Goal: Task Accomplishment & Management: Manage account settings

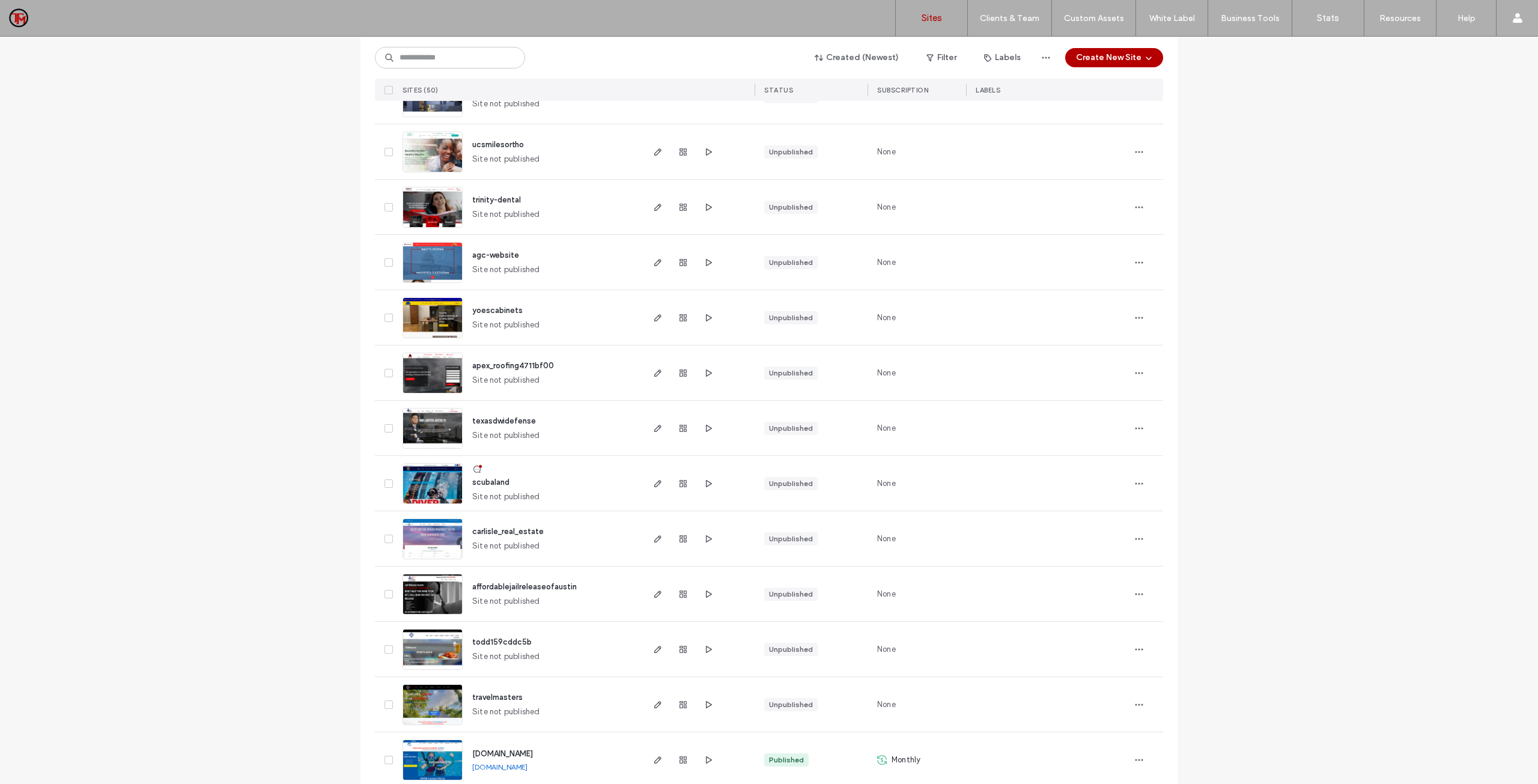
scroll to position [1742, 0]
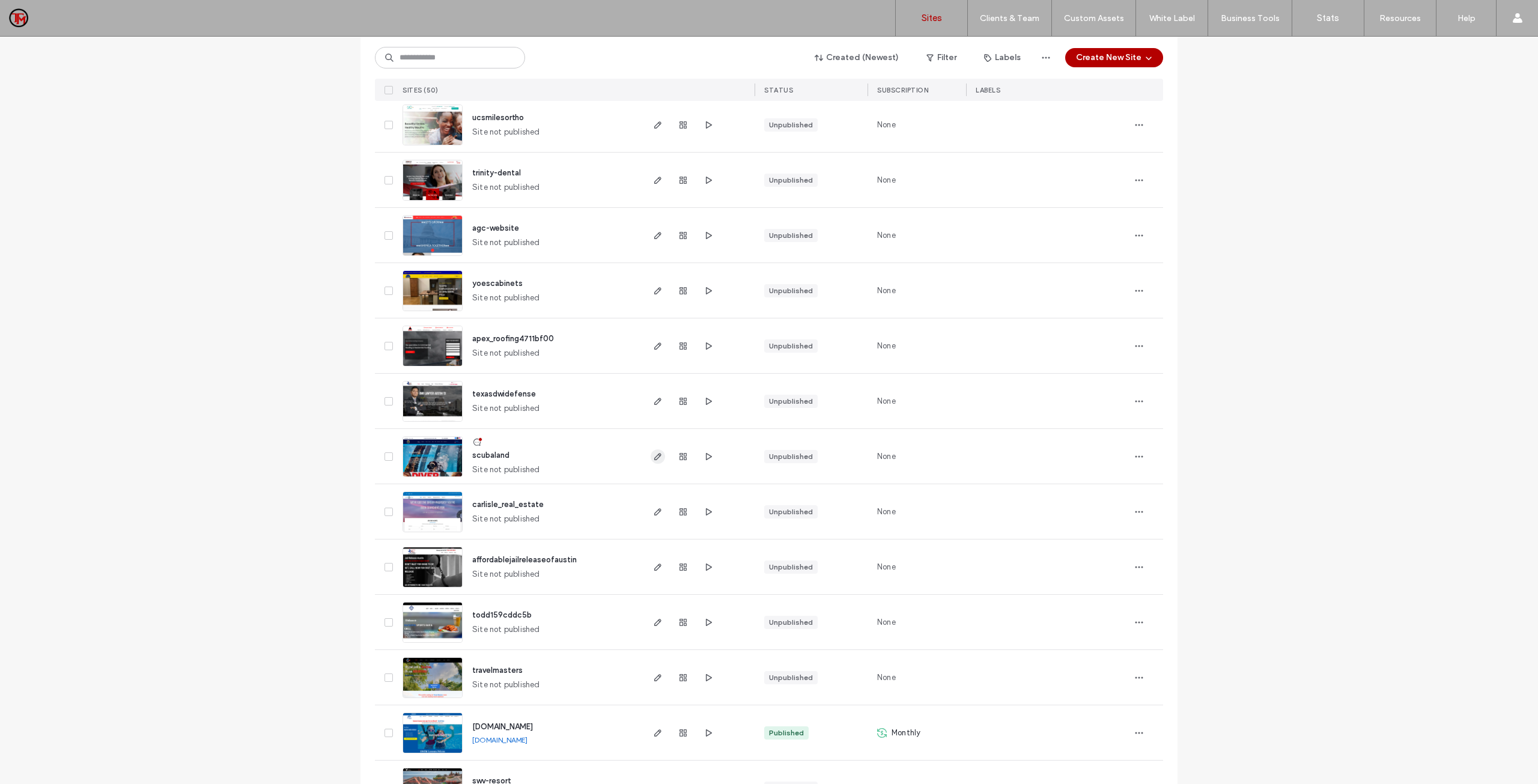
click at [654, 458] on use "button" at bounding box center [657, 456] width 7 height 7
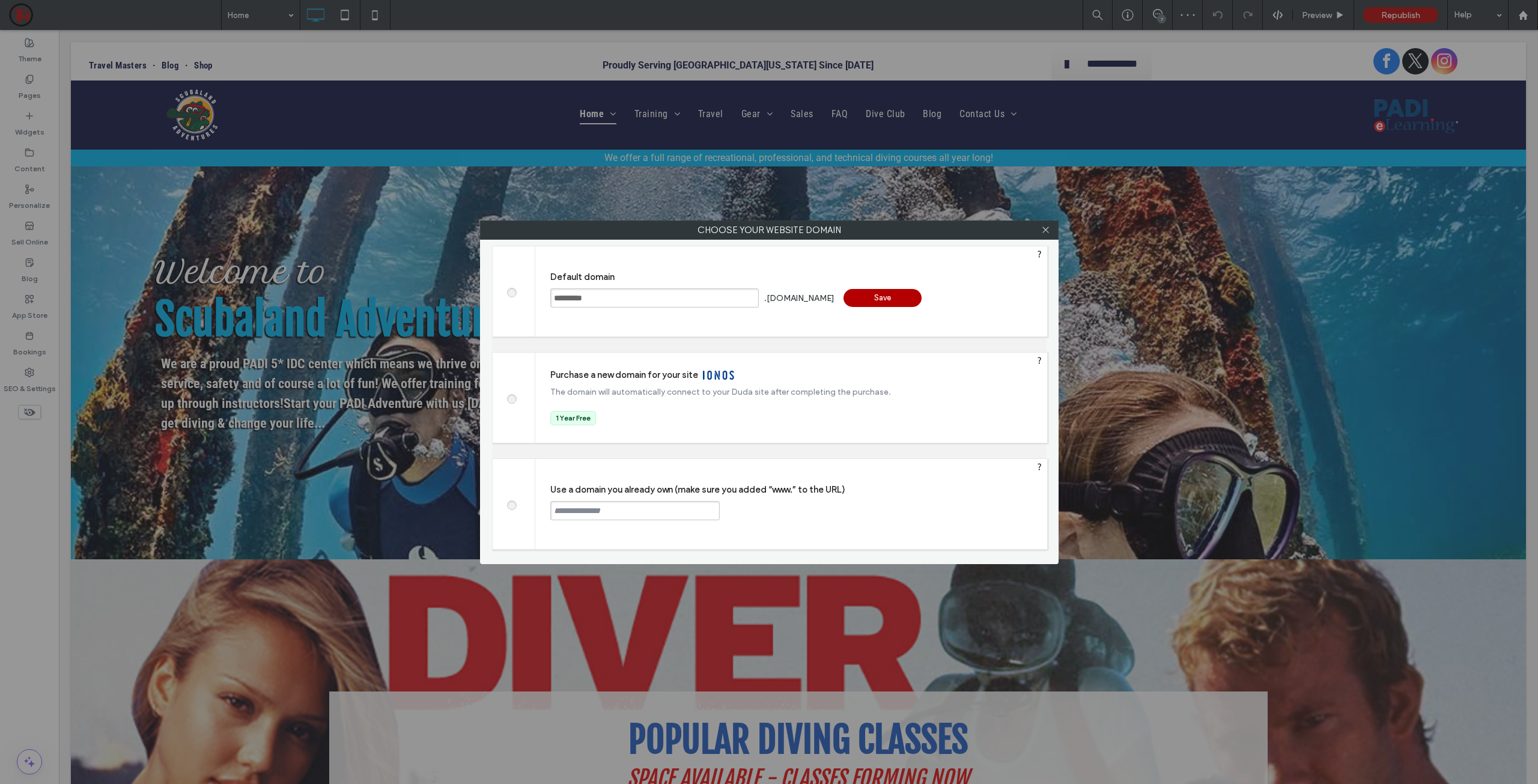
click at [512, 507] on span at bounding box center [512, 503] width 0 height 9
click at [587, 516] on input "text" at bounding box center [636, 511] width 170 height 20
type input "**********"
click at [752, 512] on div "Continue" at bounding box center [766, 510] width 78 height 18
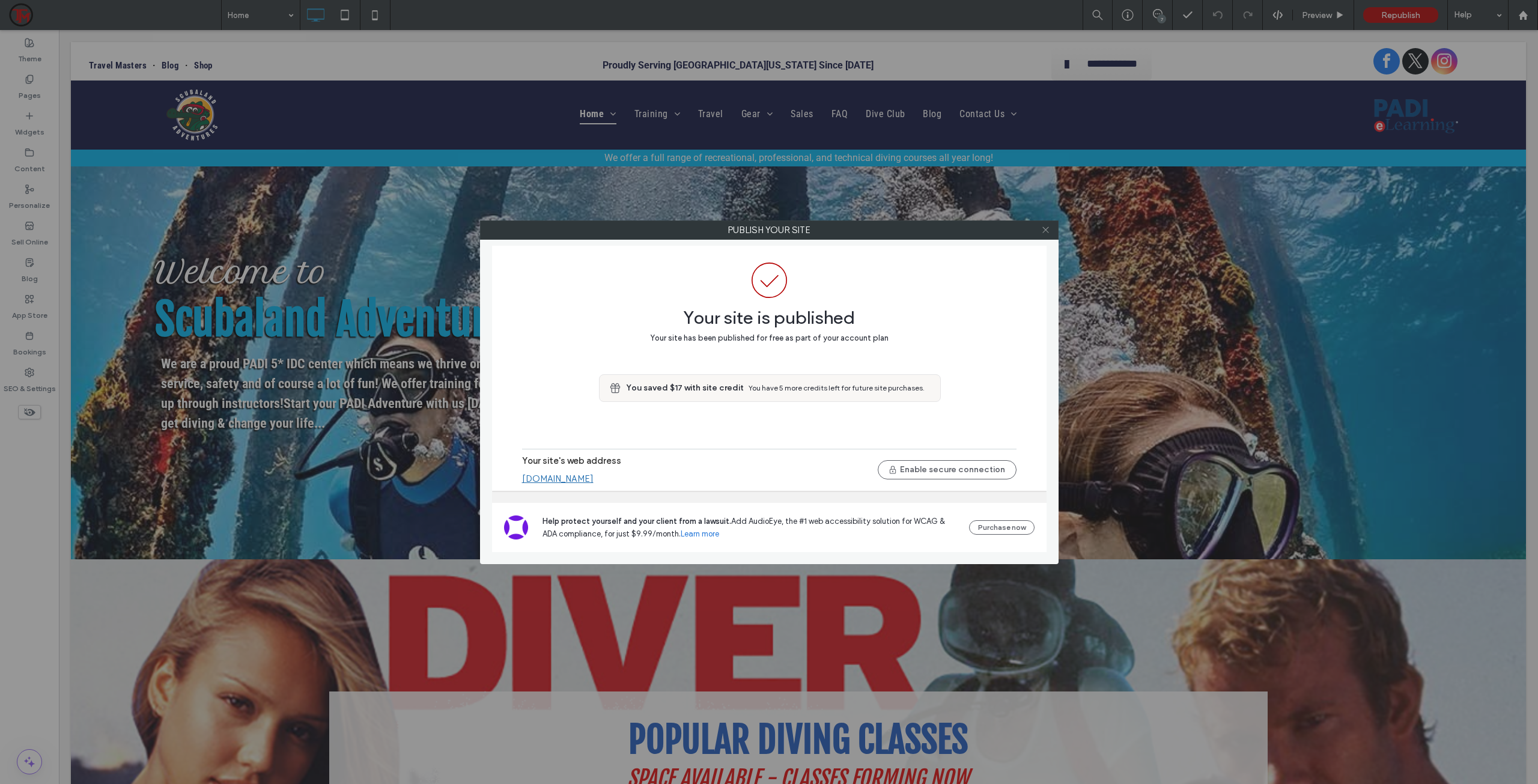
click at [1050, 228] on icon at bounding box center [1045, 229] width 9 height 9
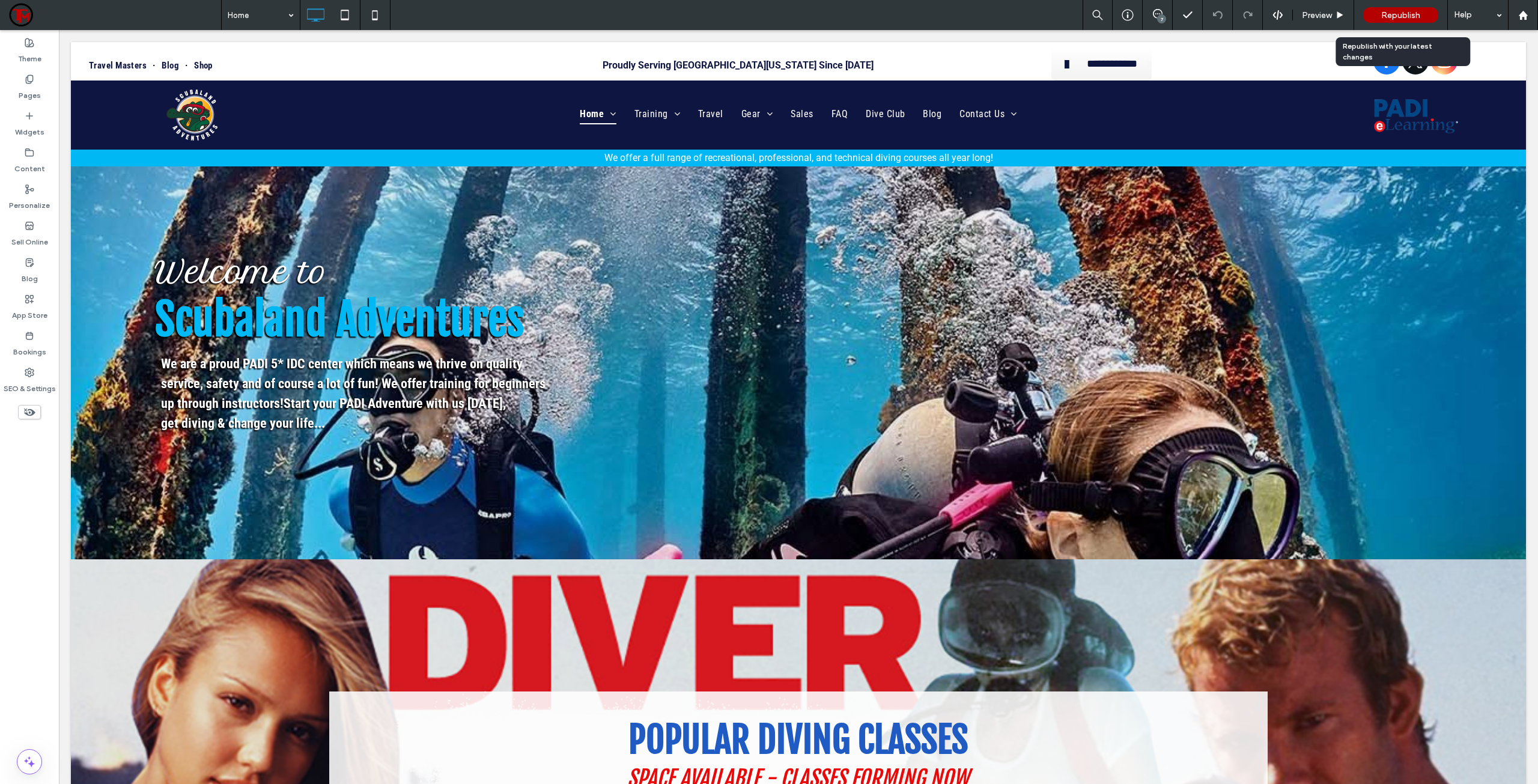
click at [1401, 12] on span "Republish" at bounding box center [1401, 15] width 39 height 10
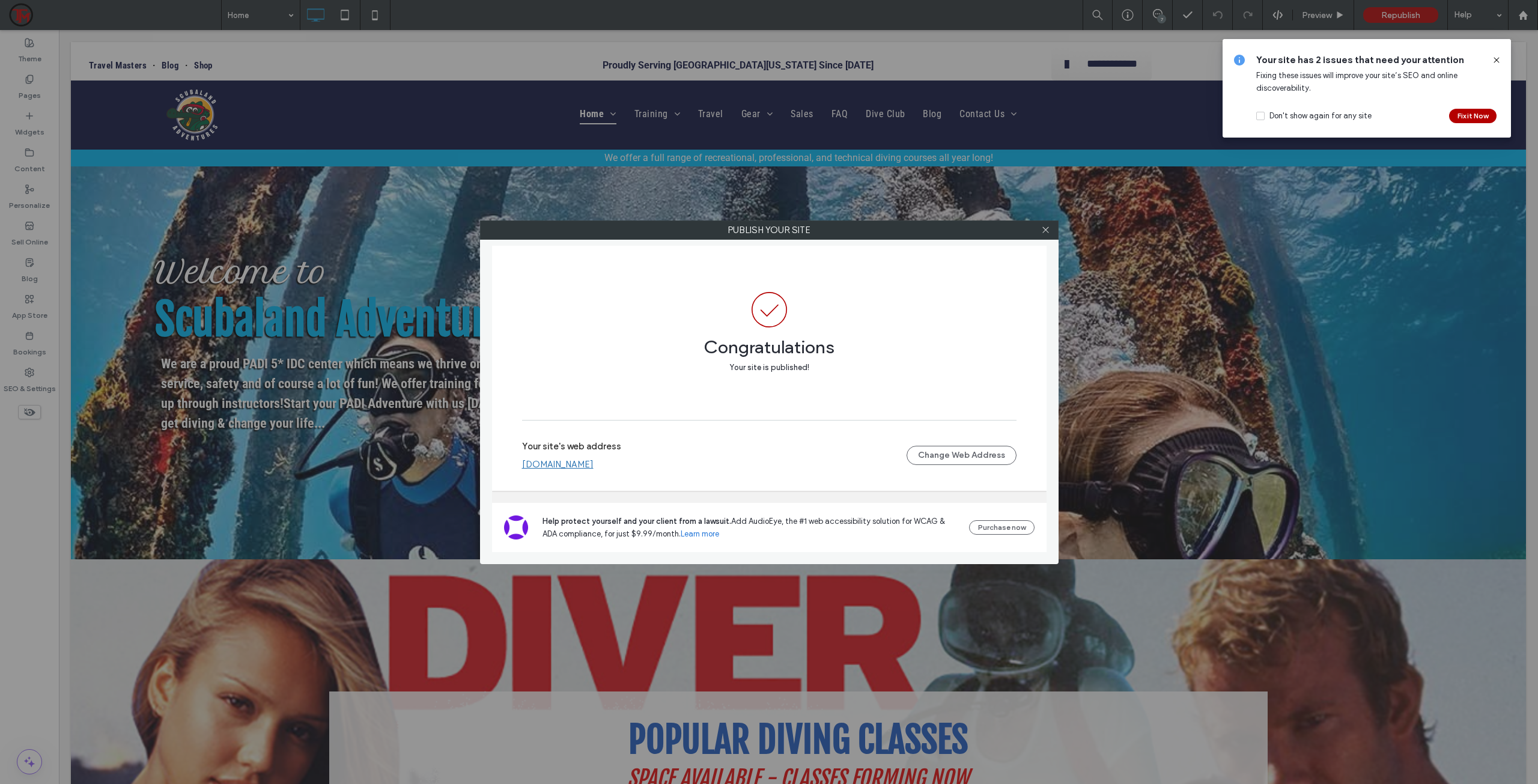
click at [1497, 59] on icon at bounding box center [1497, 61] width 10 height 10
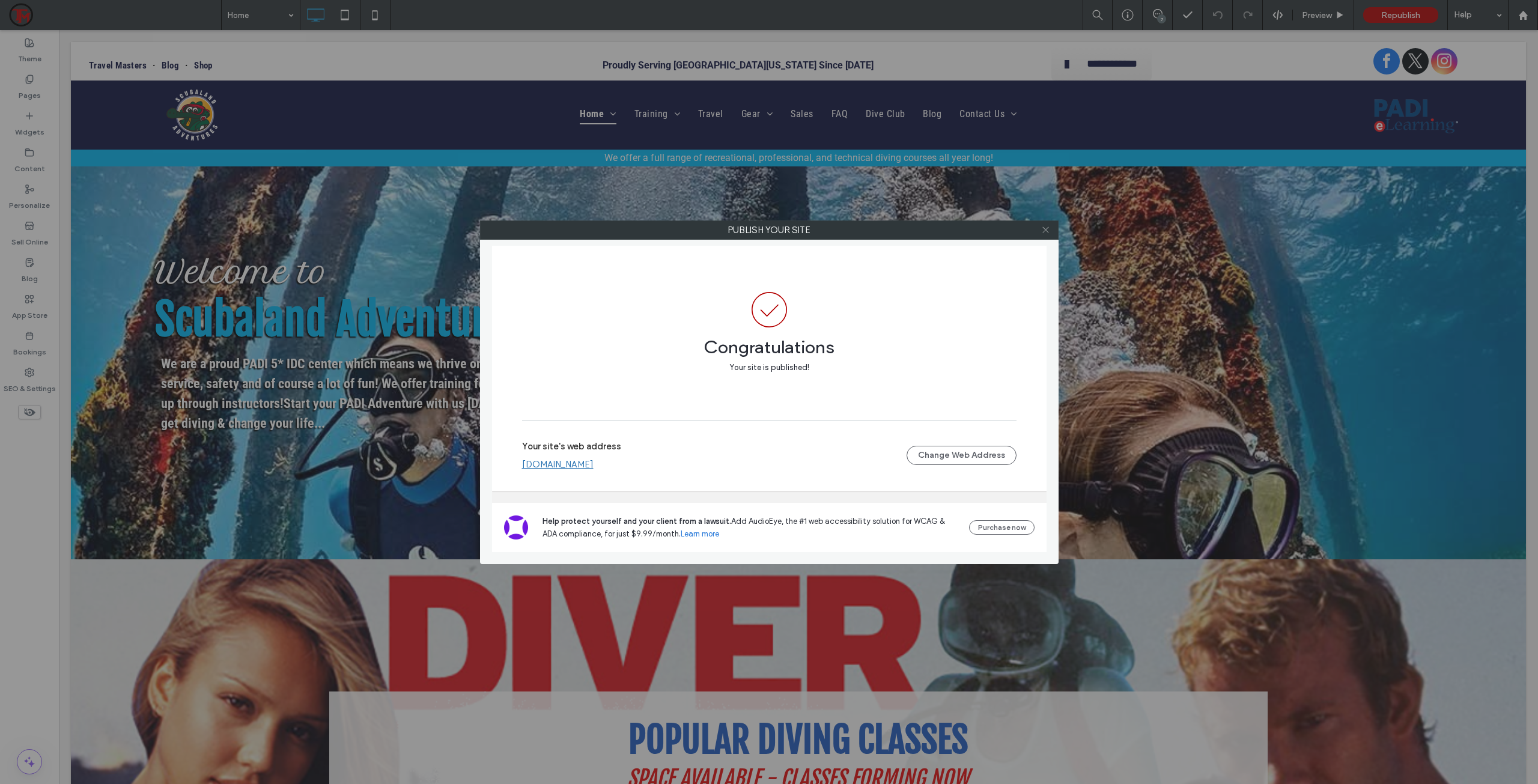
click at [1044, 228] on icon at bounding box center [1045, 229] width 9 height 9
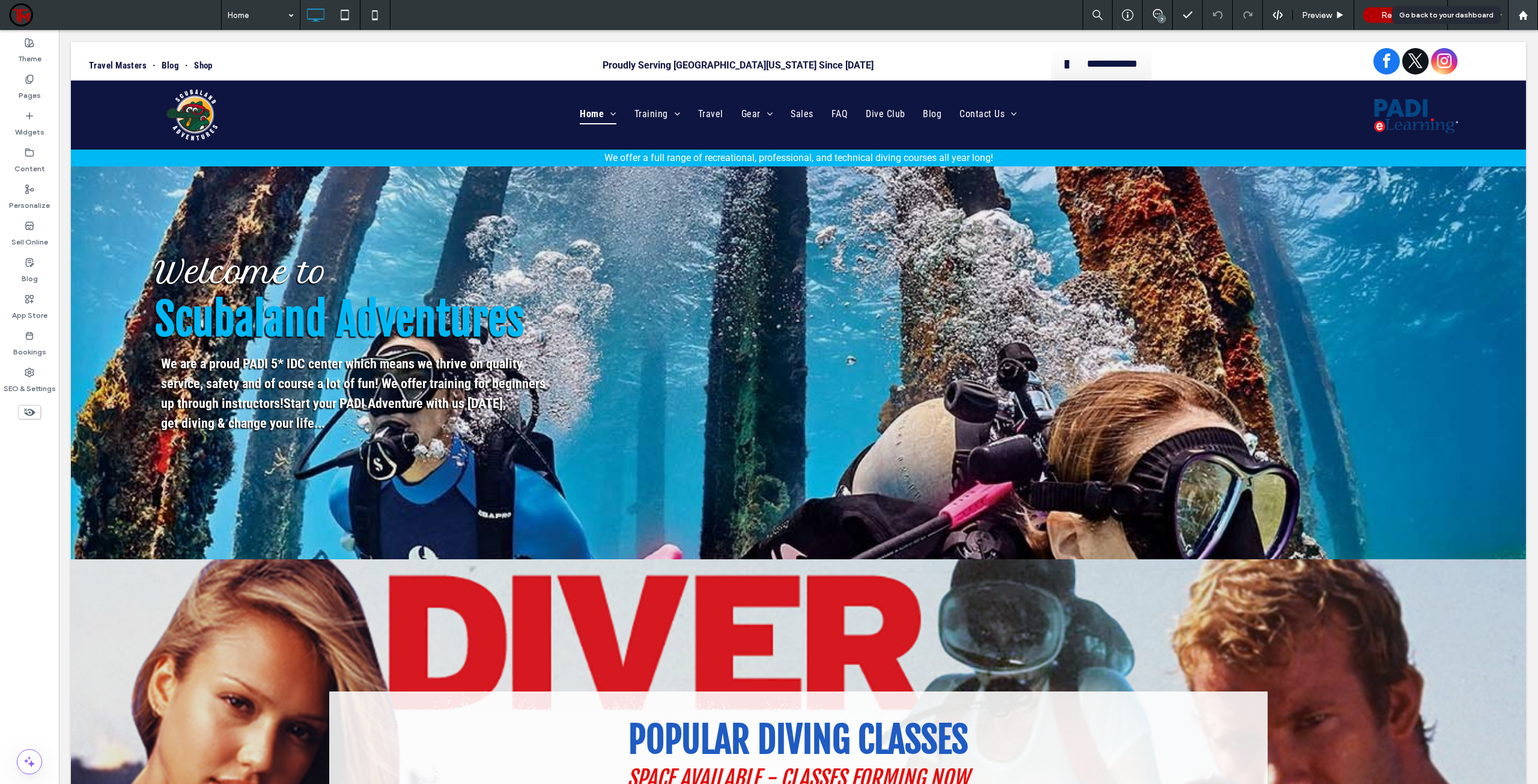
click at [1528, 14] on div at bounding box center [1523, 15] width 29 height 10
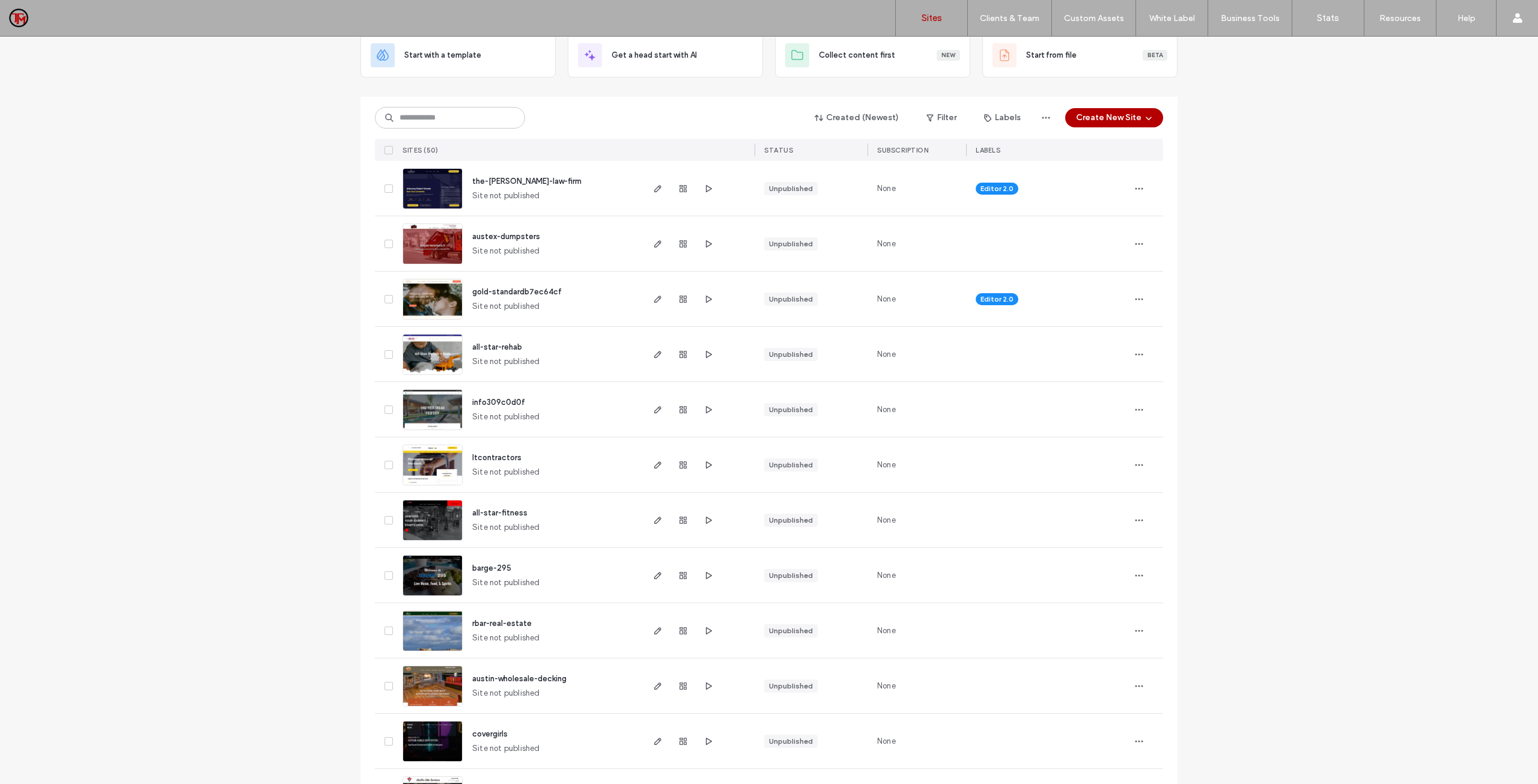
scroll to position [61, 0]
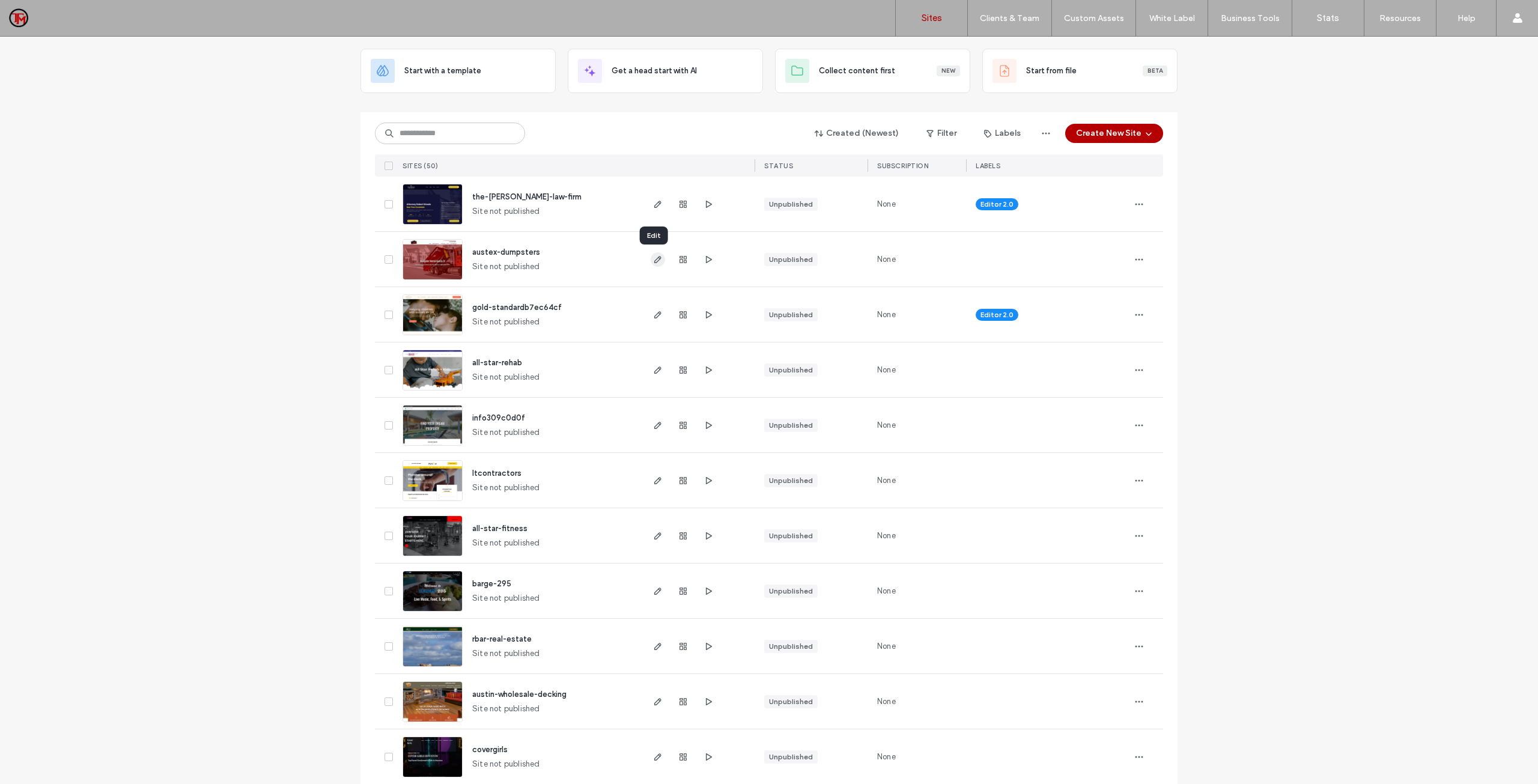
click at [655, 261] on icon "button" at bounding box center [658, 260] width 10 height 10
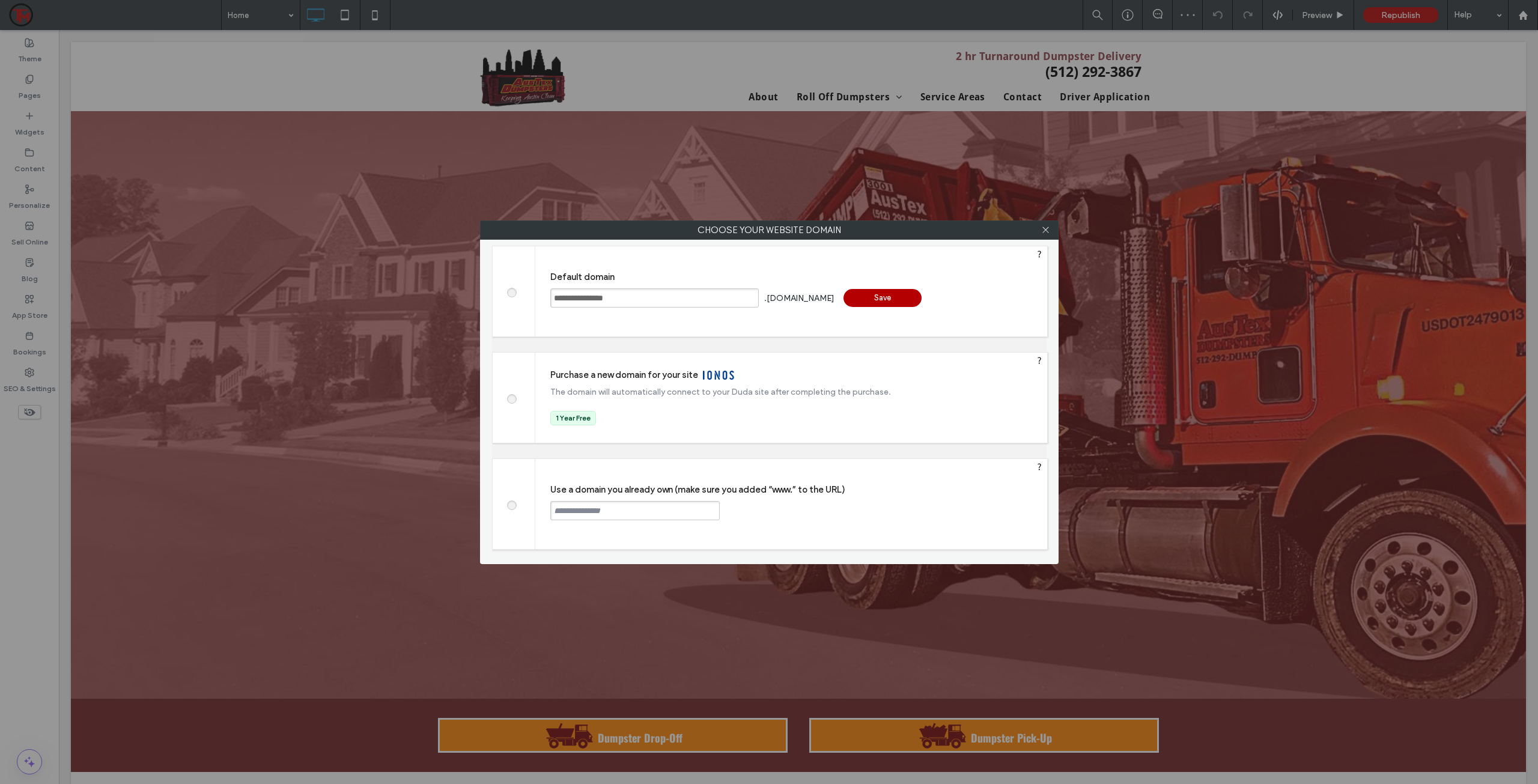
click at [512, 505] on span at bounding box center [512, 503] width 0 height 9
click at [572, 510] on input "text" at bounding box center [636, 511] width 170 height 20
type input "**********"
click at [760, 513] on div "Continue" at bounding box center [766, 510] width 78 height 18
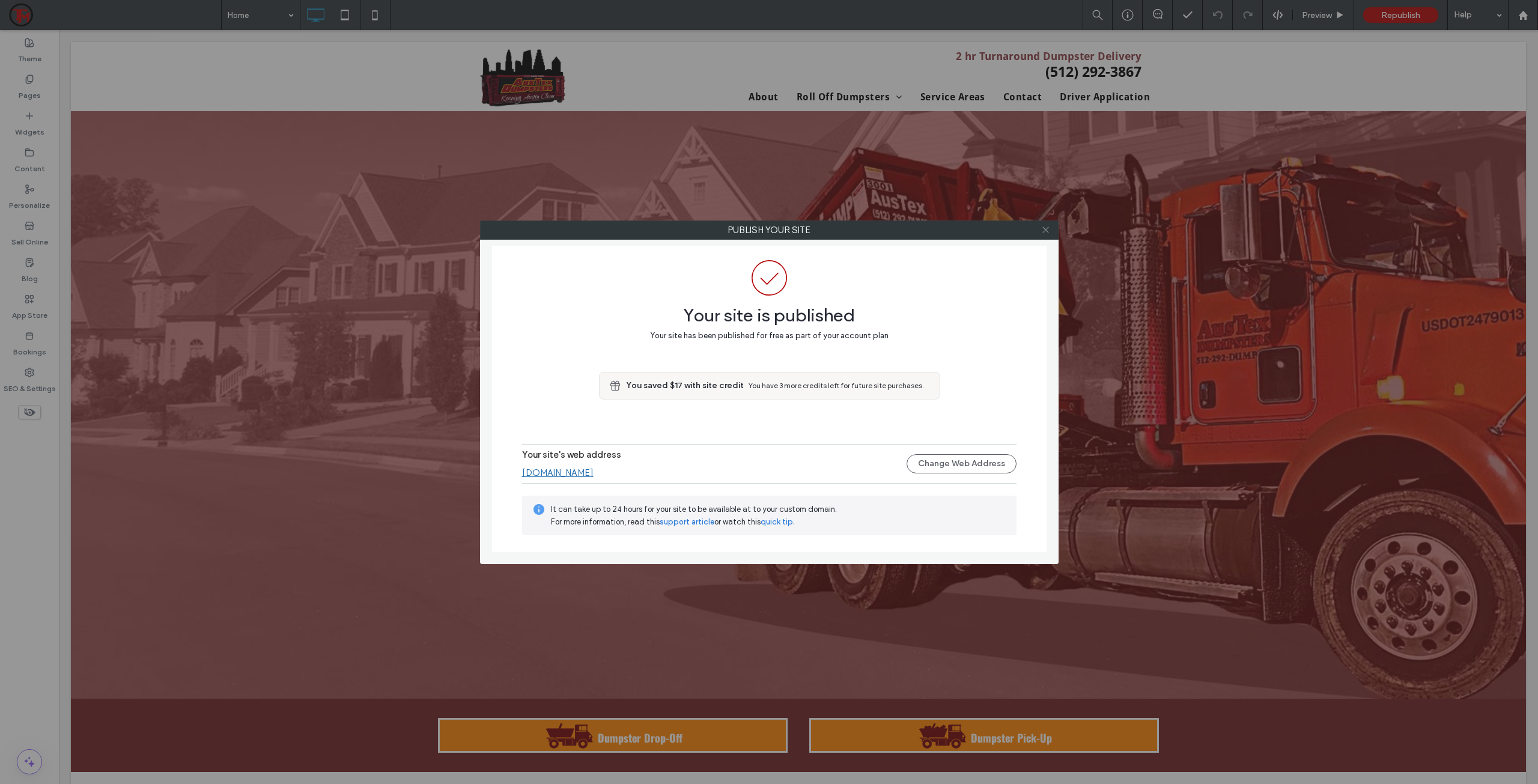
click at [1047, 229] on icon at bounding box center [1045, 229] width 9 height 9
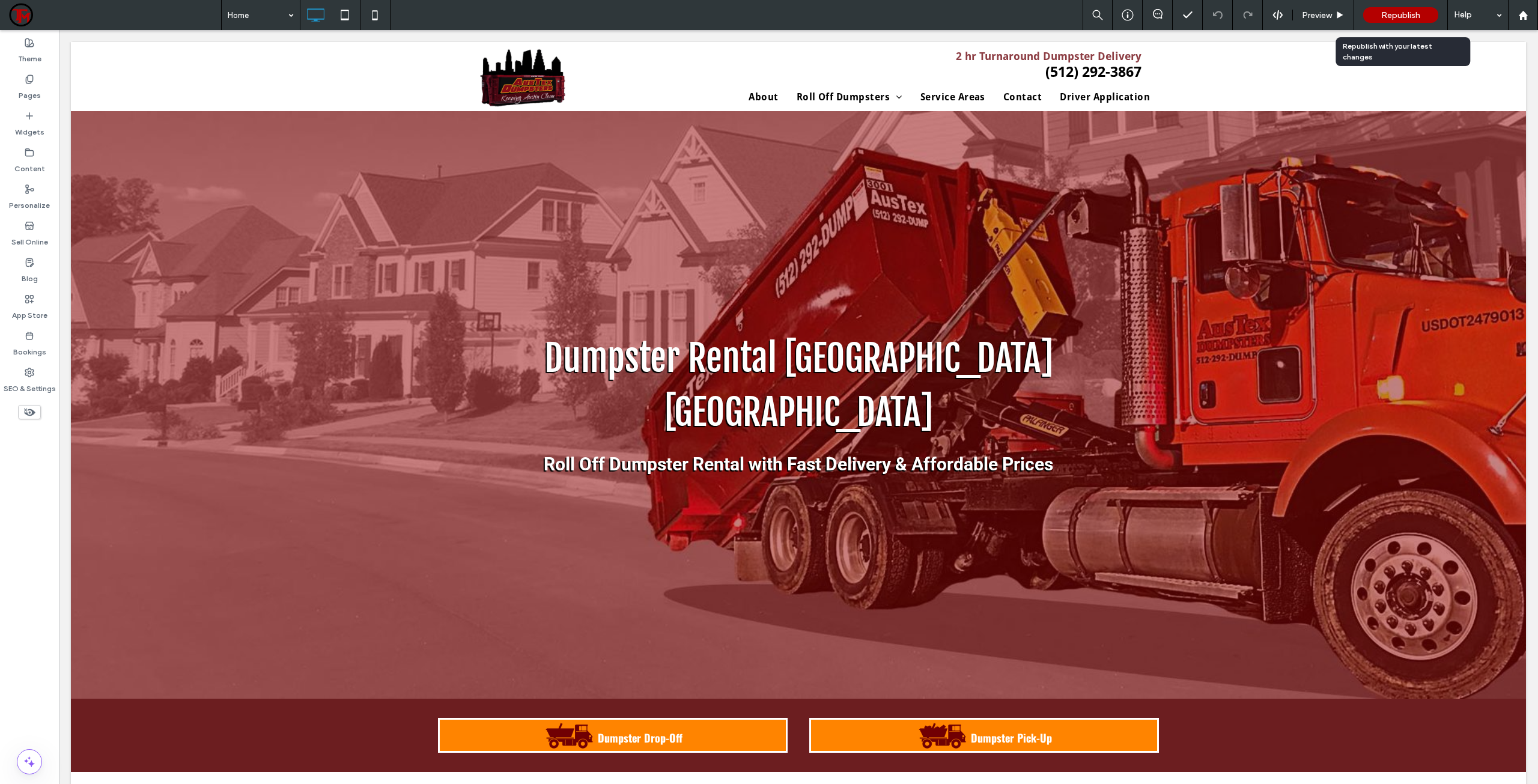
click at [1397, 12] on span "Republish" at bounding box center [1401, 15] width 39 height 10
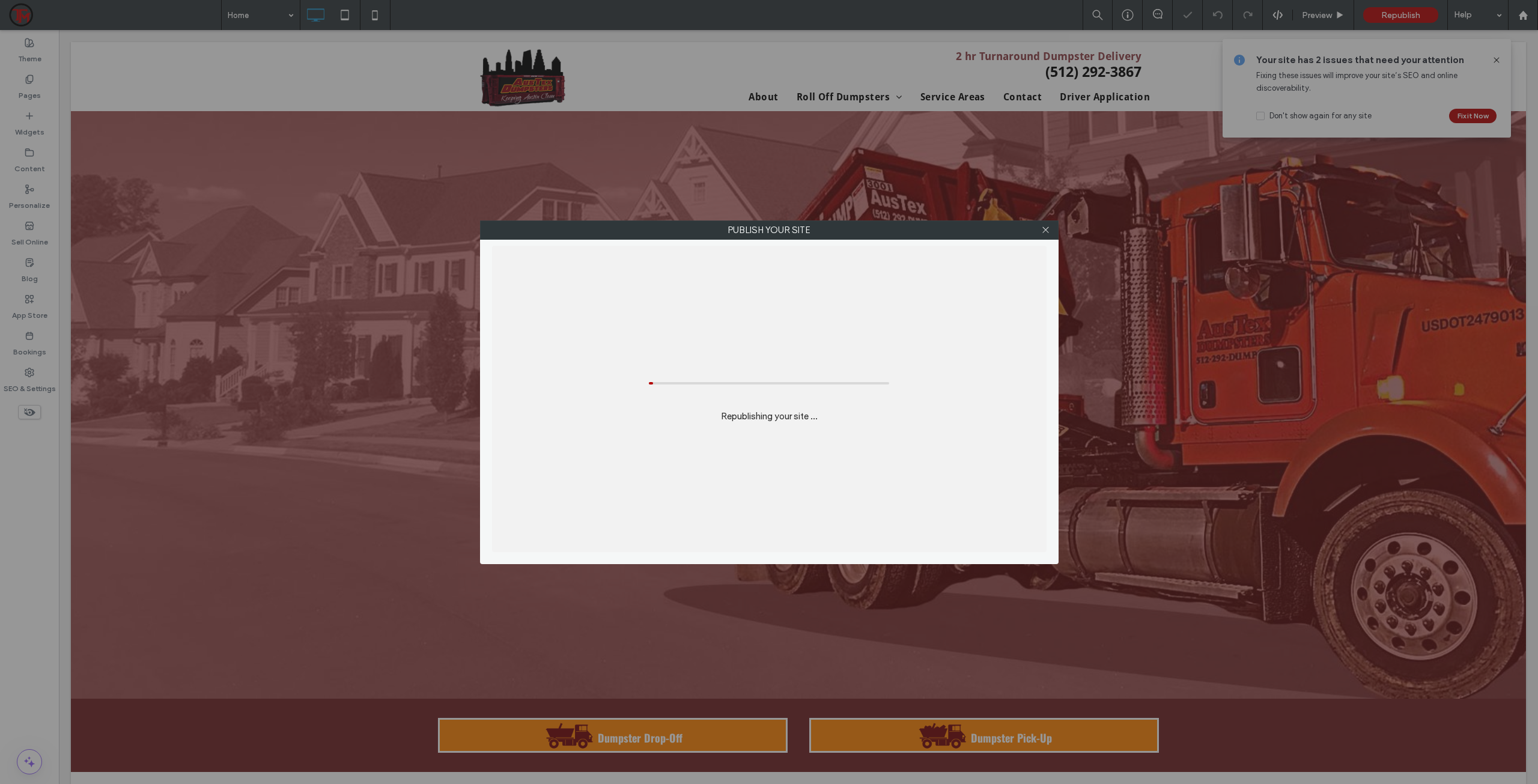
click at [1397, 12] on div "Publish your site Republishing your site ..." at bounding box center [769, 392] width 1538 height 784
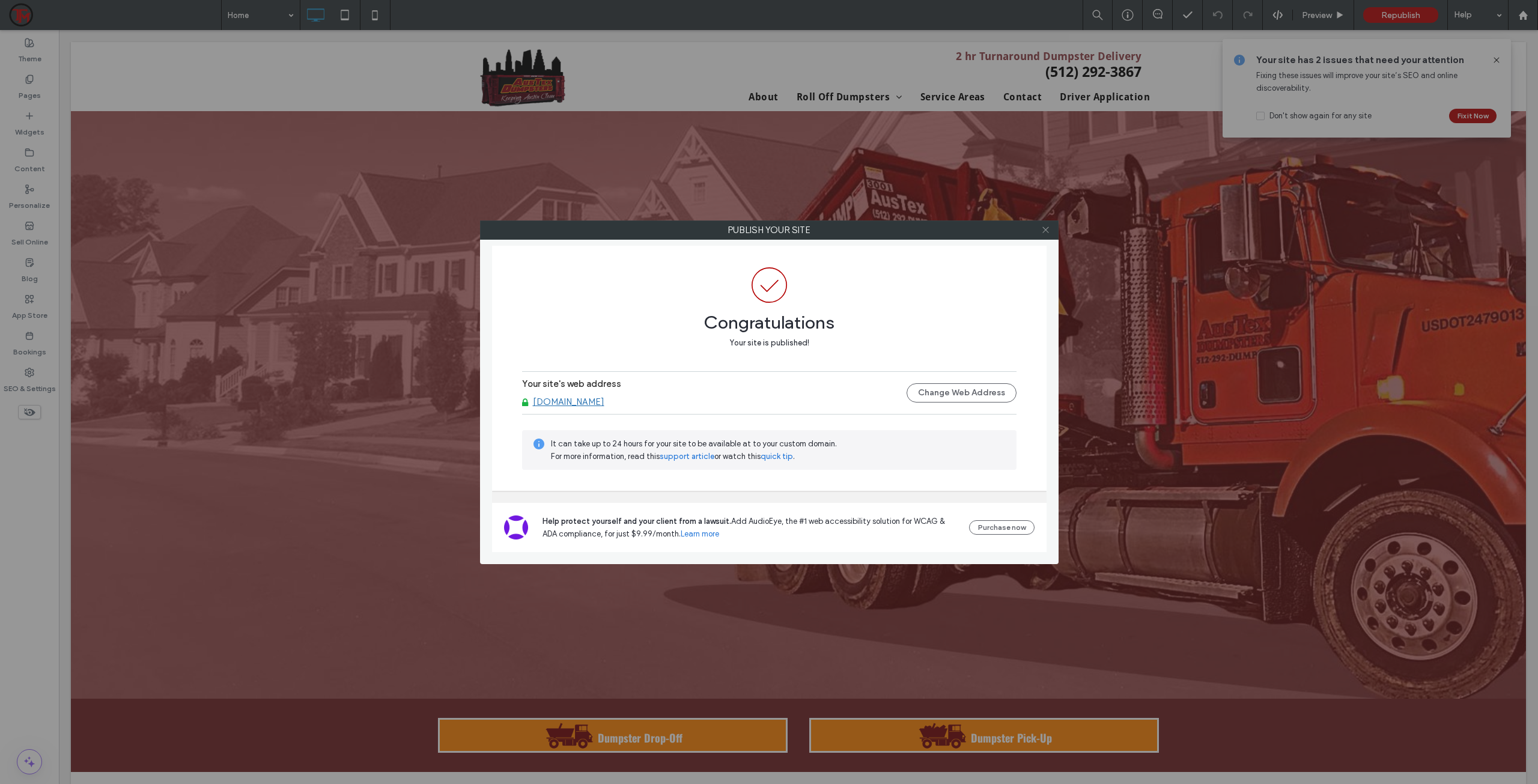
click at [1044, 227] on use at bounding box center [1046, 230] width 6 height 6
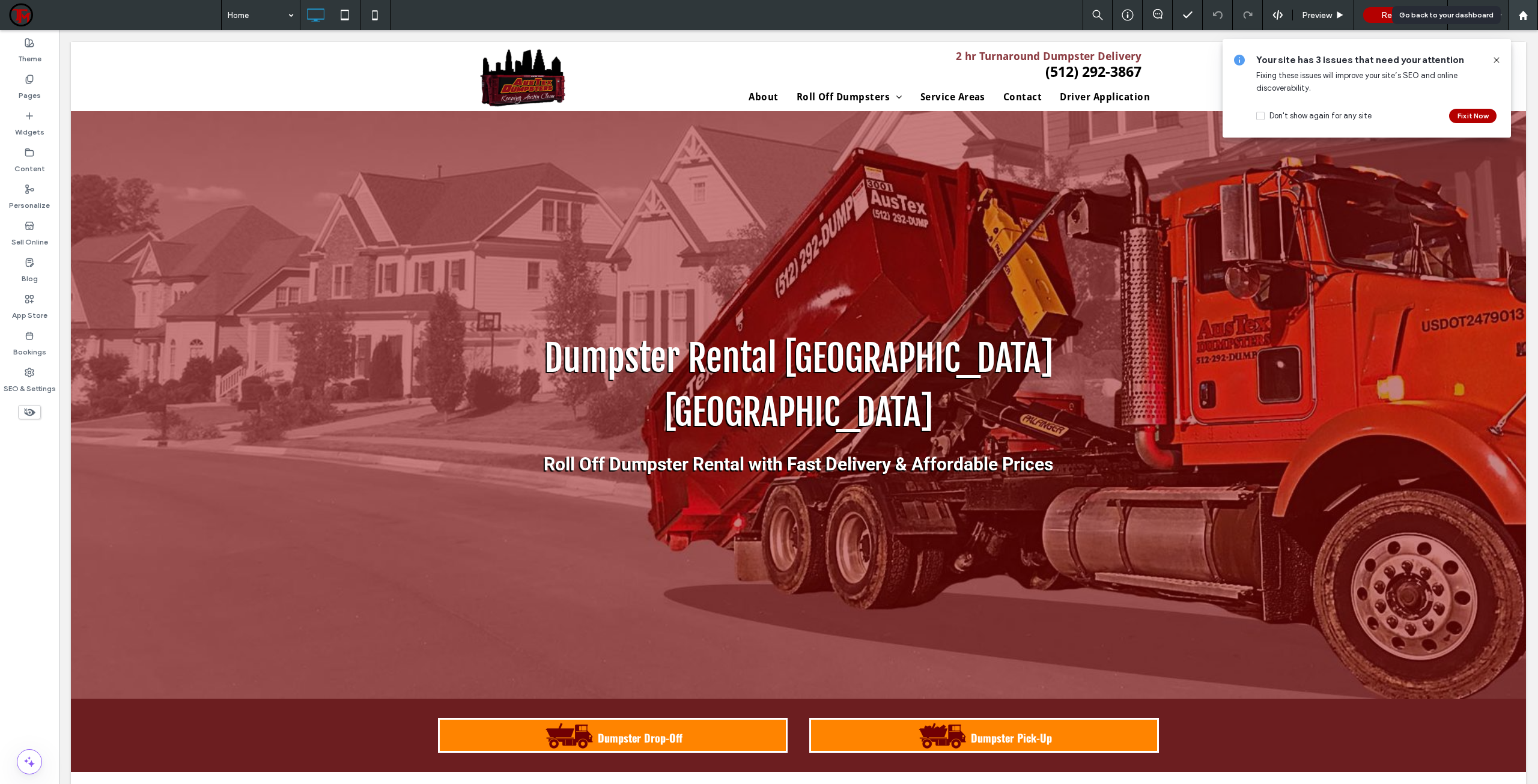
click at [1530, 17] on div at bounding box center [1523, 15] width 29 height 10
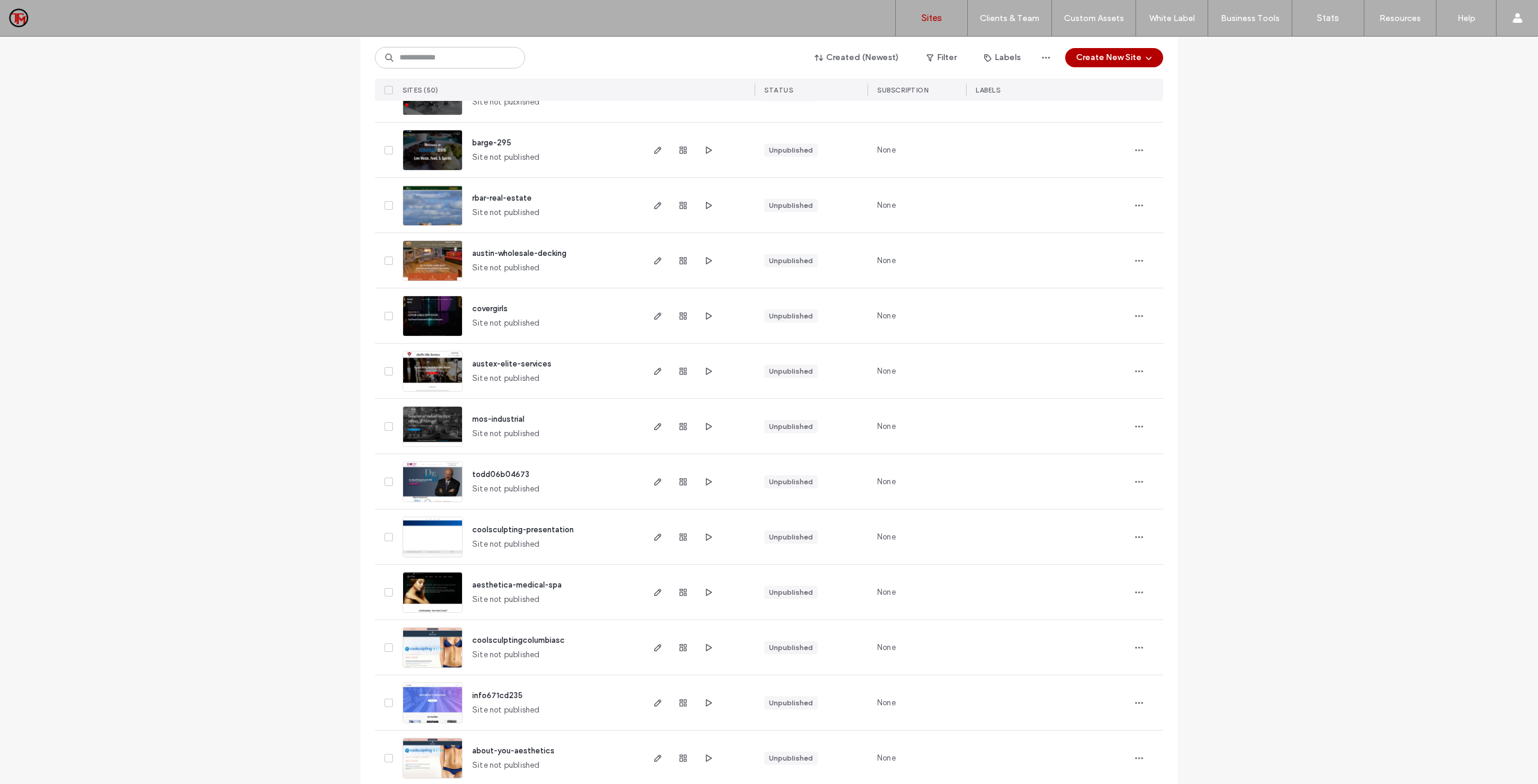
scroll to position [541, 0]
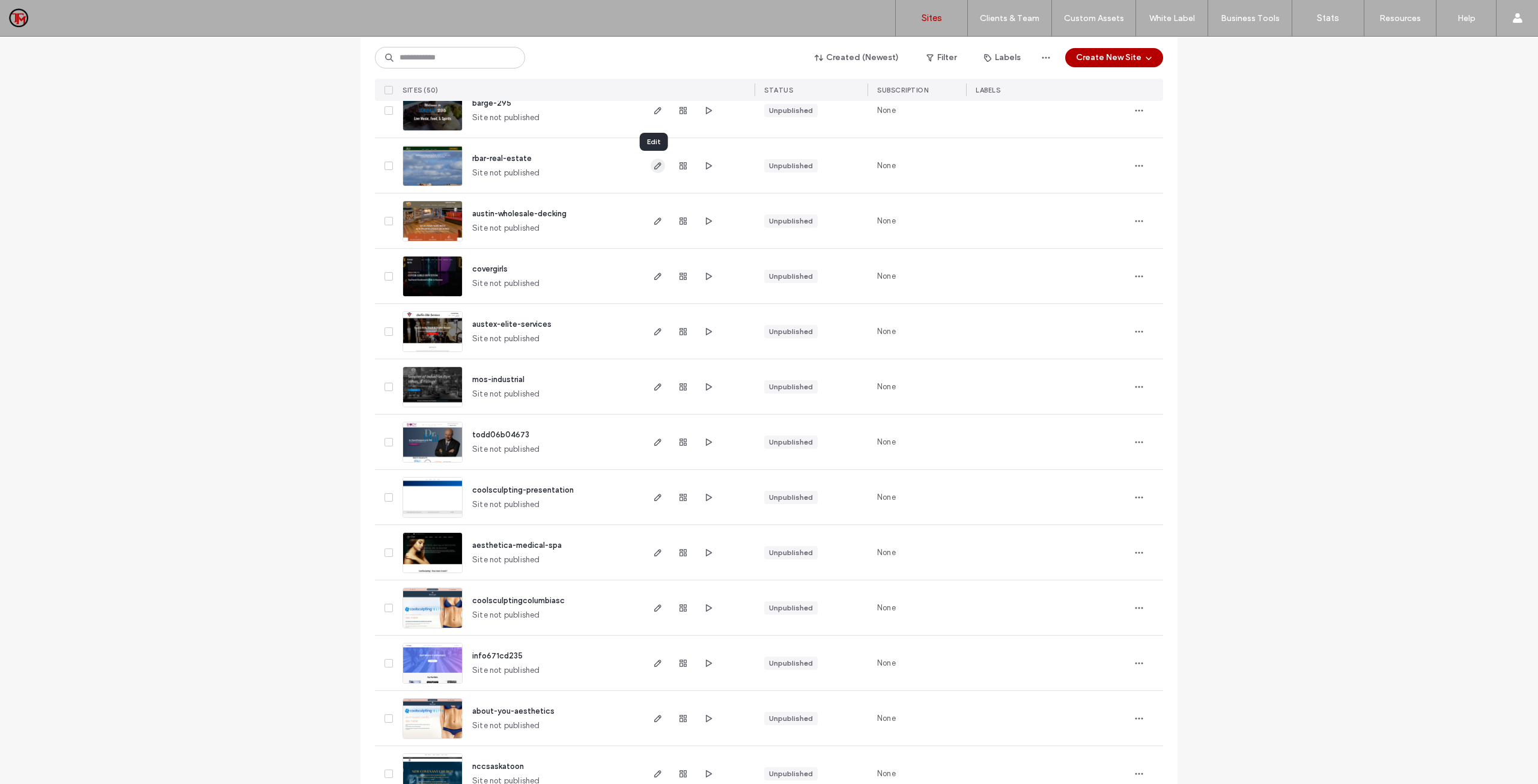
click at [653, 166] on icon "button" at bounding box center [658, 166] width 10 height 10
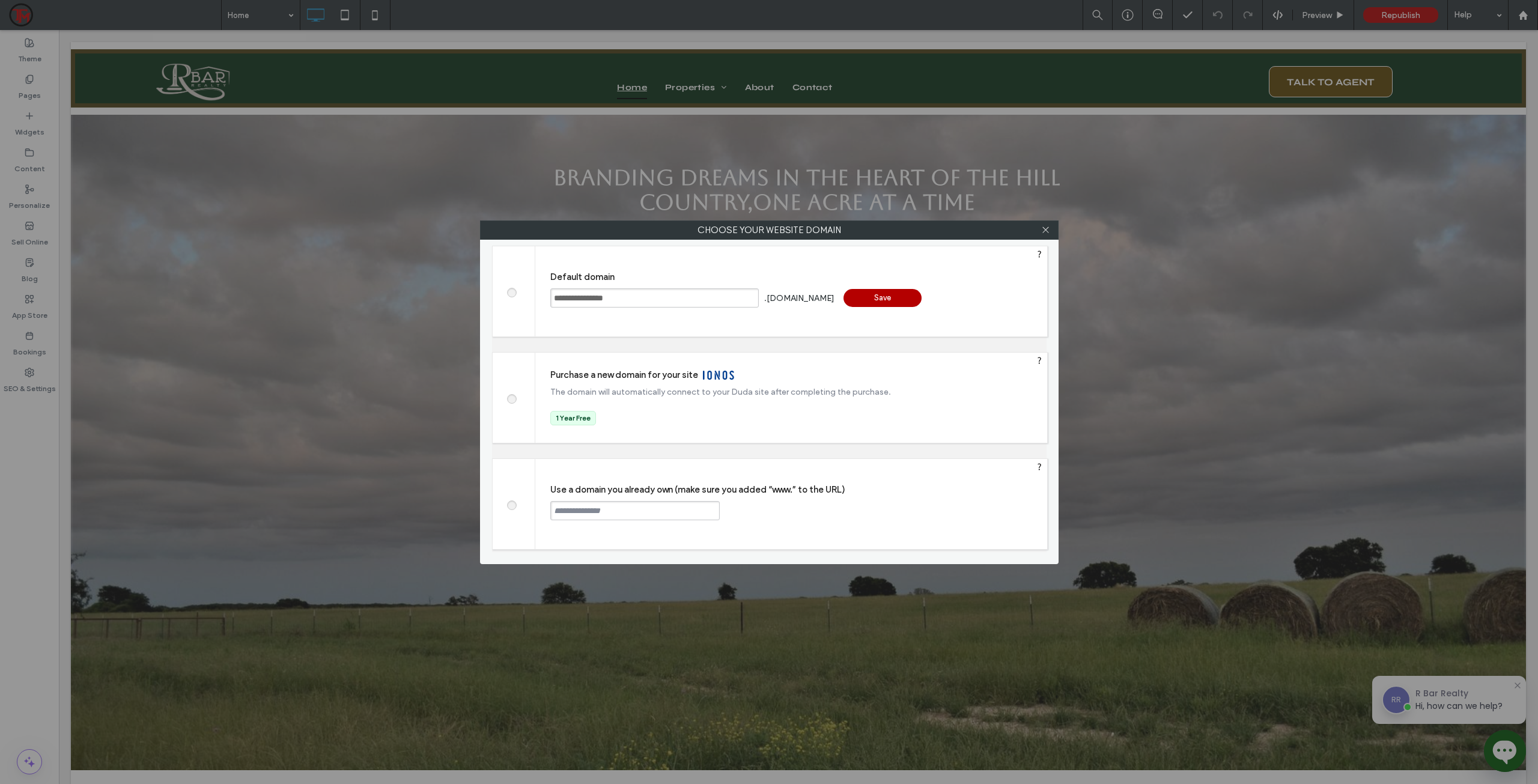
click at [512, 505] on span at bounding box center [512, 503] width 0 height 9
click at [583, 509] on input "text" at bounding box center [636, 511] width 170 height 20
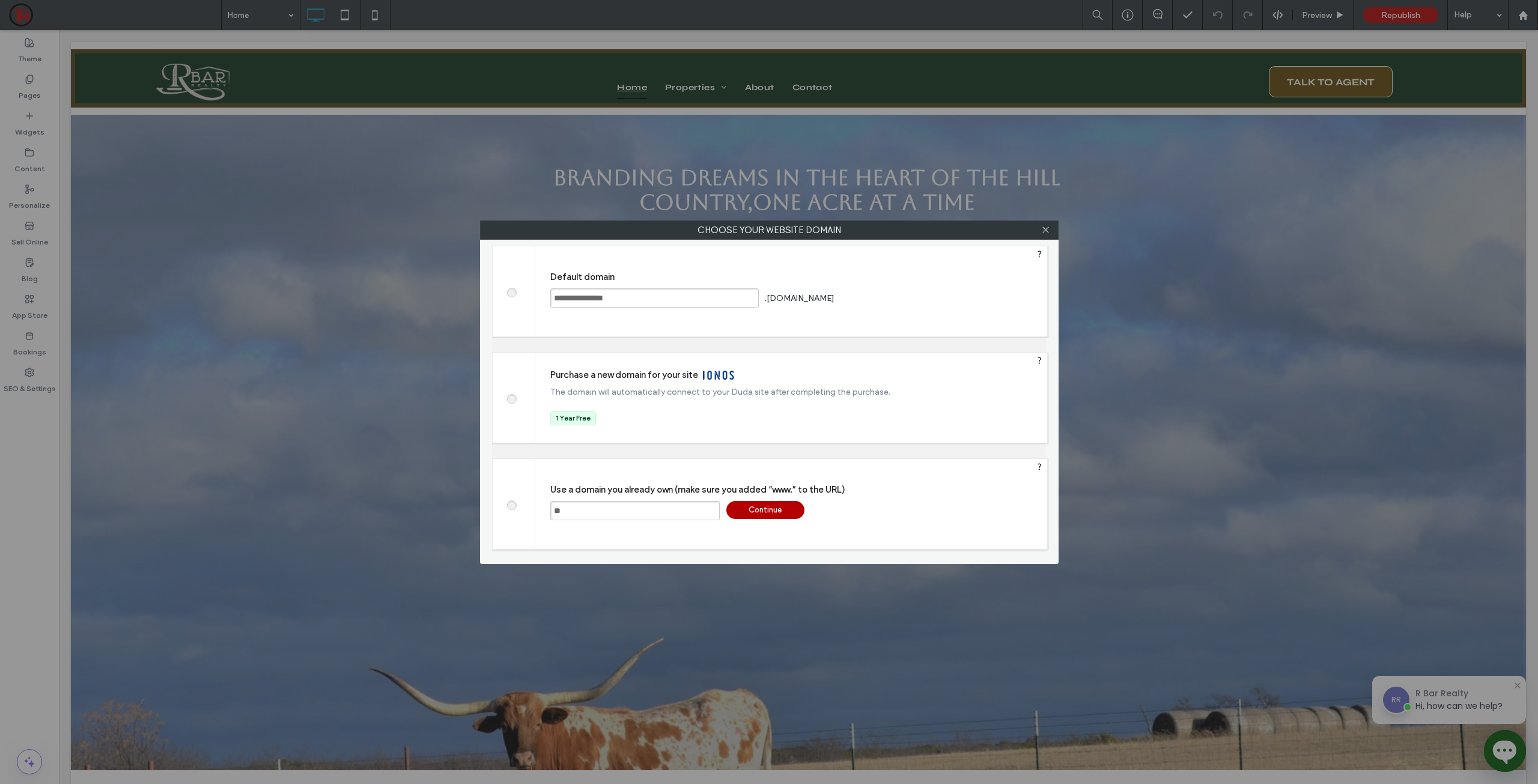
type input "*"
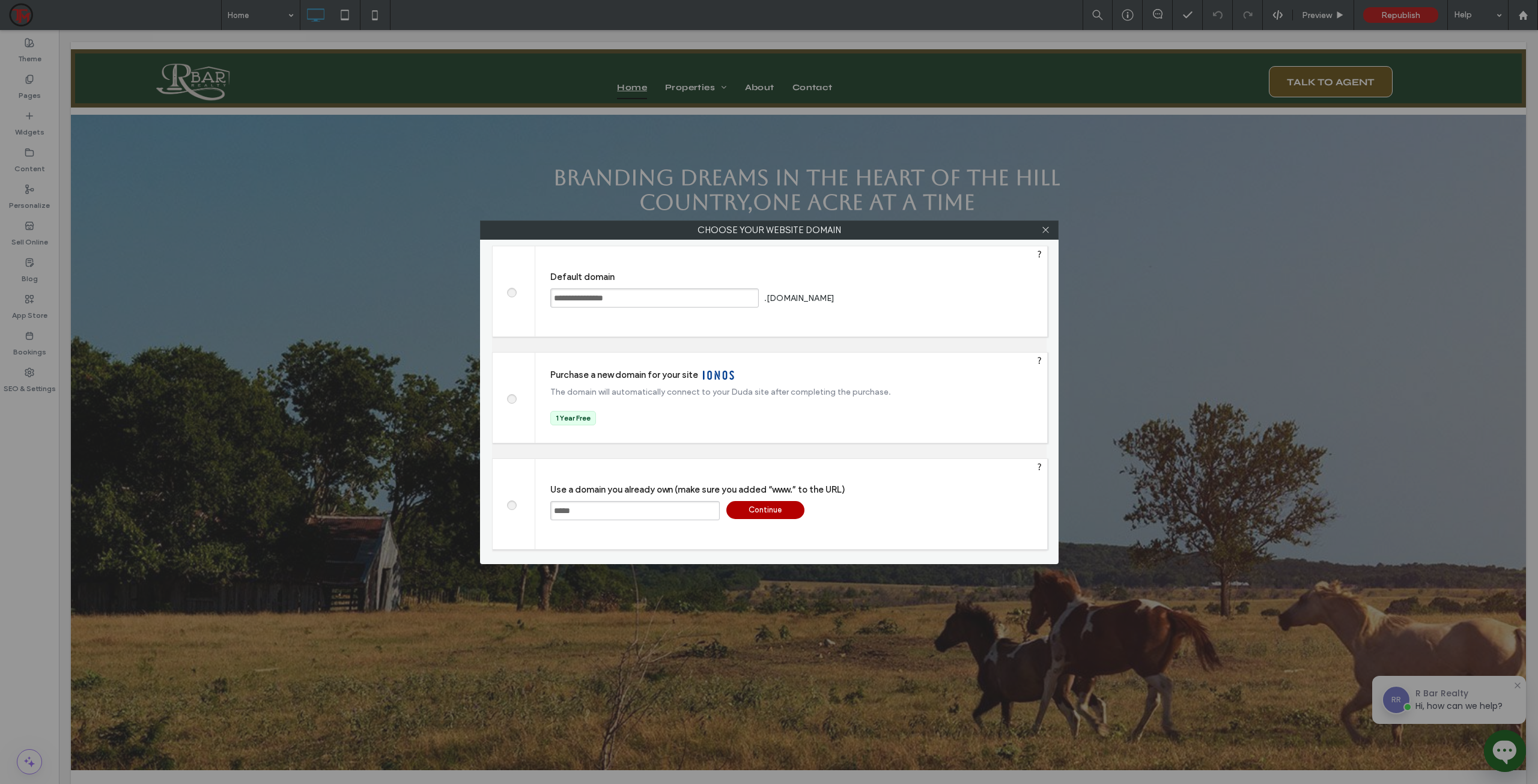
type input "**********"
click at [771, 508] on div "Continue" at bounding box center [766, 510] width 78 height 18
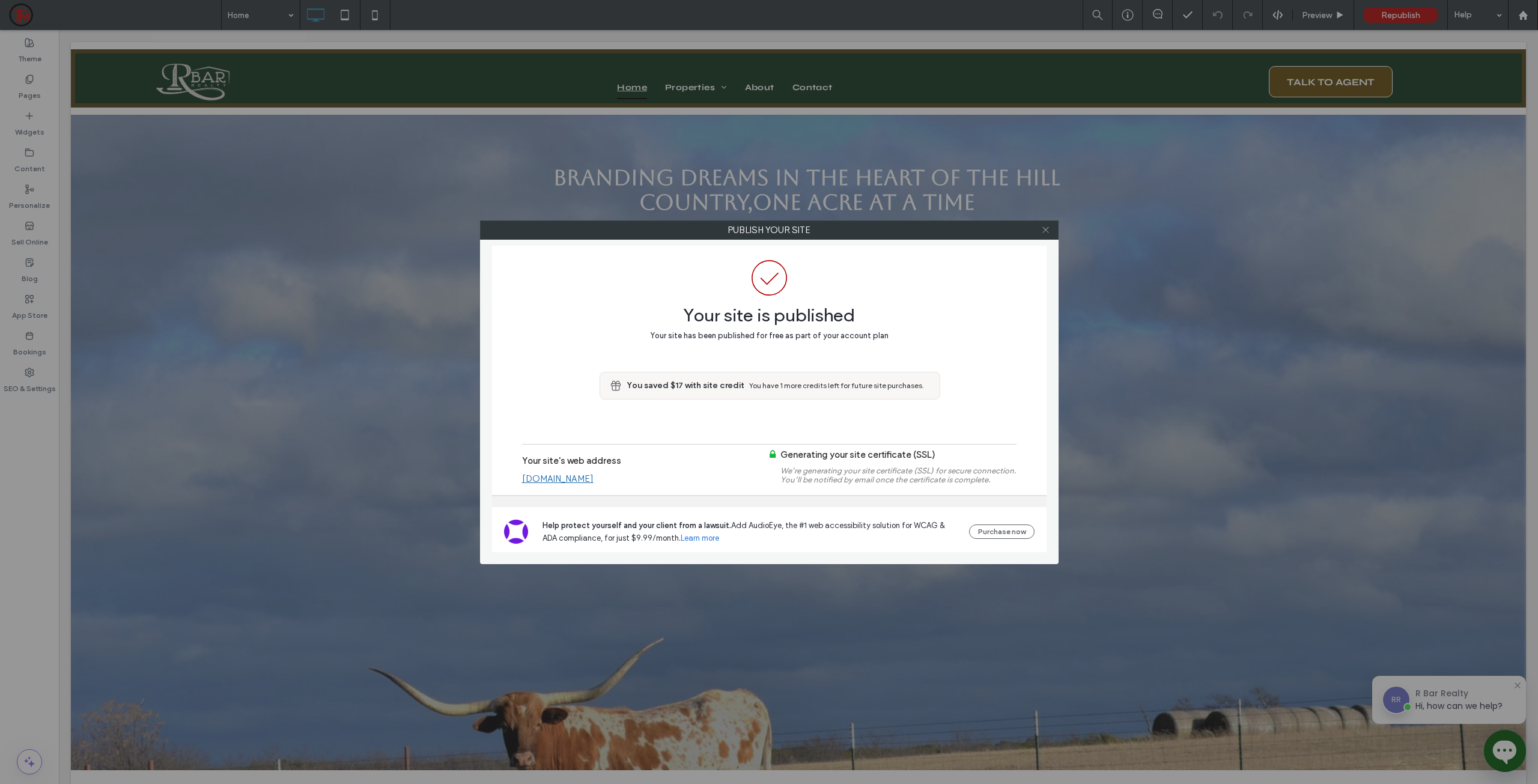
click at [1048, 230] on icon at bounding box center [1045, 229] width 9 height 9
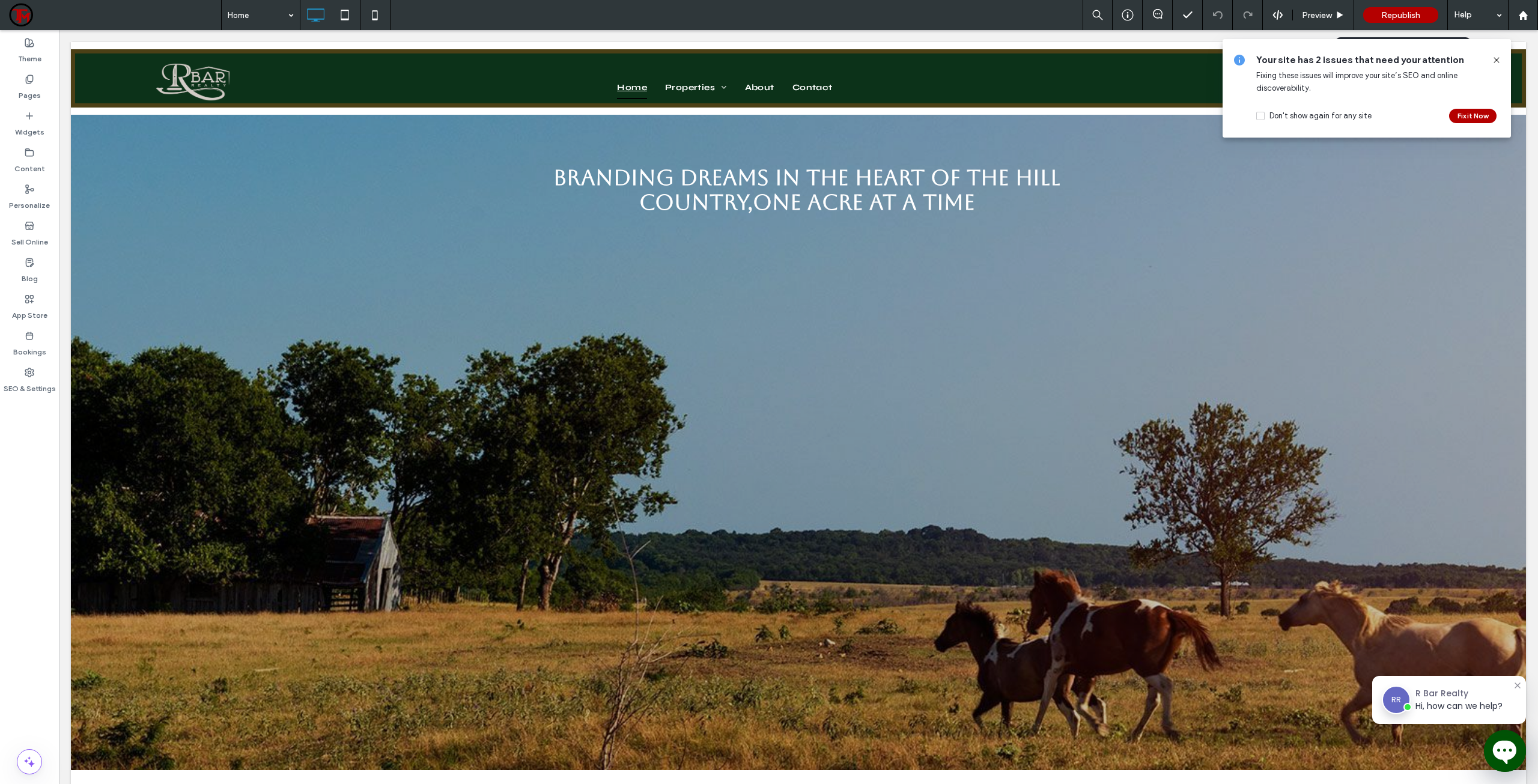
click at [1400, 14] on span "Republish" at bounding box center [1401, 15] width 39 height 10
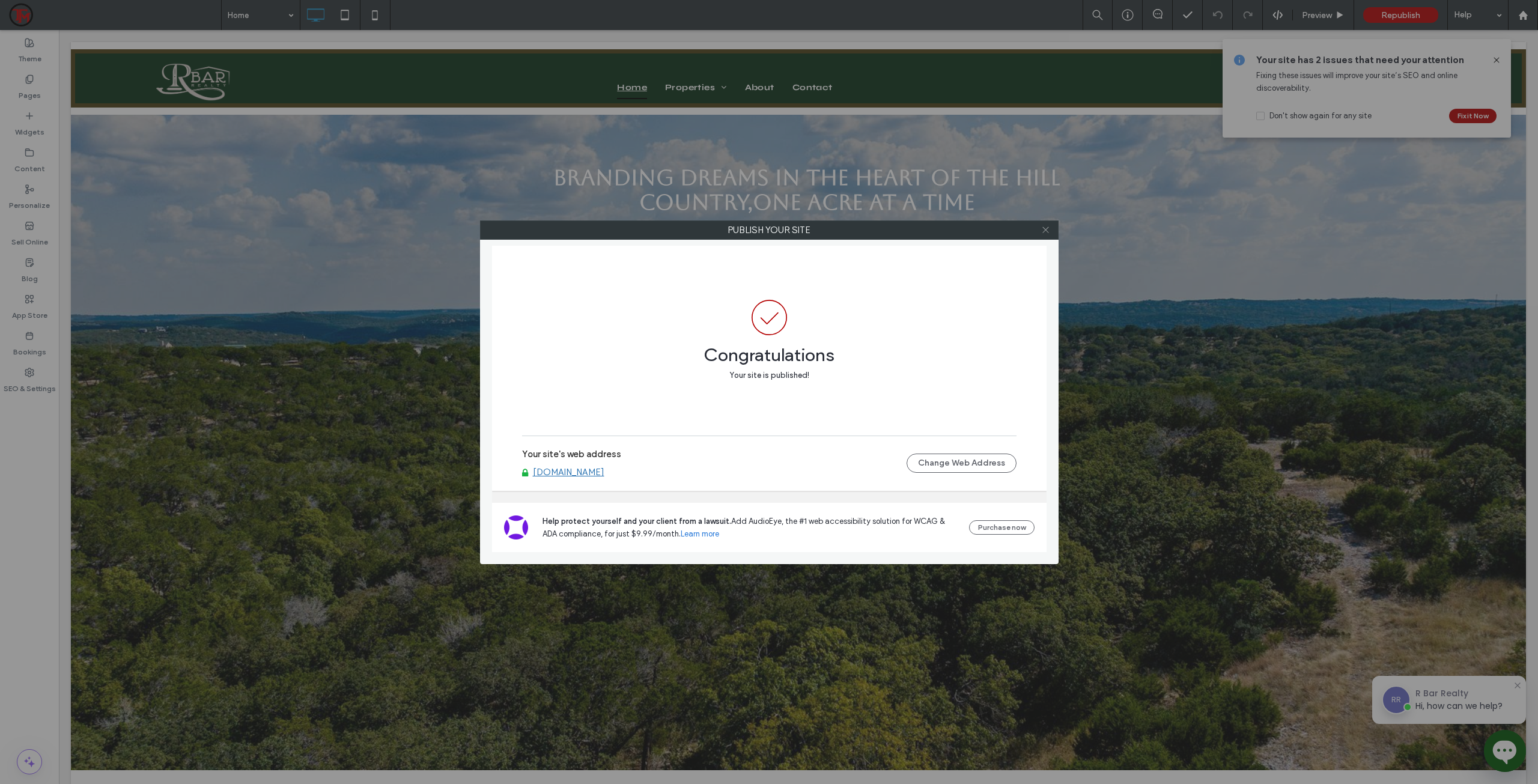
click at [1044, 228] on icon at bounding box center [1045, 229] width 9 height 9
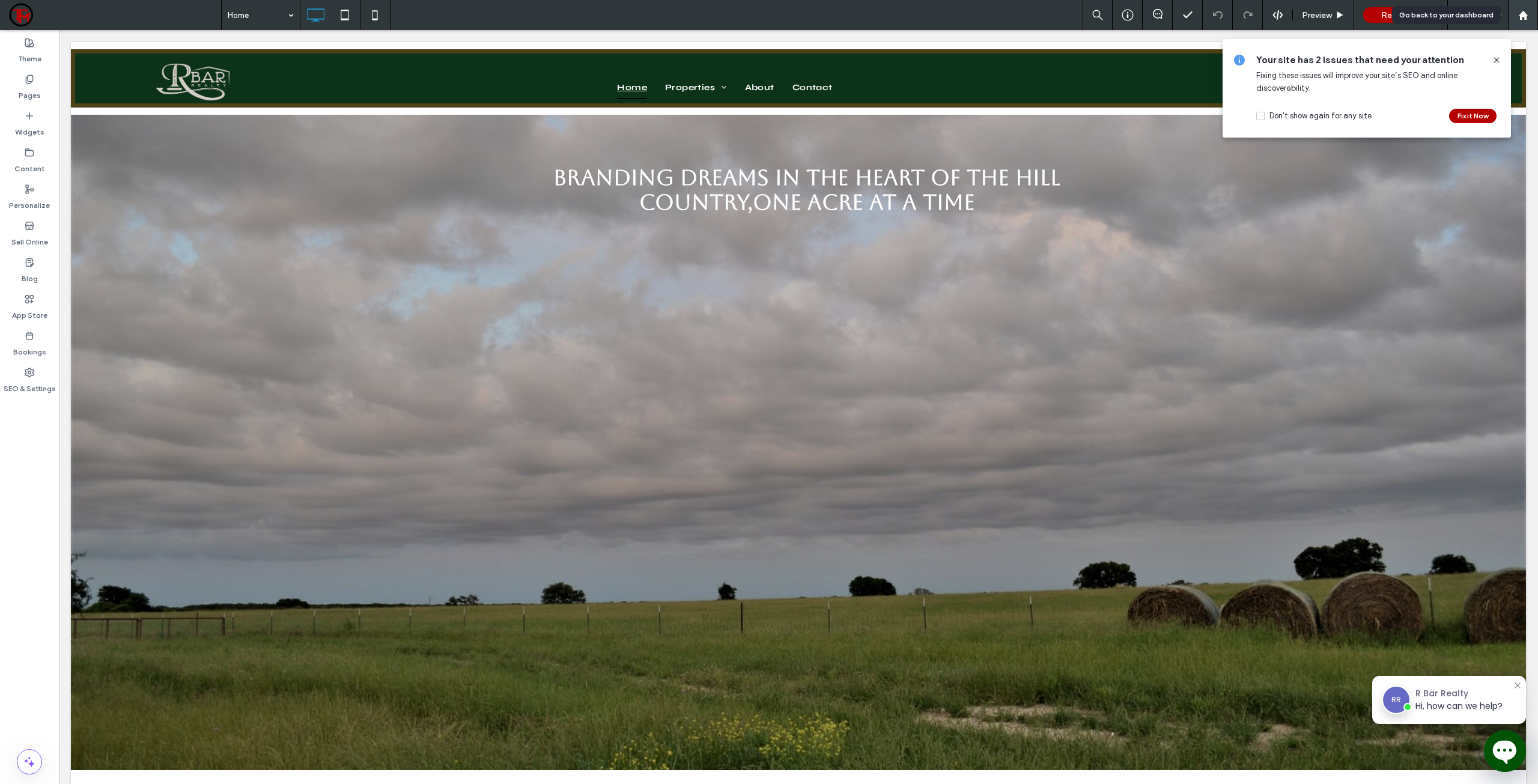
click at [1519, 20] on div at bounding box center [1522, 15] width 30 height 30
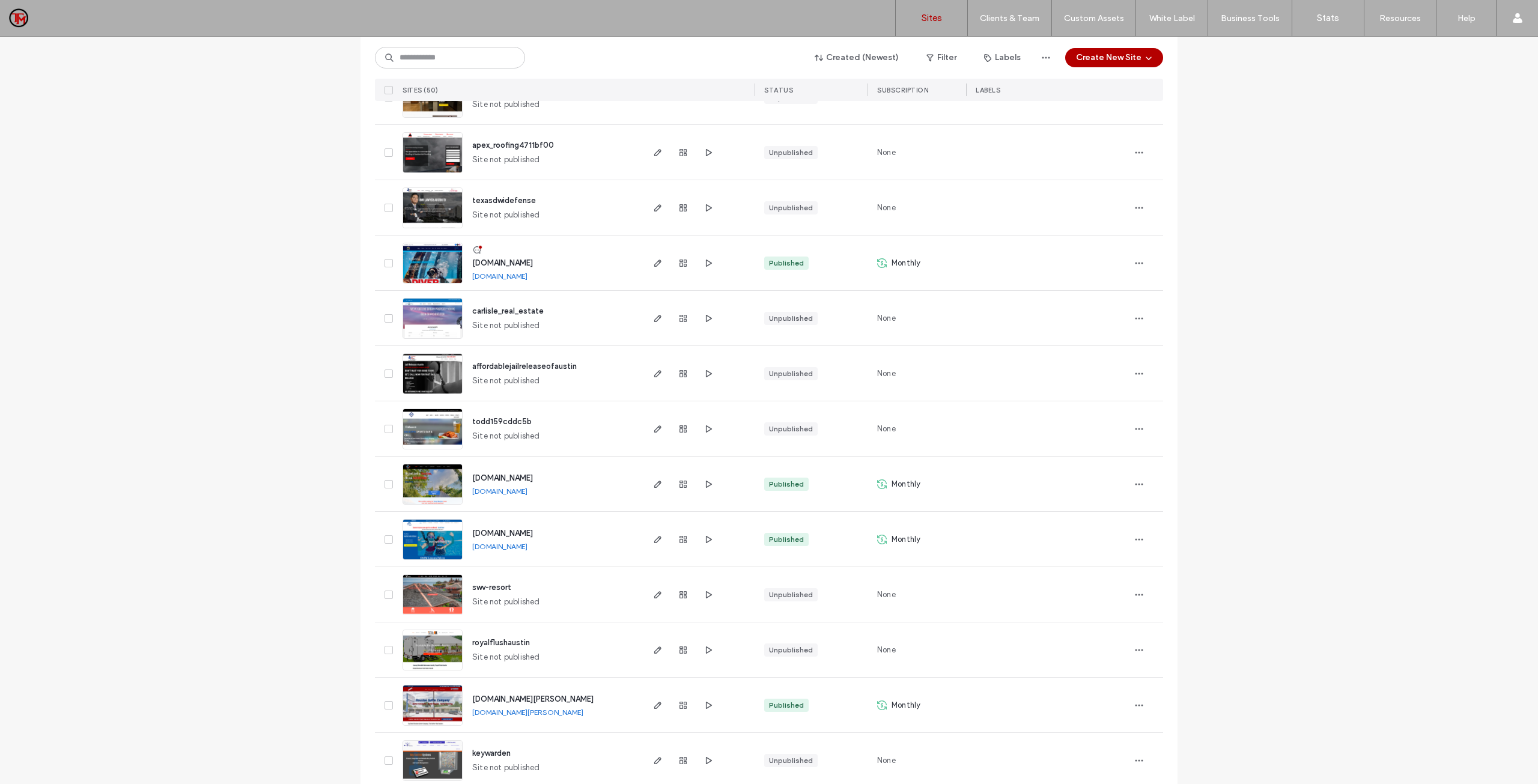
scroll to position [1929, 0]
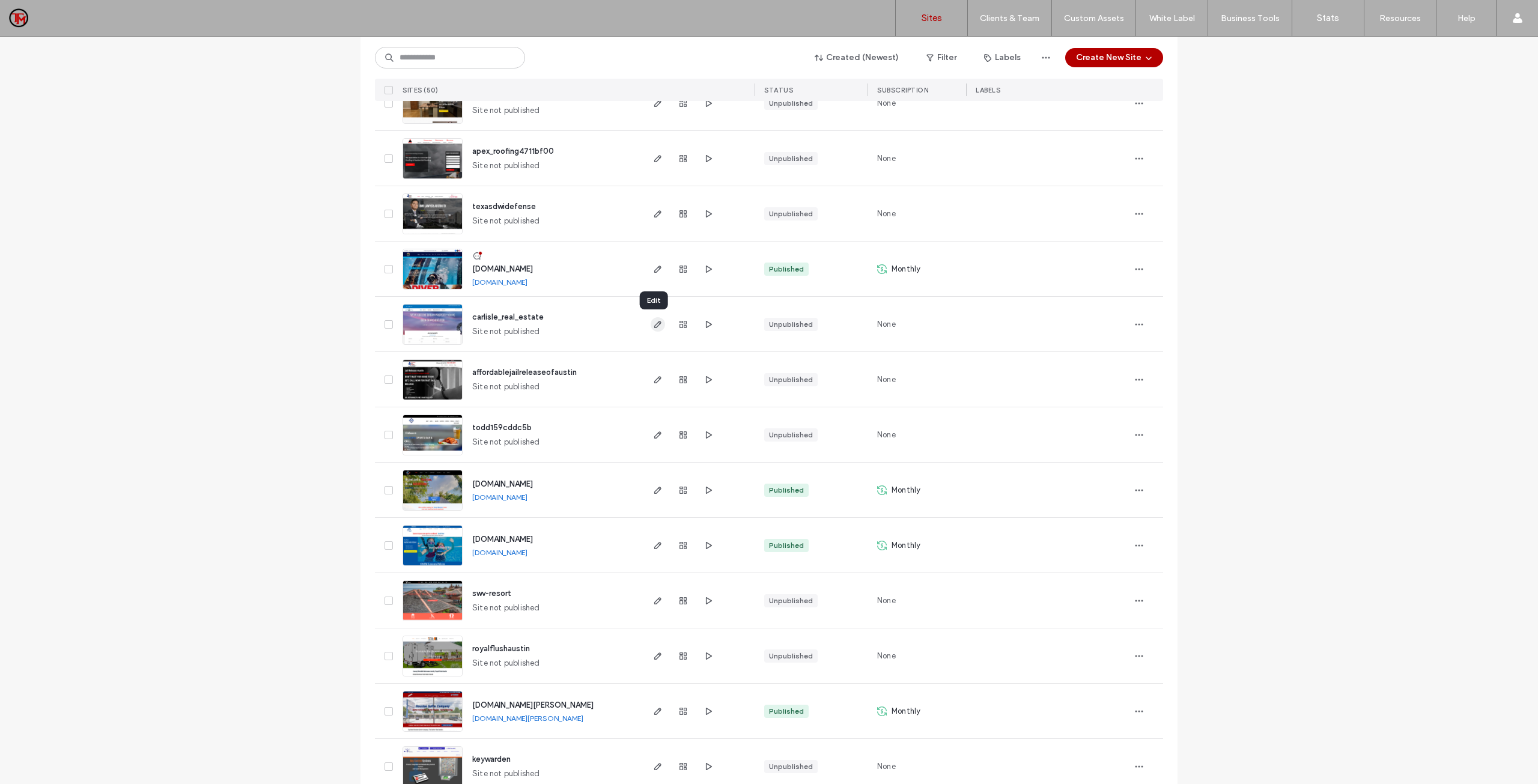
click at [655, 320] on icon "button" at bounding box center [658, 324] width 10 height 10
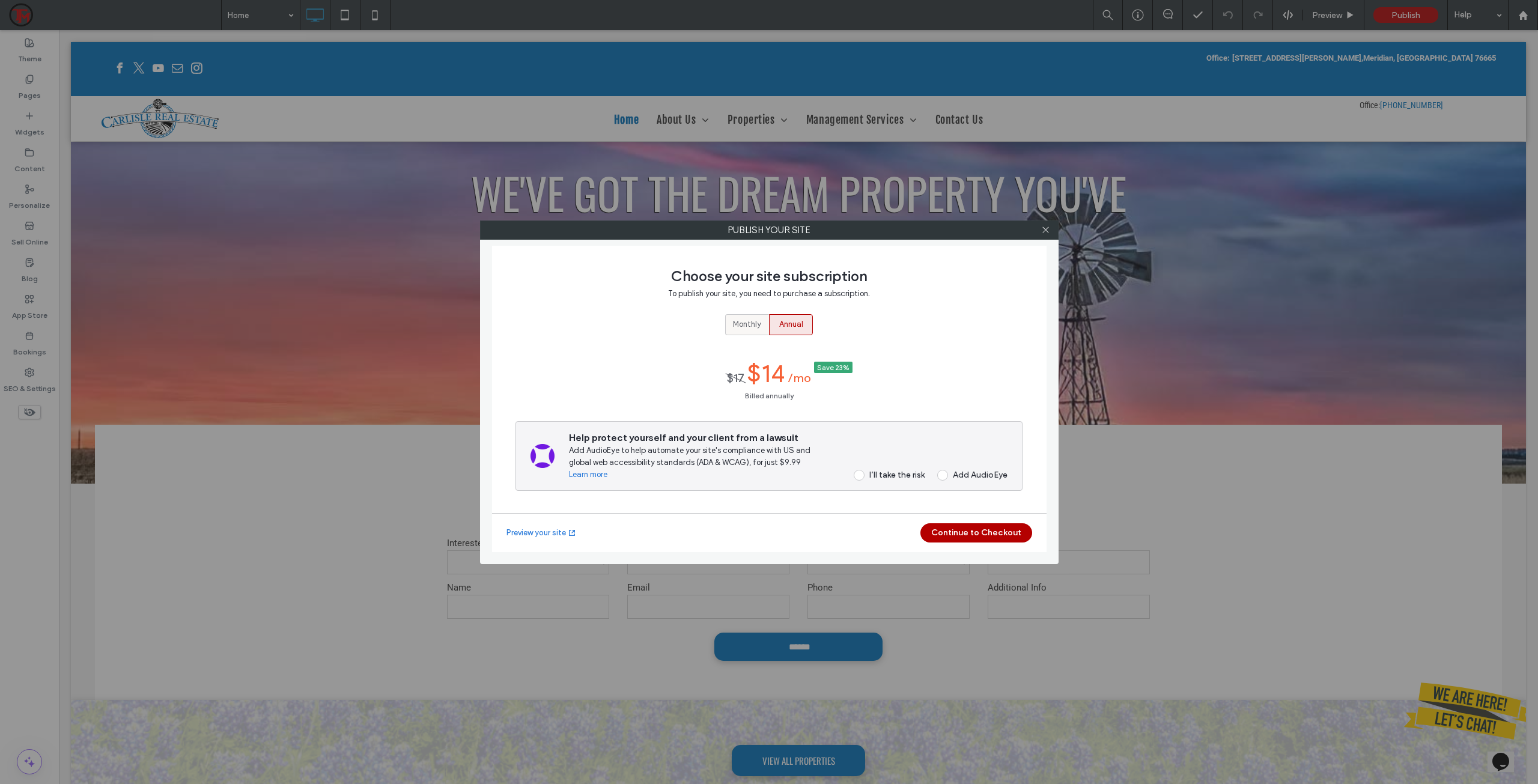
click at [757, 326] on span "Monthly" at bounding box center [747, 324] width 28 height 12
click at [854, 466] on span at bounding box center [858, 469] width 11 height 11
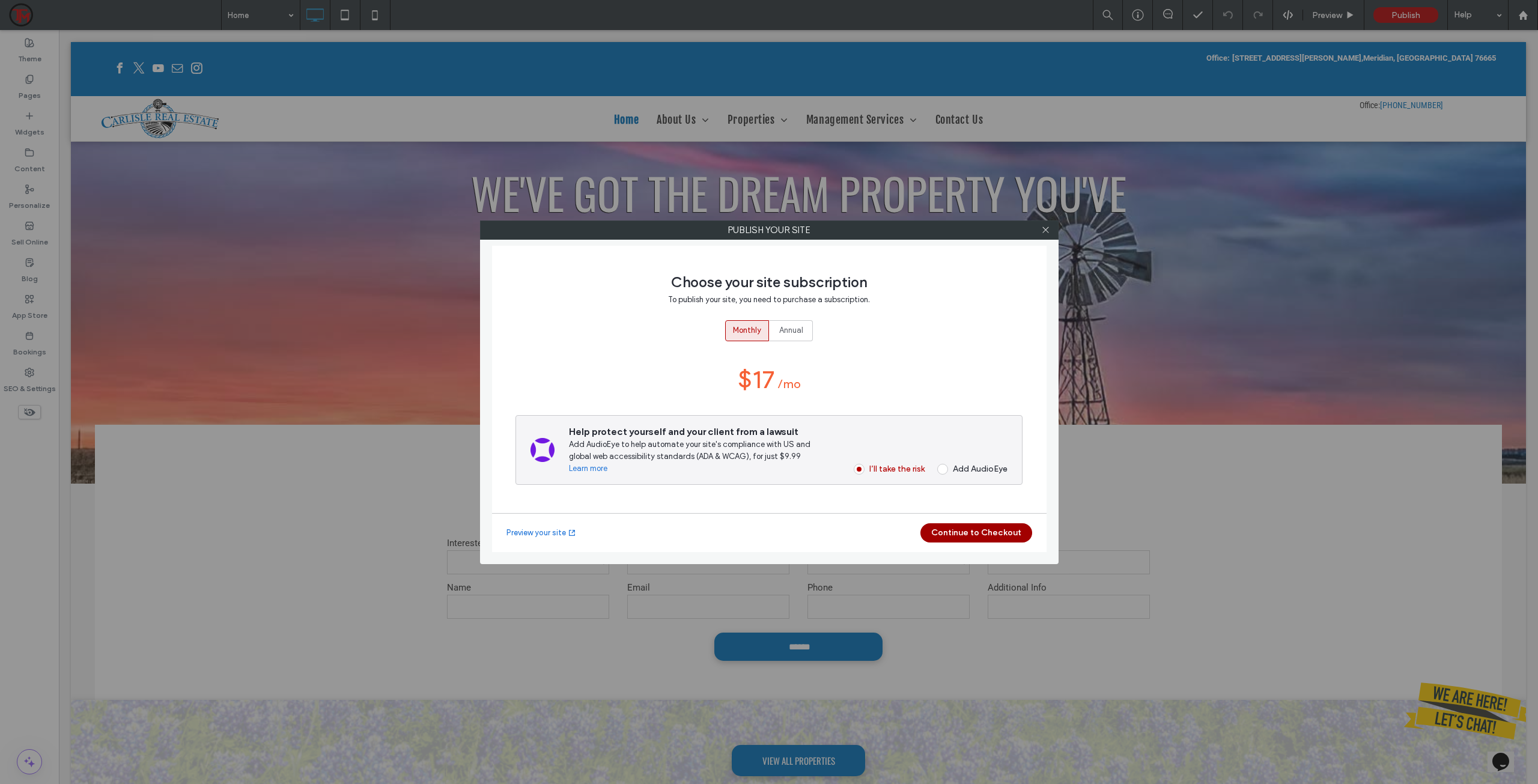
click at [980, 535] on button "Continue to Checkout" at bounding box center [977, 533] width 111 height 20
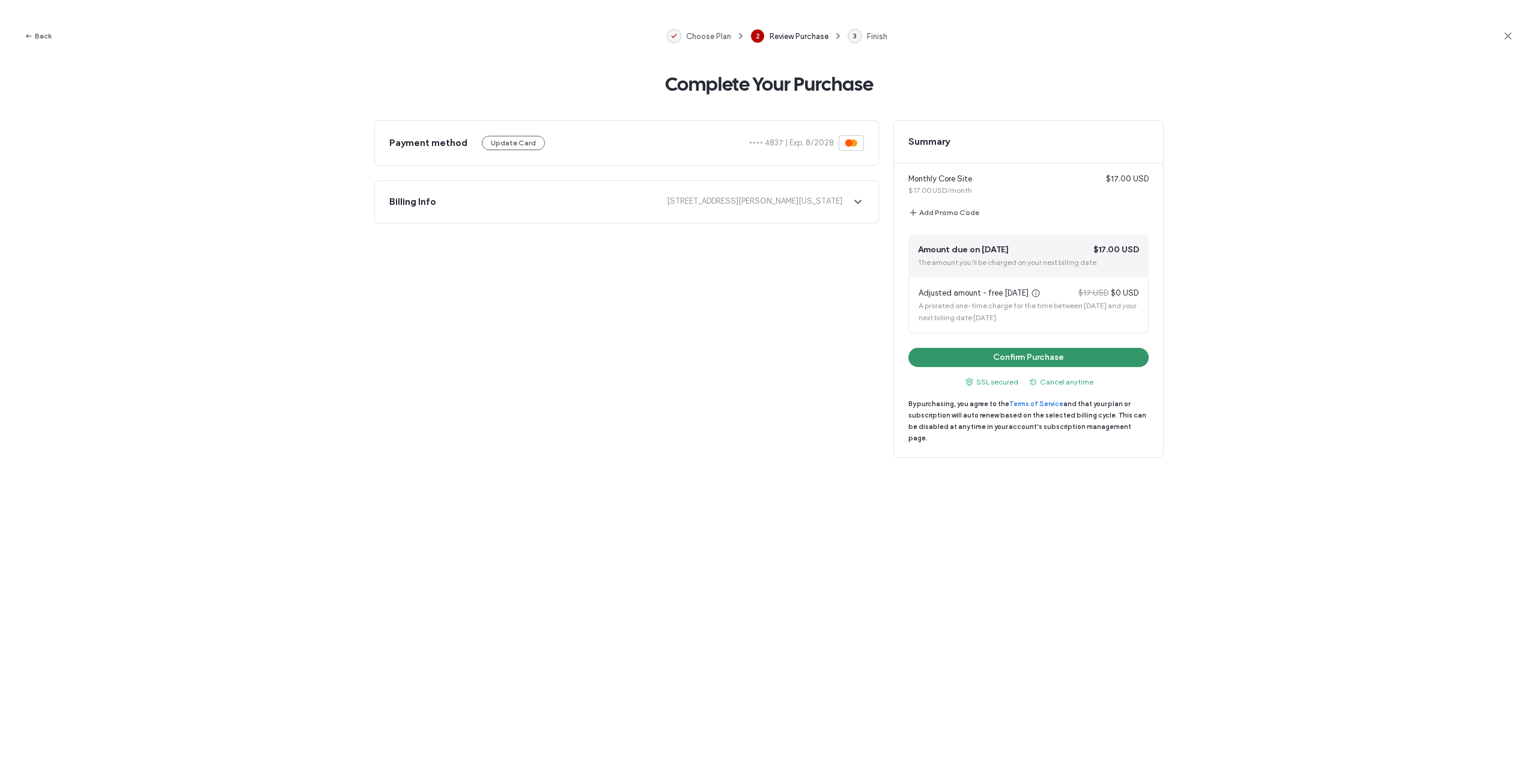
click at [1010, 355] on button "Confirm Purchase" at bounding box center [1028, 357] width 240 height 20
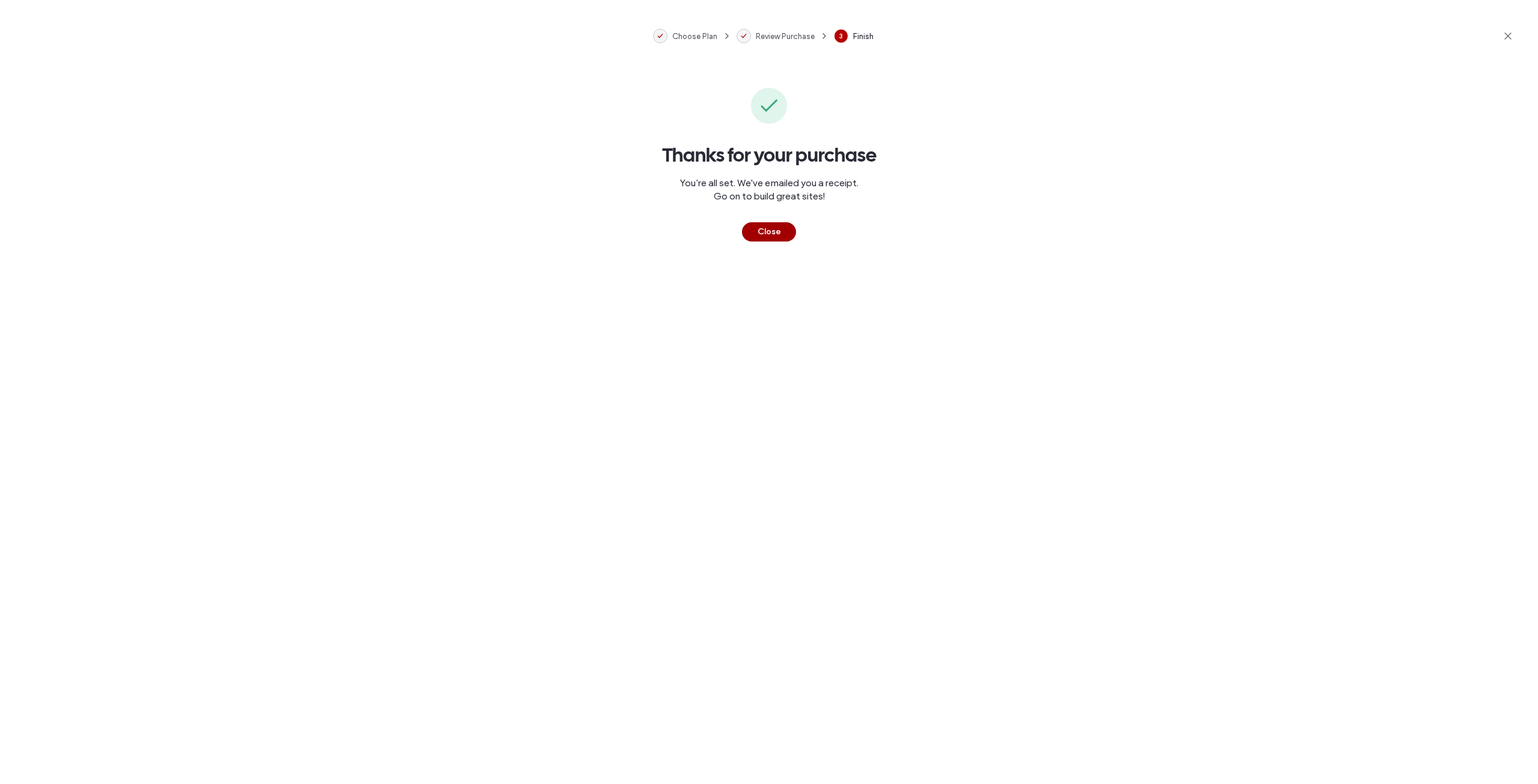
click at [775, 236] on button "Close" at bounding box center [769, 232] width 54 height 20
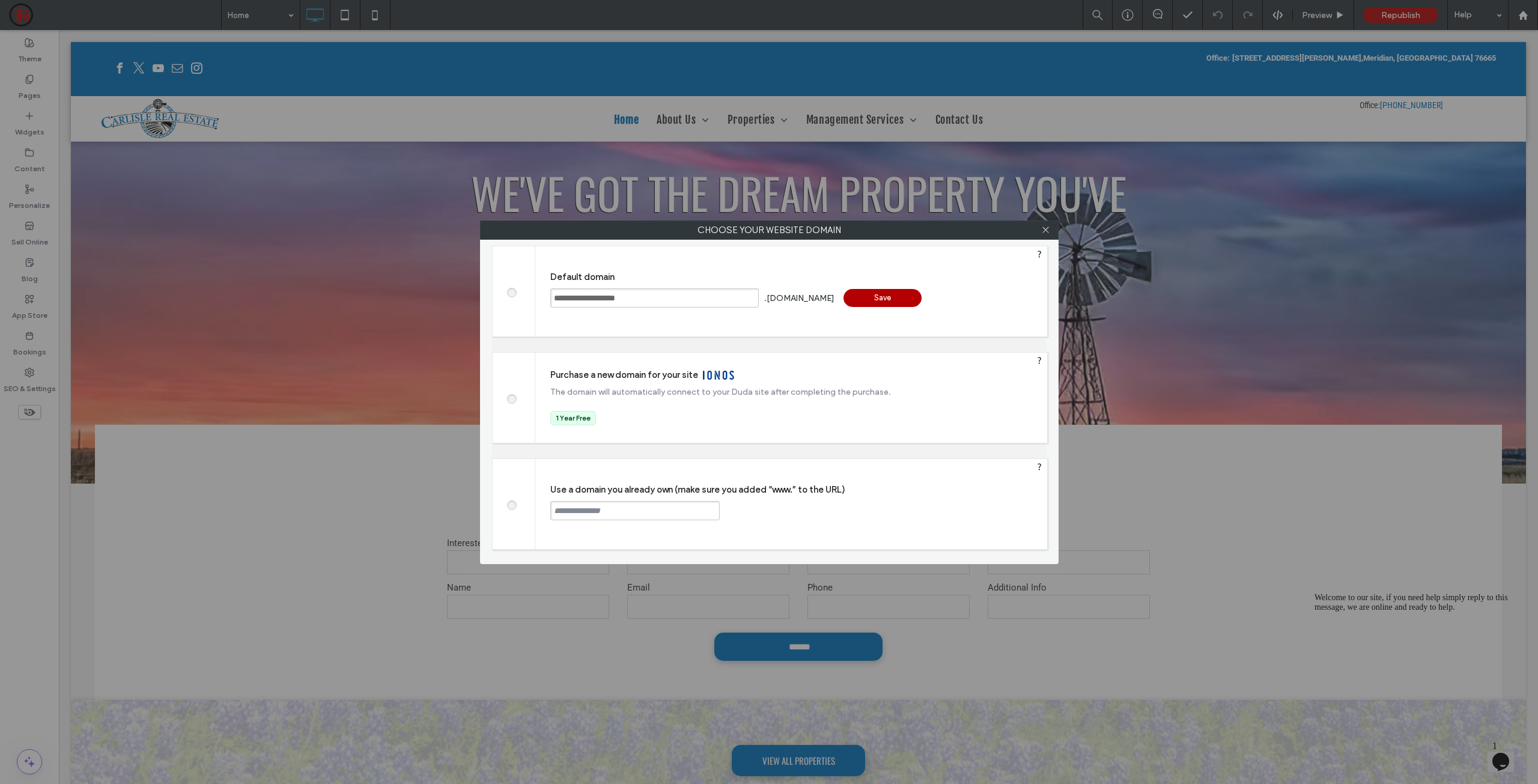
click at [512, 503] on span at bounding box center [512, 503] width 0 height 9
click at [573, 505] on input "text" at bounding box center [636, 511] width 170 height 20
type input "**********"
click at [765, 508] on div "Continue" at bounding box center [766, 510] width 78 height 18
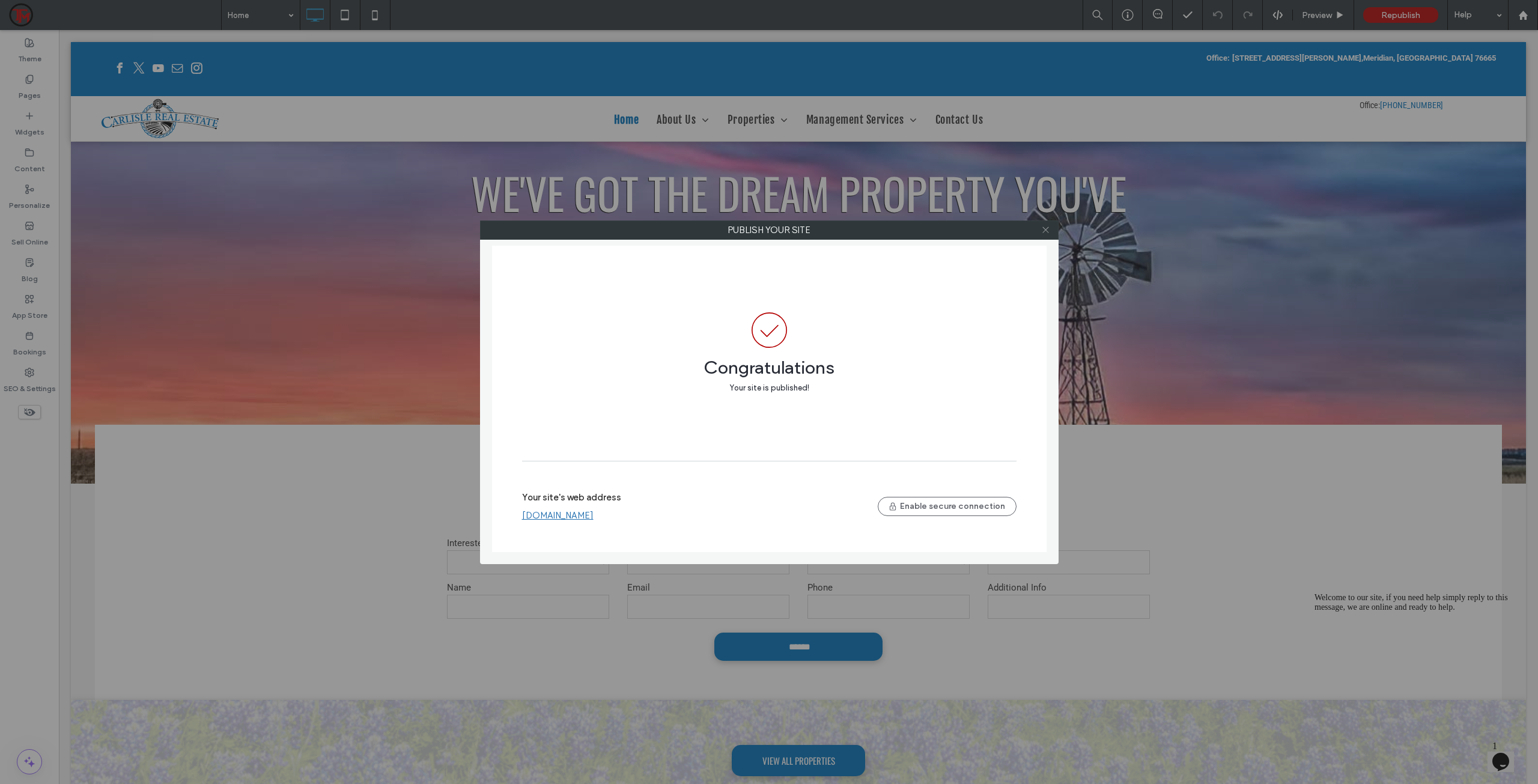
click at [1043, 228] on icon at bounding box center [1045, 229] width 9 height 9
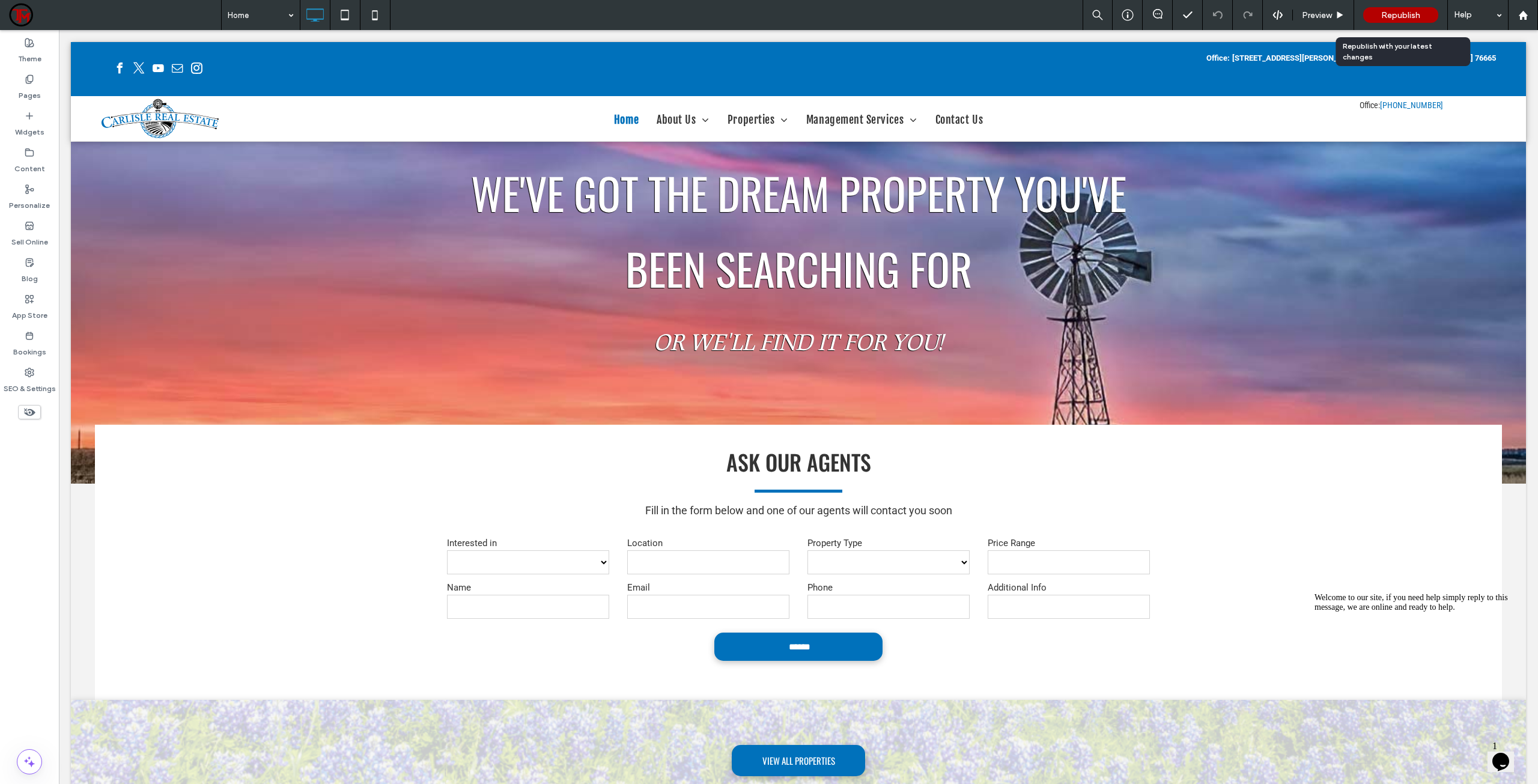
click at [1394, 16] on span "Republish" at bounding box center [1401, 15] width 39 height 10
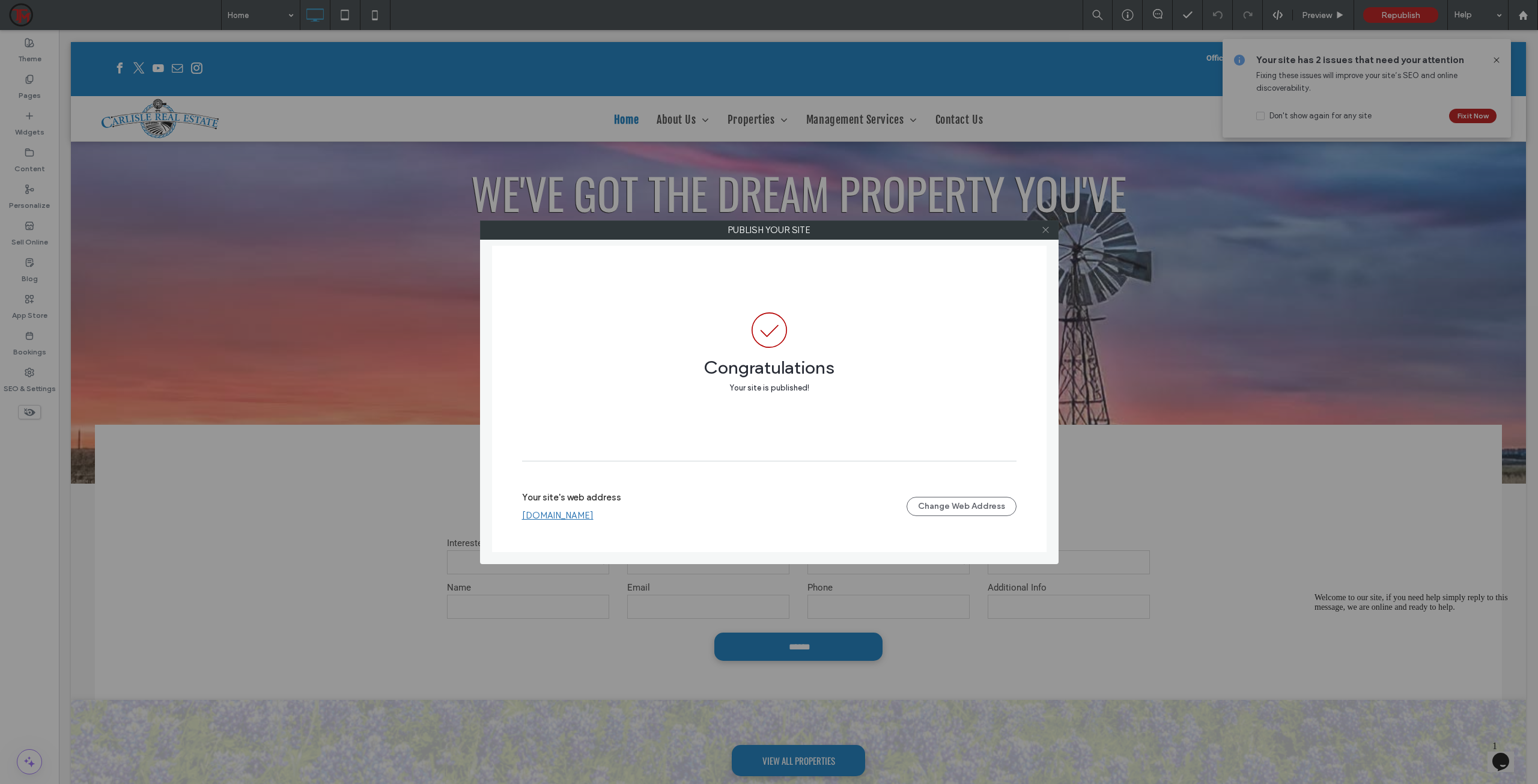
click at [1046, 230] on icon at bounding box center [1045, 229] width 9 height 9
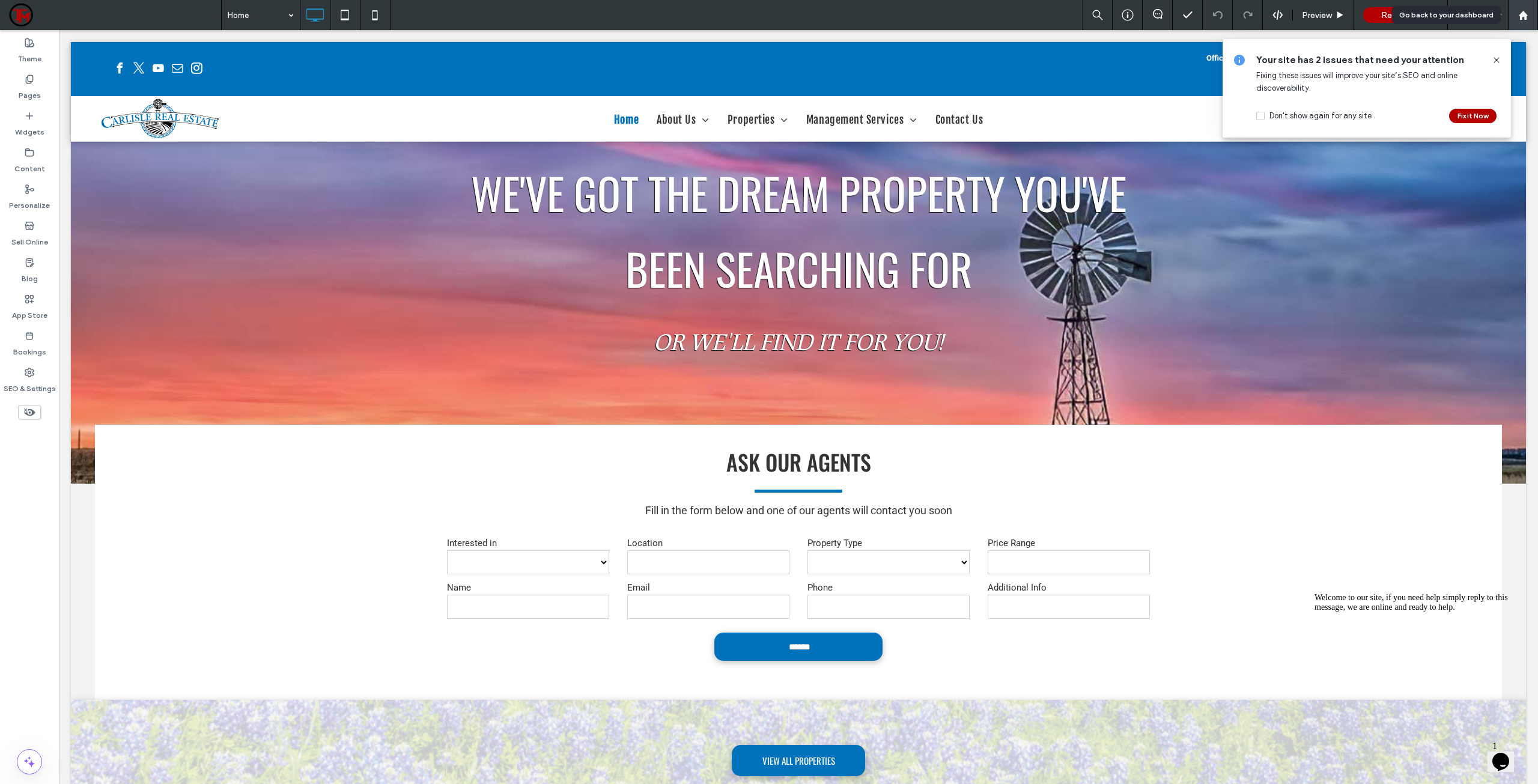
click at [1521, 18] on use at bounding box center [1522, 14] width 9 height 9
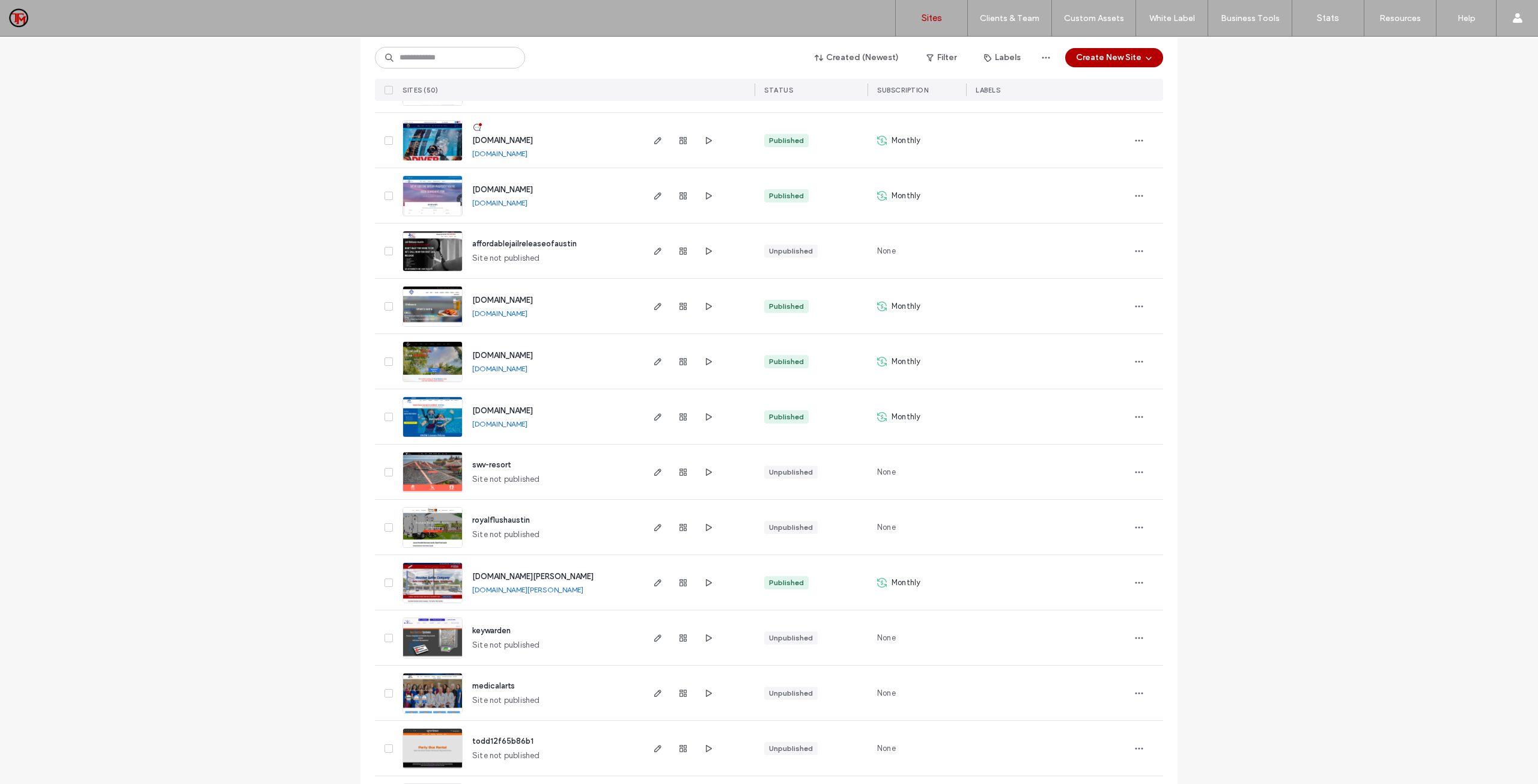
scroll to position [2230, 0]
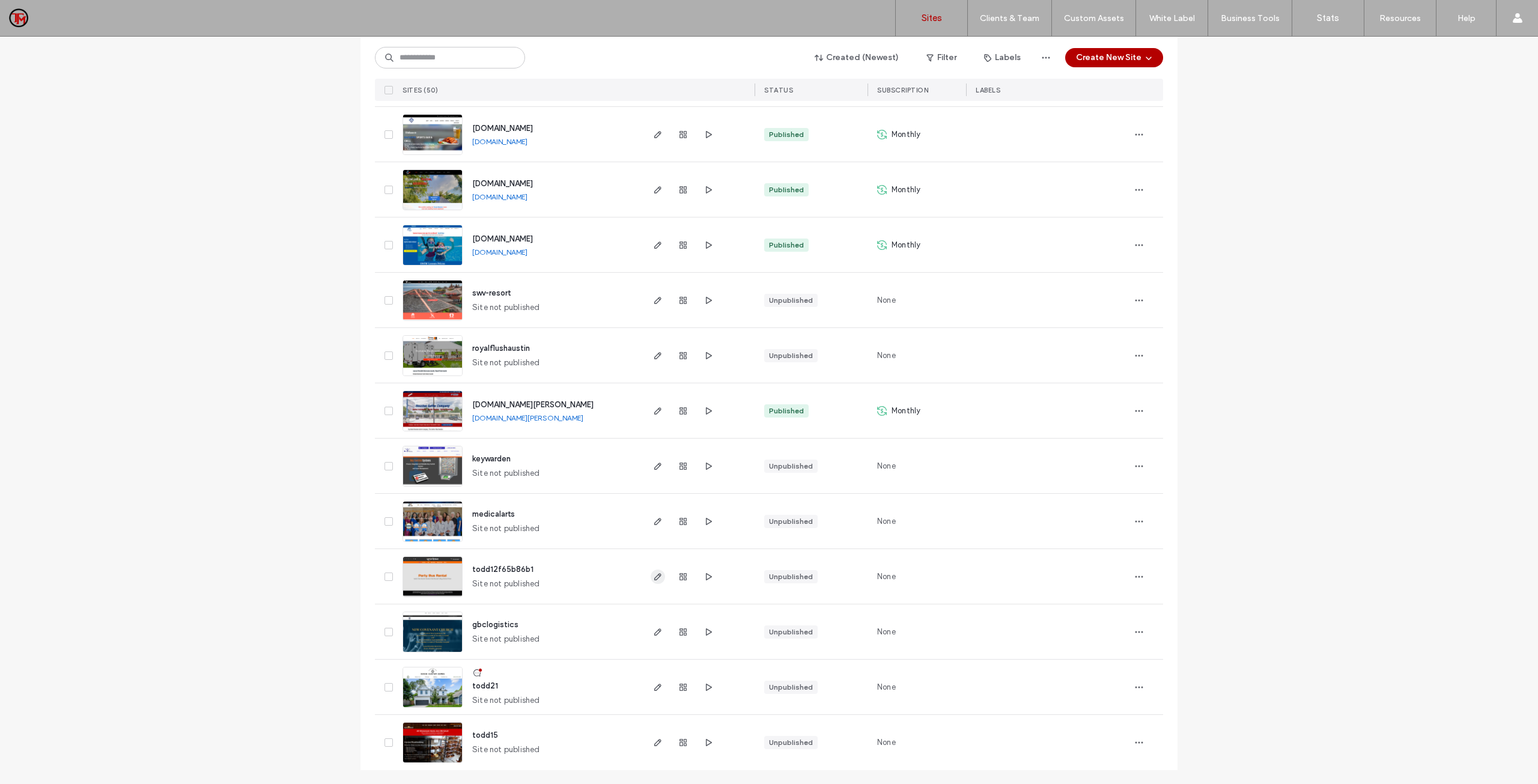
click at [653, 577] on icon "button" at bounding box center [658, 577] width 10 height 10
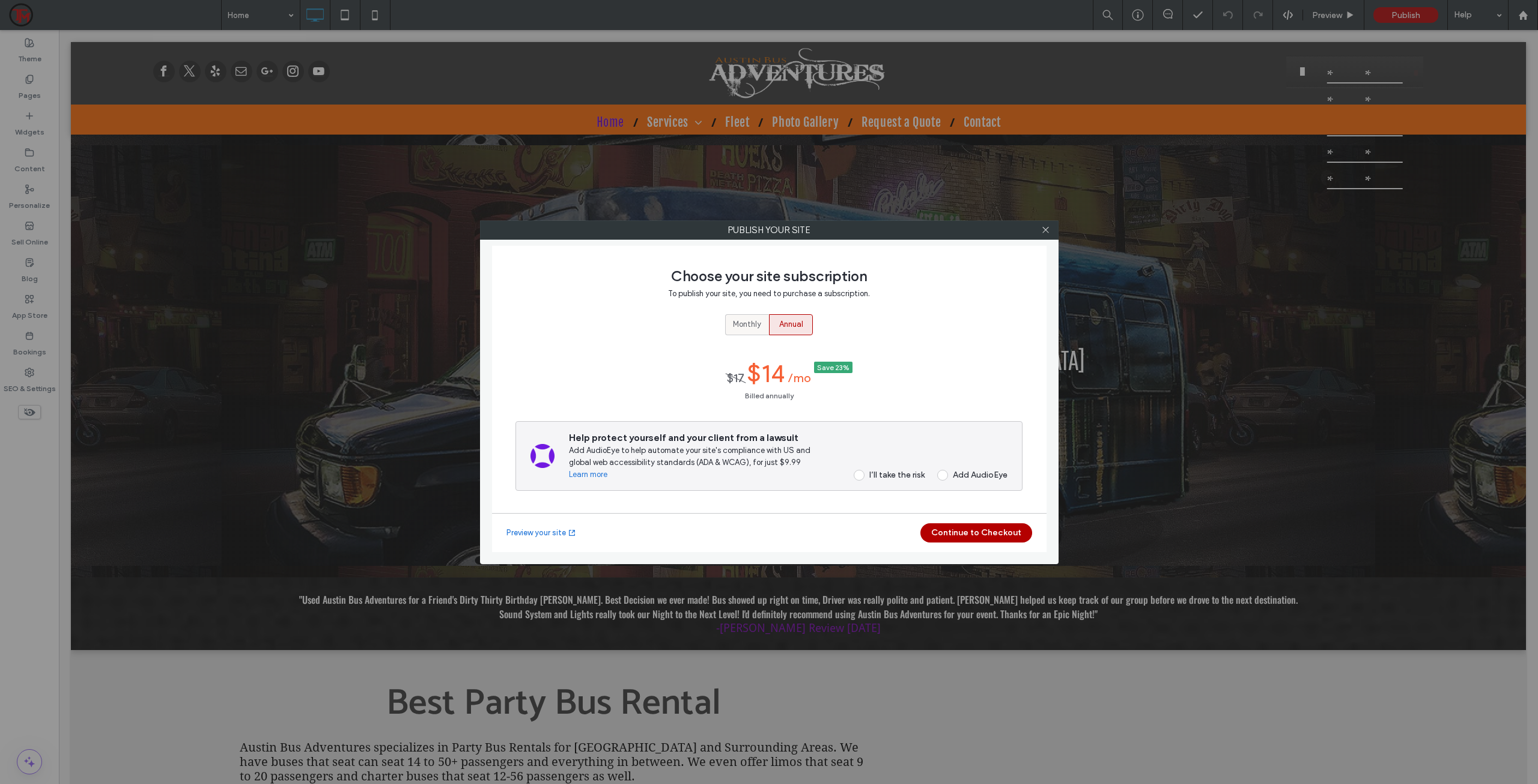
click at [763, 322] on label "Monthly" at bounding box center [747, 325] width 44 height 21
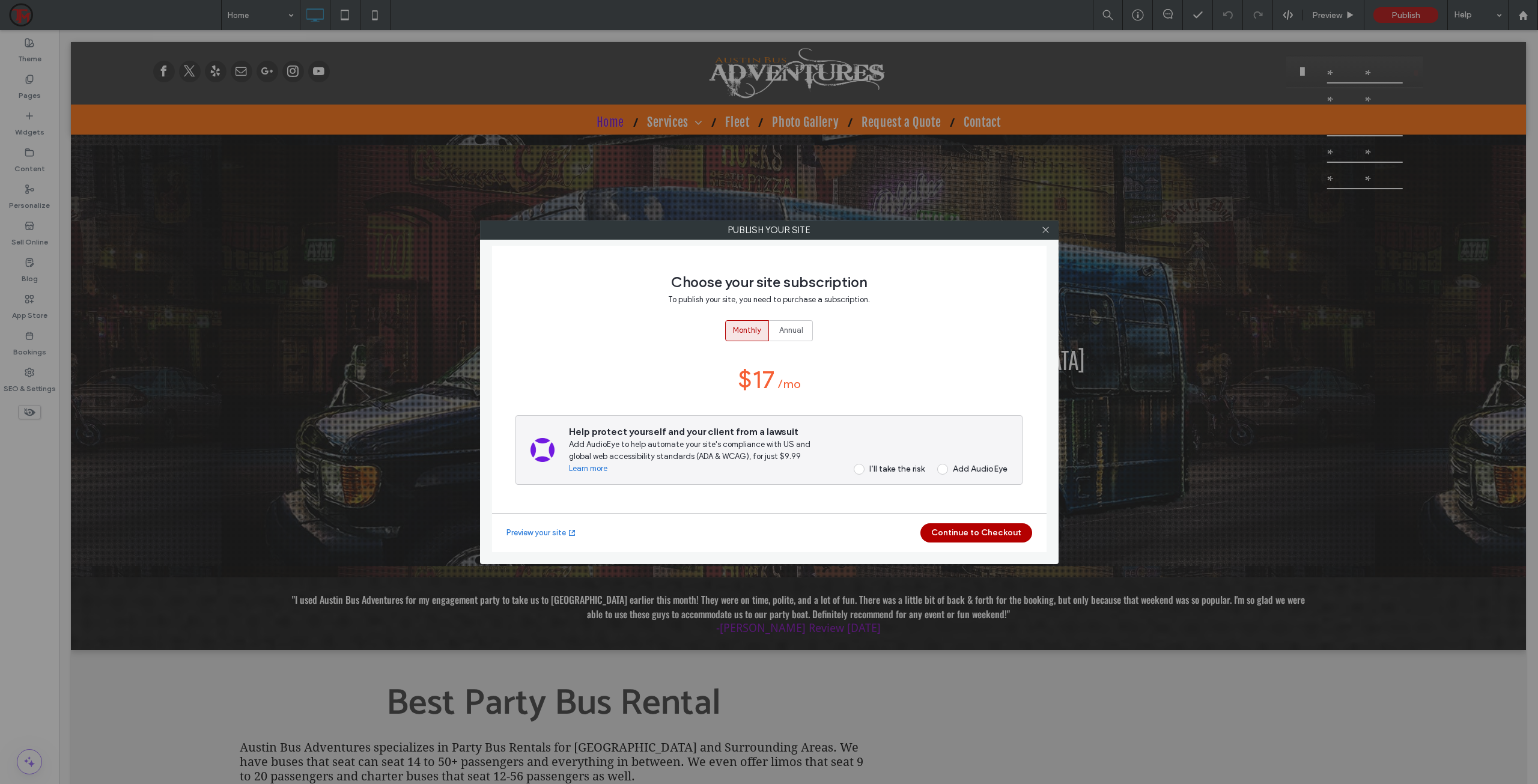
click at [859, 472] on span at bounding box center [858, 469] width 11 height 11
click at [958, 528] on button "Continue to Checkout" at bounding box center [977, 533] width 111 height 20
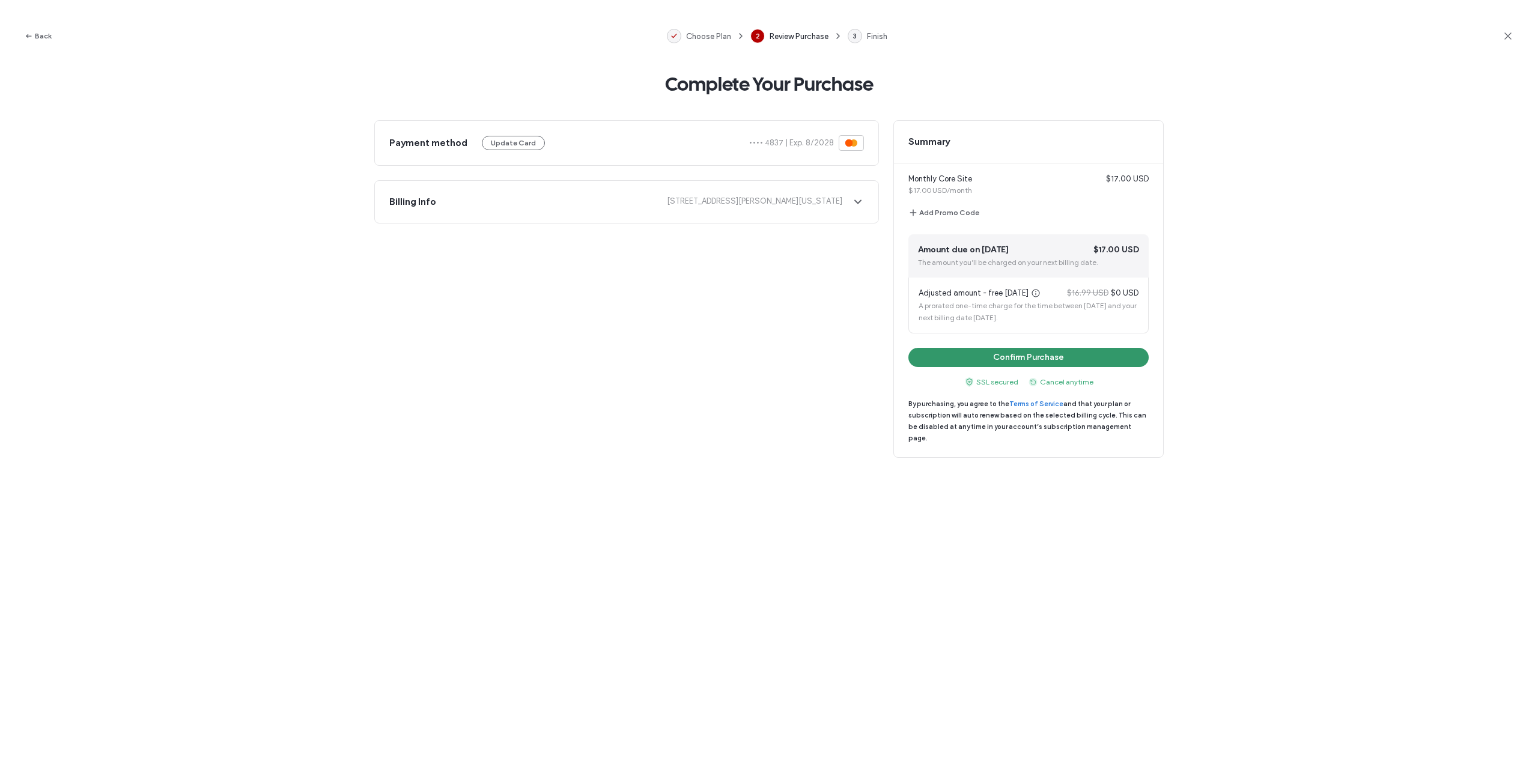
click at [1024, 356] on button "Confirm Purchase" at bounding box center [1028, 357] width 240 height 20
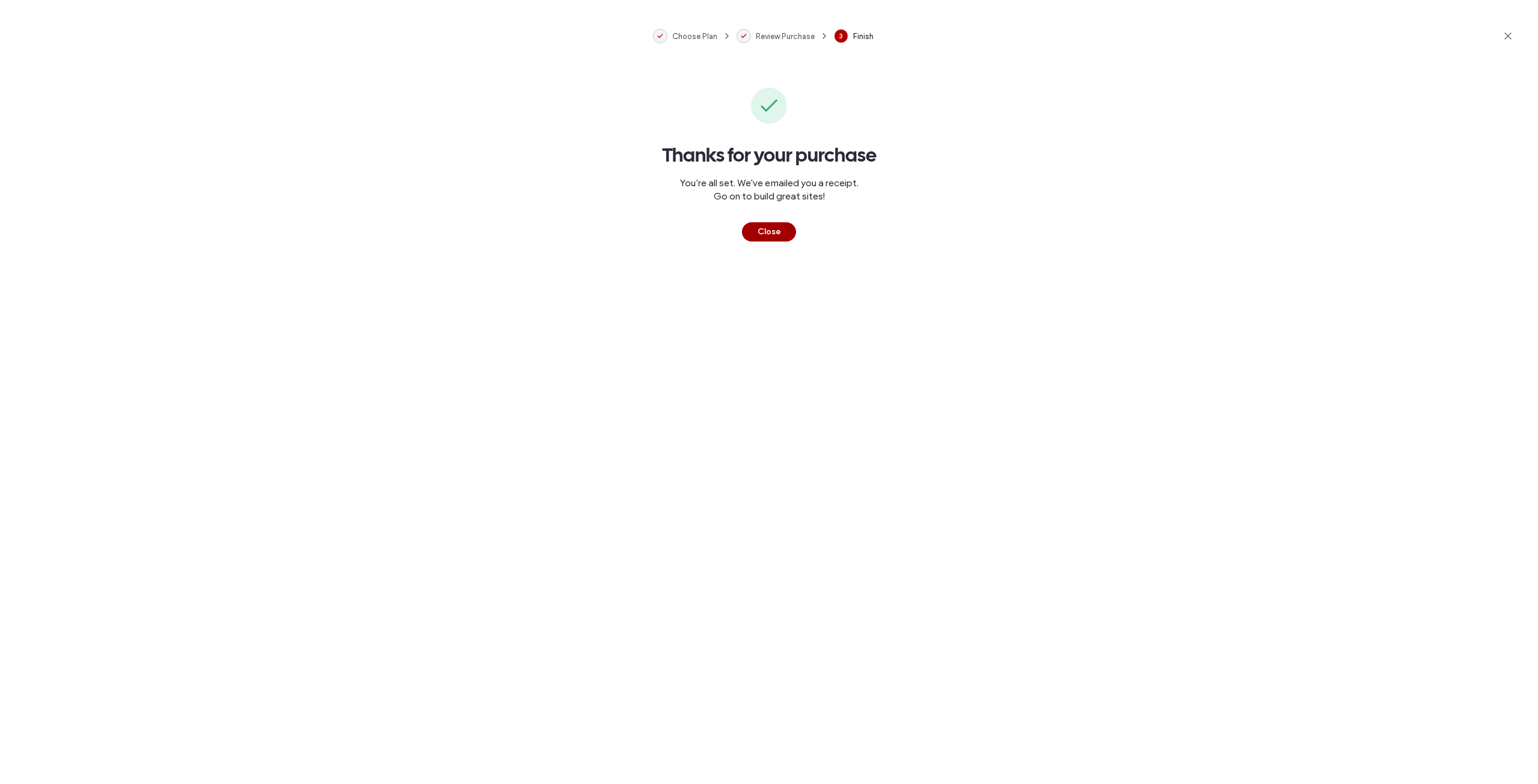
click at [767, 229] on button "Close" at bounding box center [769, 232] width 54 height 20
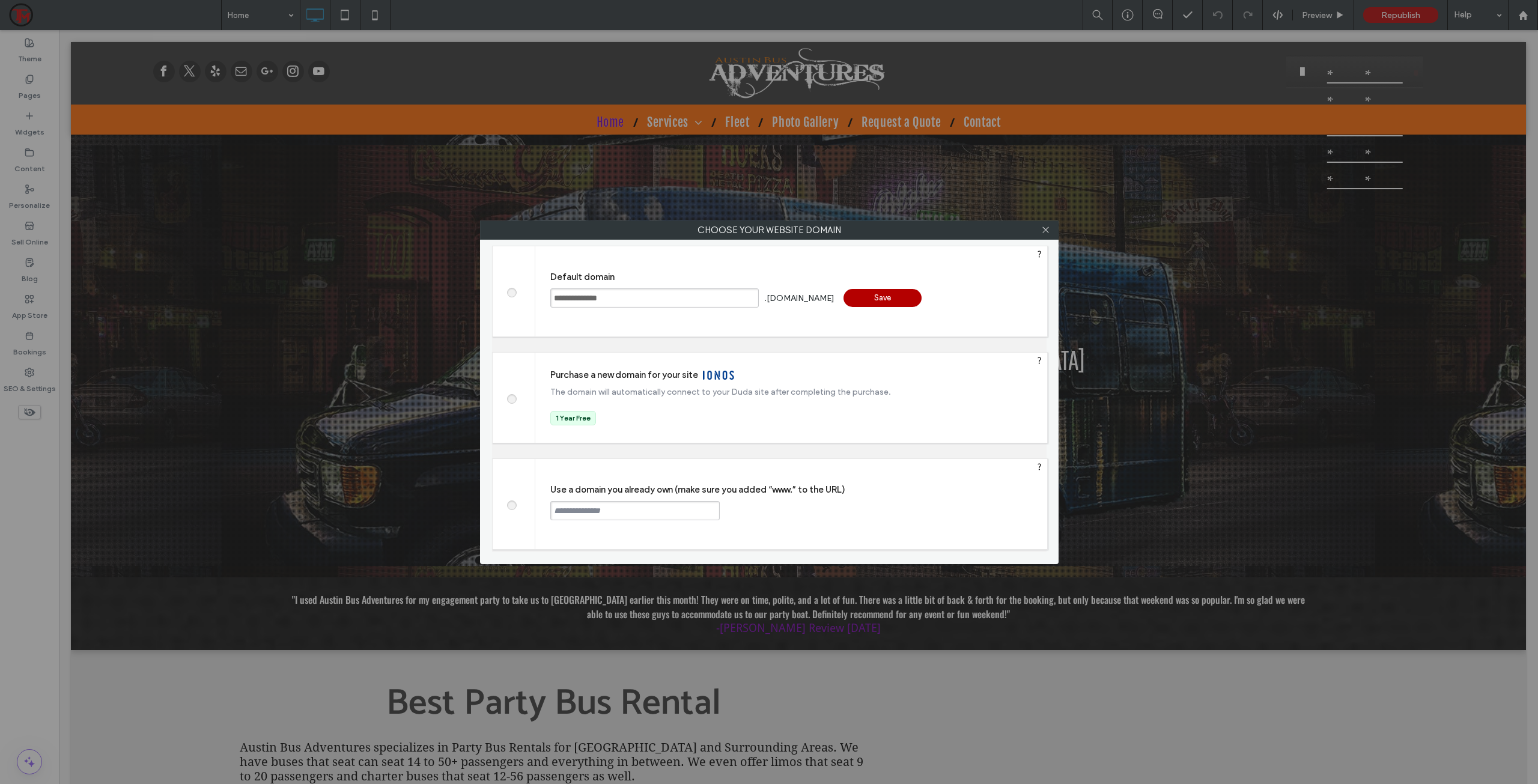
click at [515, 507] on div at bounding box center [515, 504] width 43 height 90
click at [512, 506] on span at bounding box center [512, 503] width 0 height 9
click at [596, 515] on input "text" at bounding box center [636, 511] width 170 height 20
type input "**********"
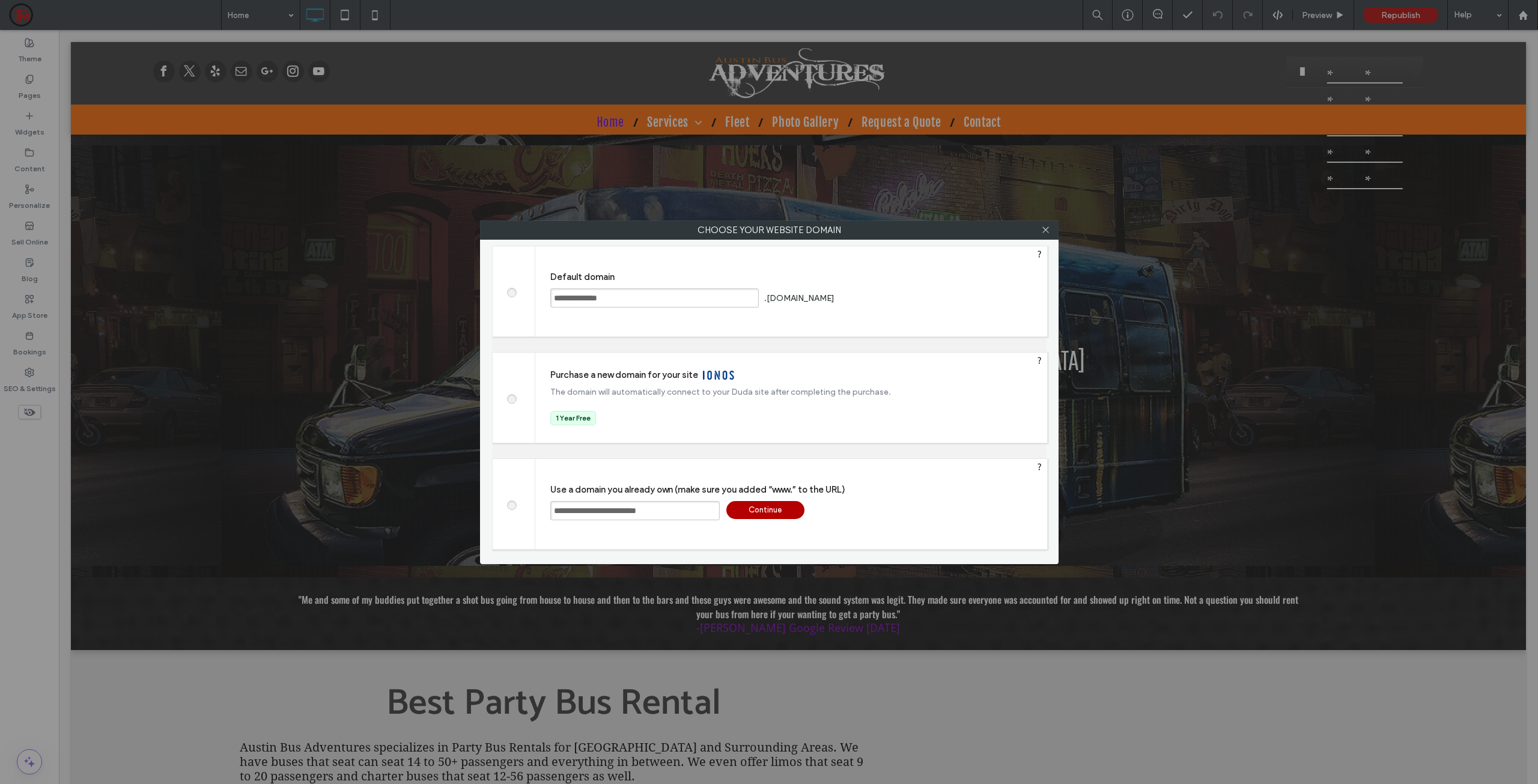
click at [760, 508] on div "Continue" at bounding box center [766, 510] width 78 height 18
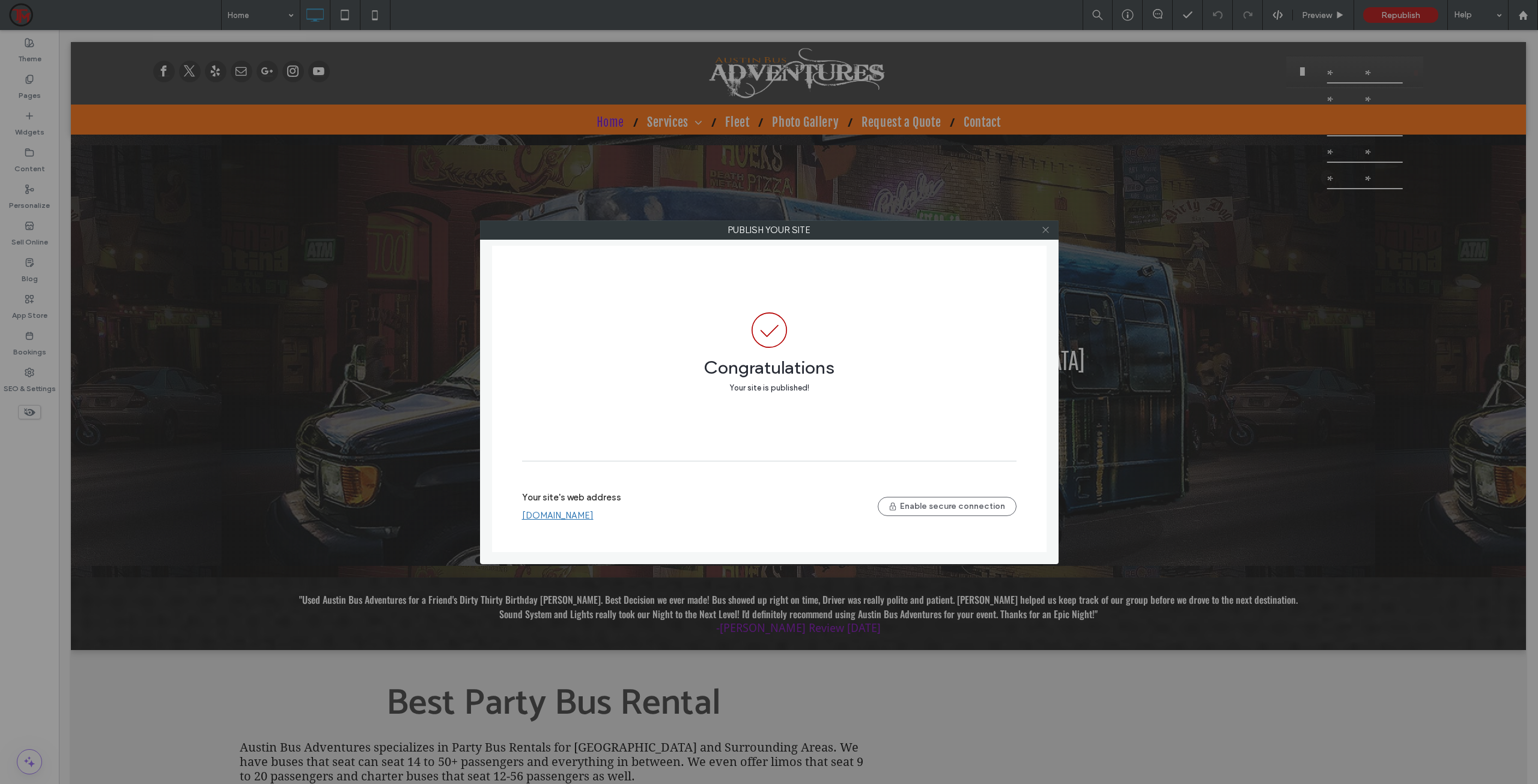
click at [1046, 230] on icon at bounding box center [1045, 229] width 9 height 9
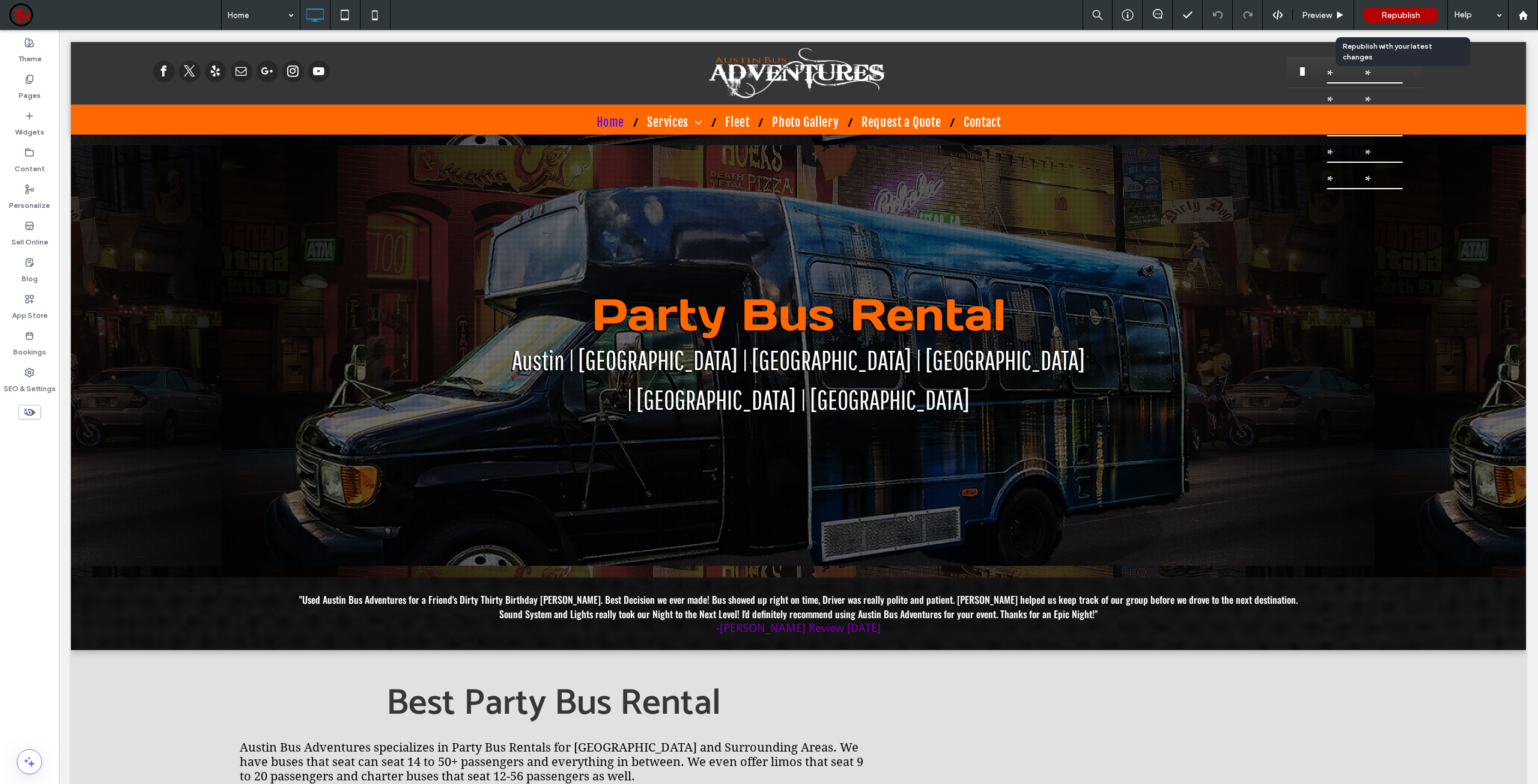
click at [1407, 17] on span "Republish" at bounding box center [1401, 15] width 39 height 10
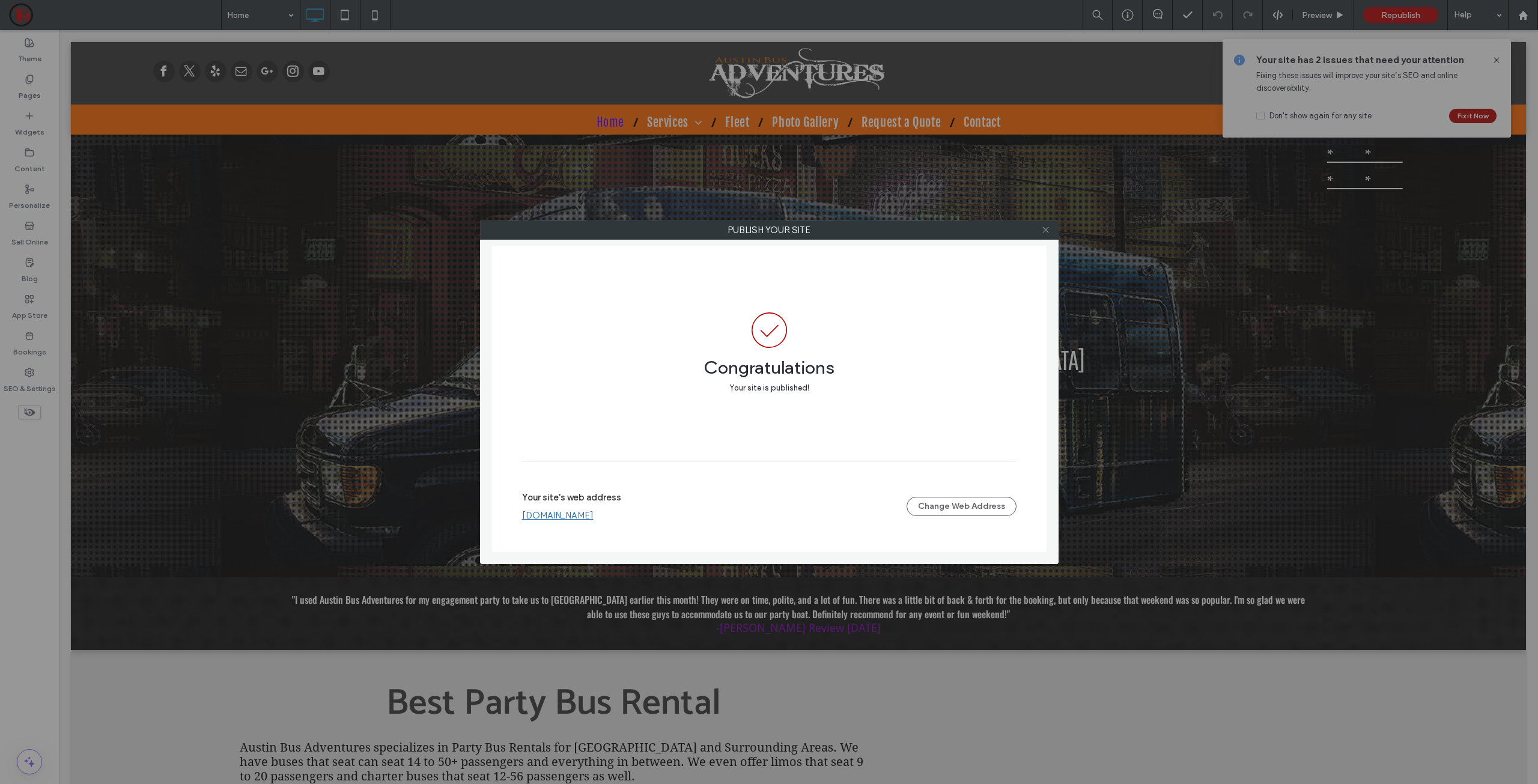
click at [1044, 228] on icon at bounding box center [1045, 229] width 9 height 9
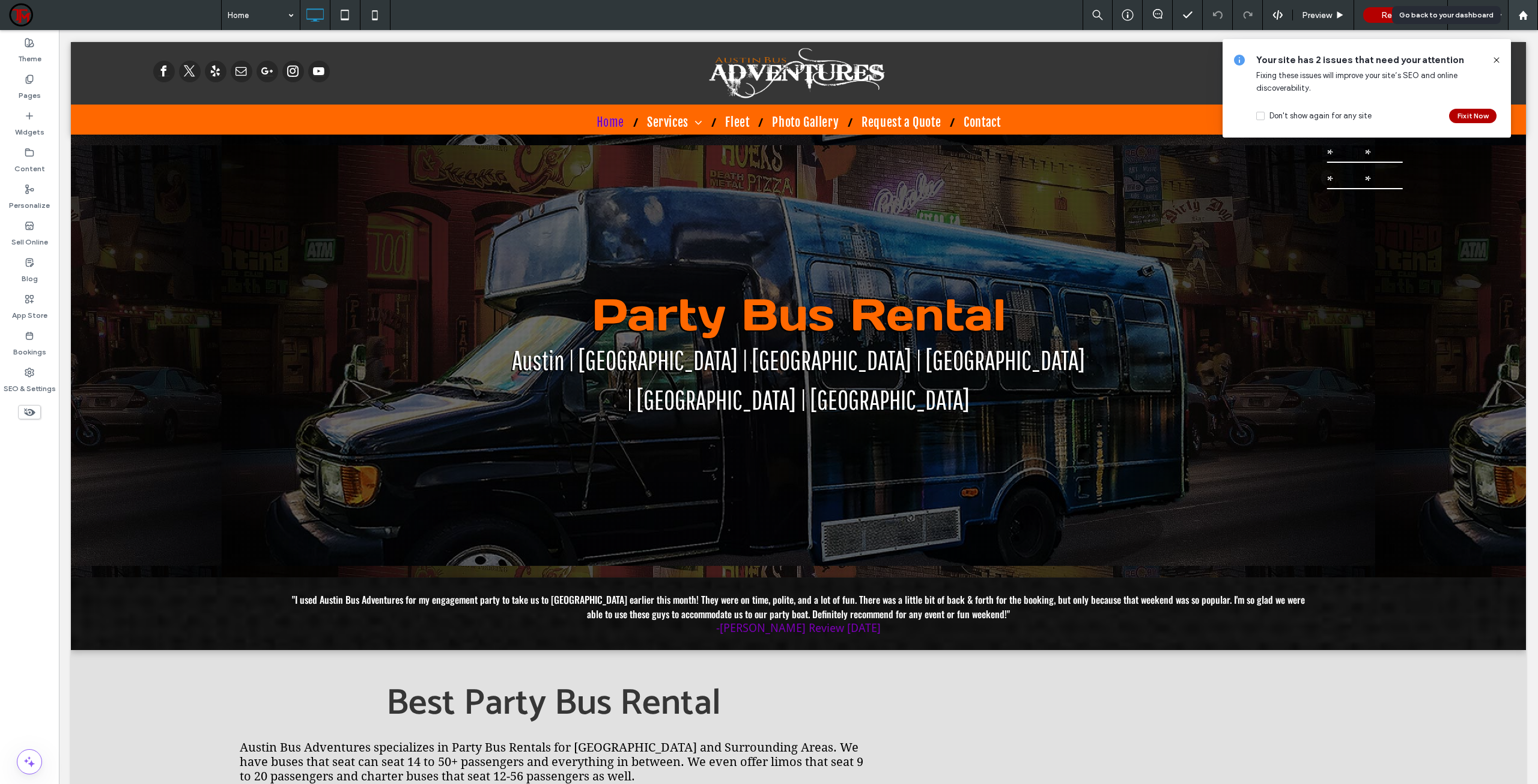
click at [1537, 18] on div at bounding box center [1523, 15] width 29 height 10
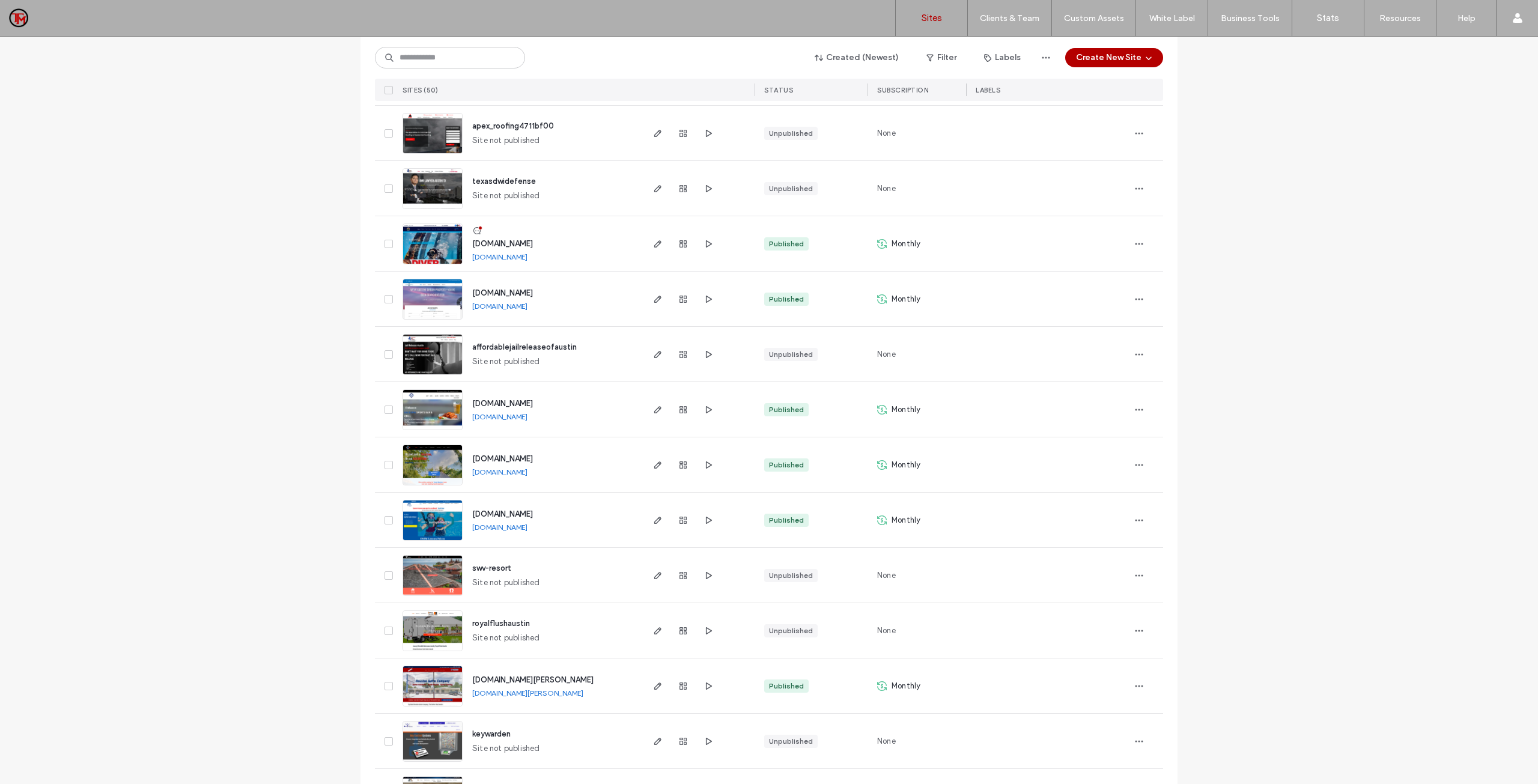
scroll to position [1929, 0]
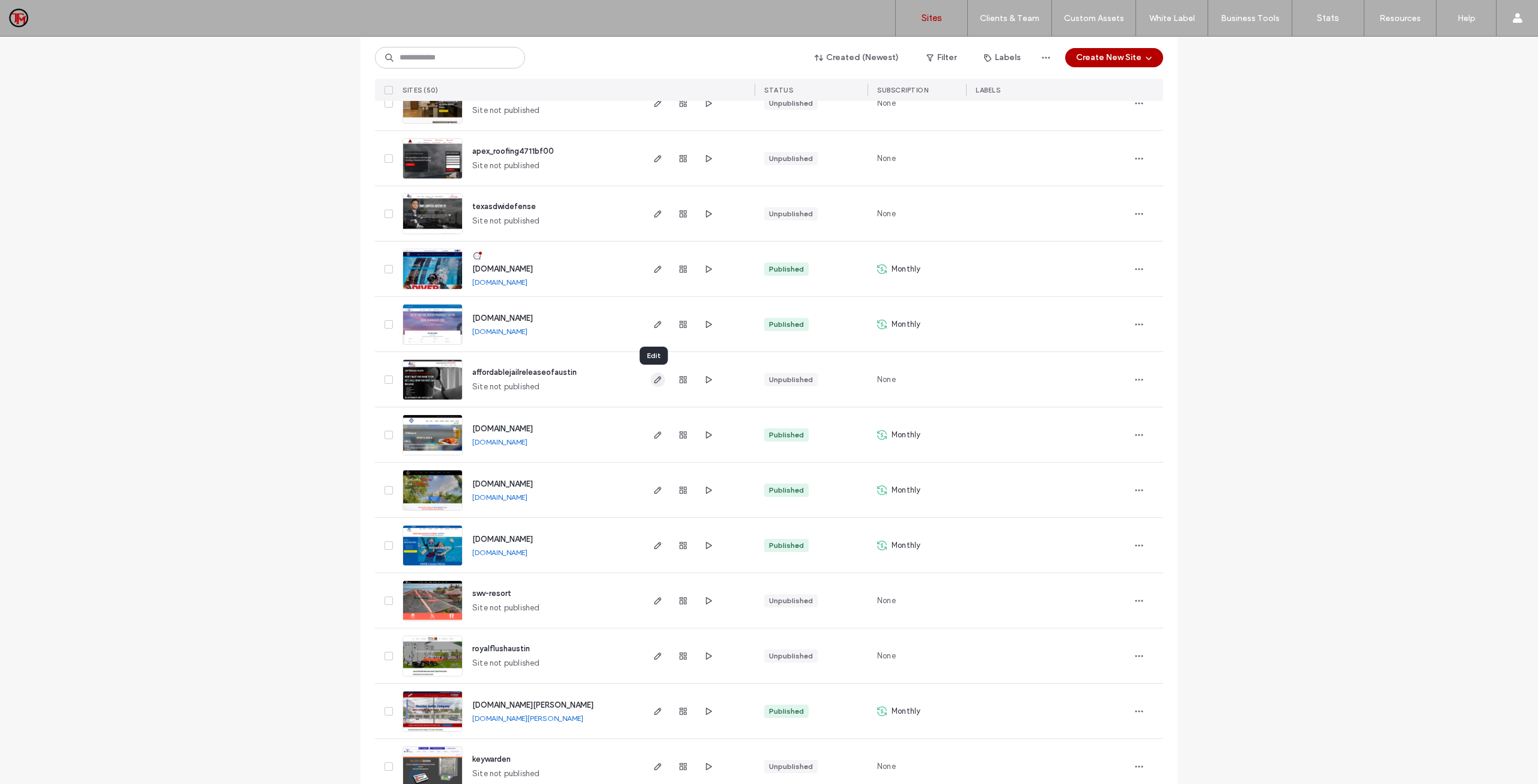
click at [653, 379] on icon "button" at bounding box center [658, 380] width 10 height 10
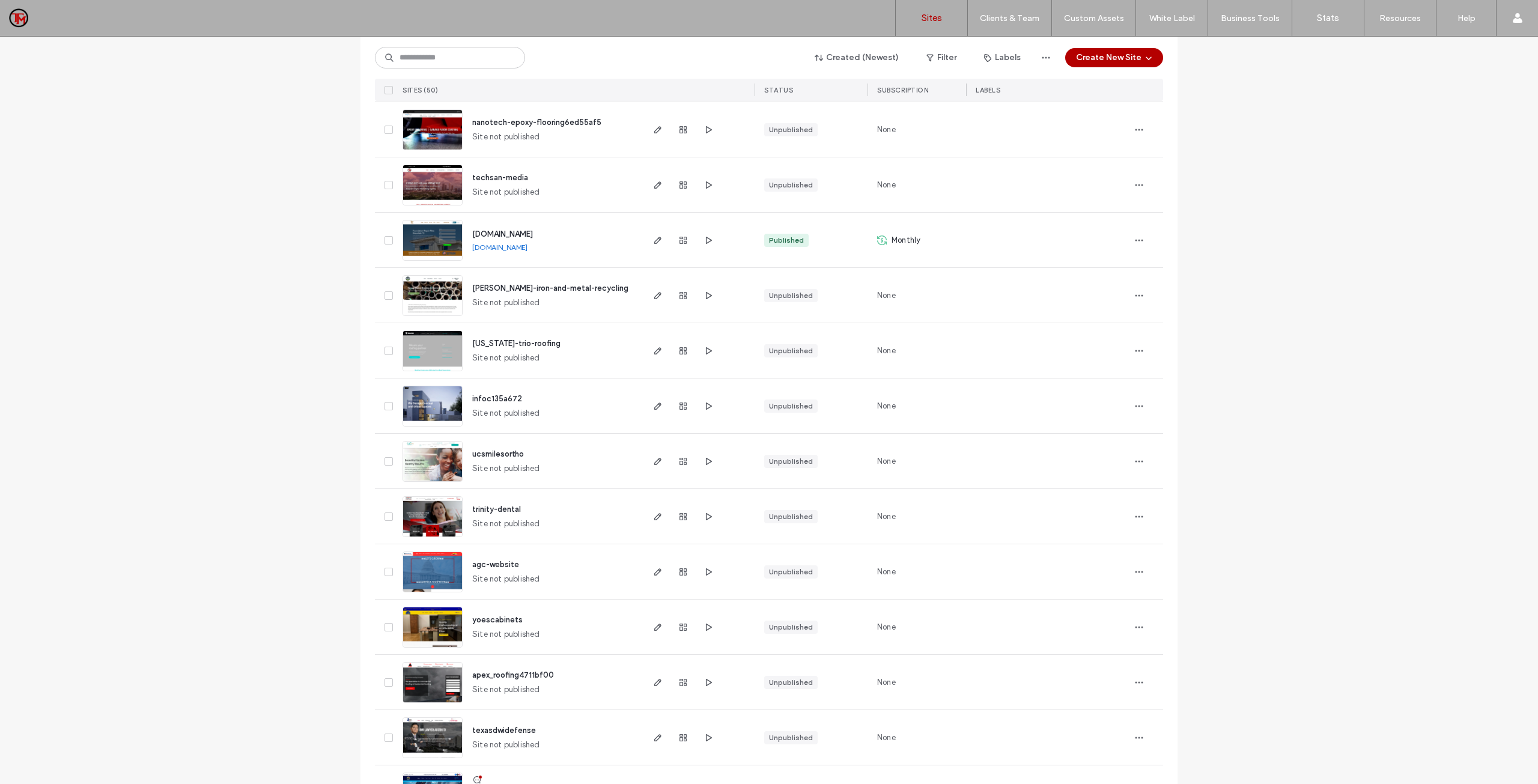
scroll to position [1389, 0]
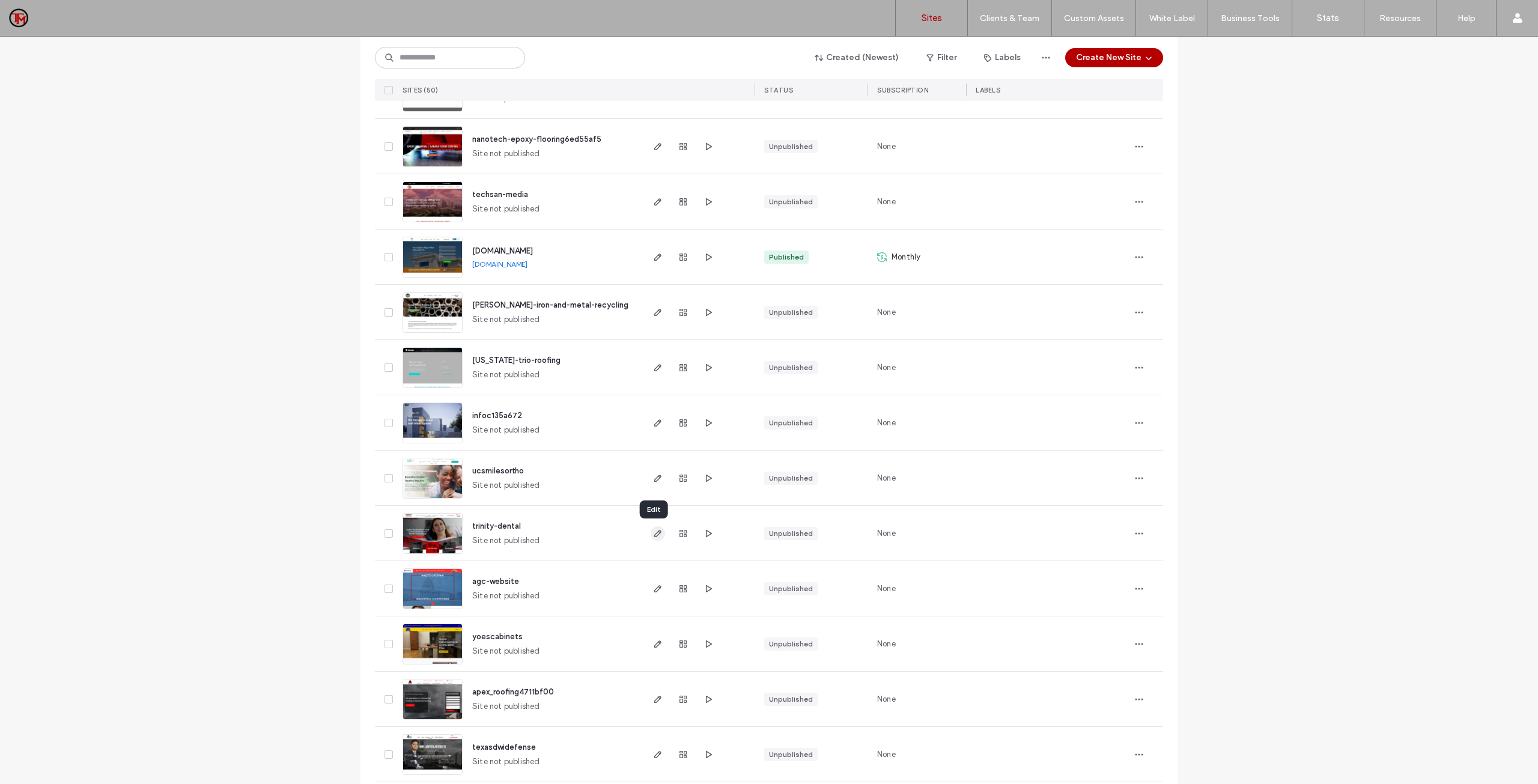
click at [654, 532] on use "button" at bounding box center [657, 533] width 7 height 7
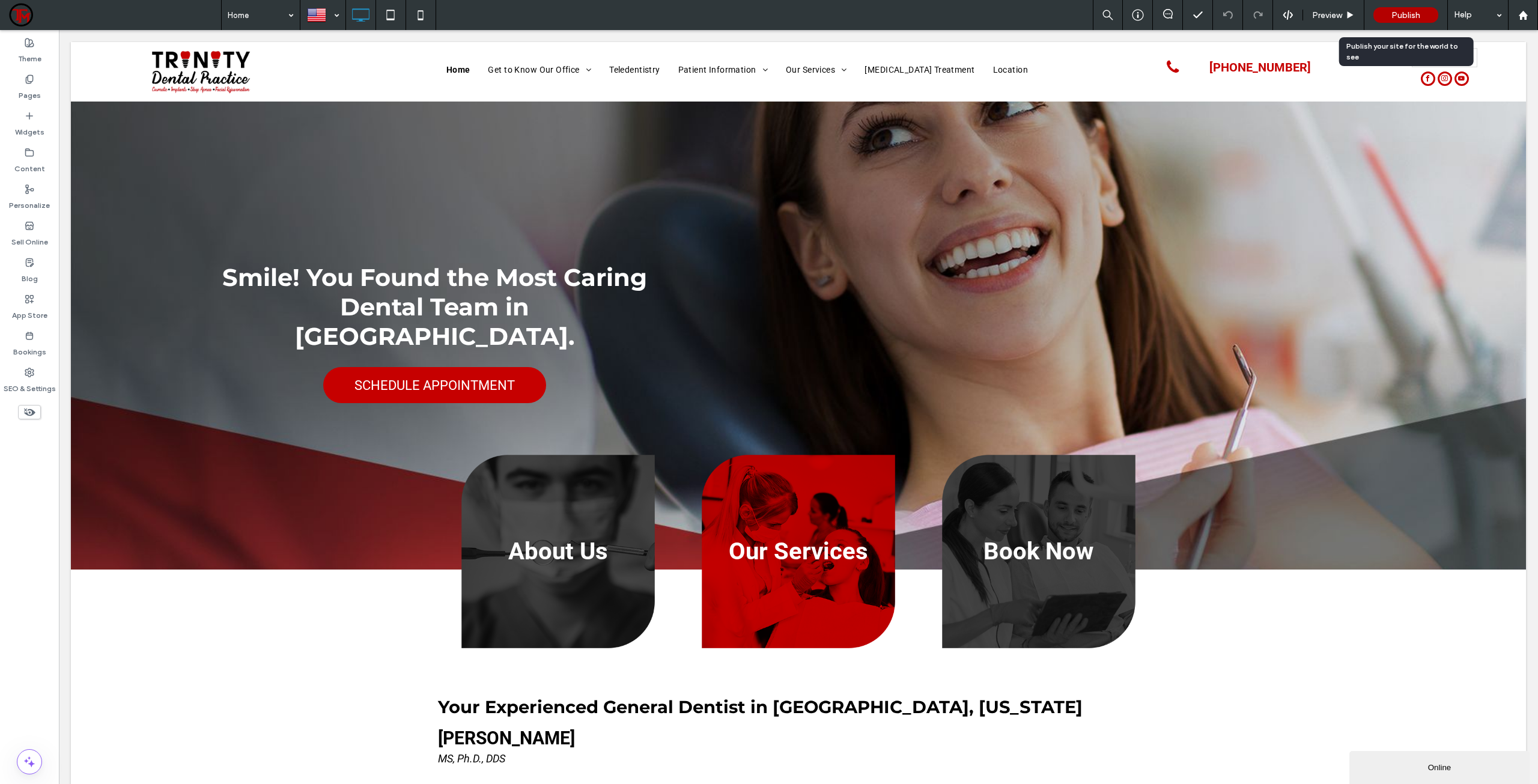
click at [1414, 21] on div "Publish" at bounding box center [1406, 15] width 64 height 16
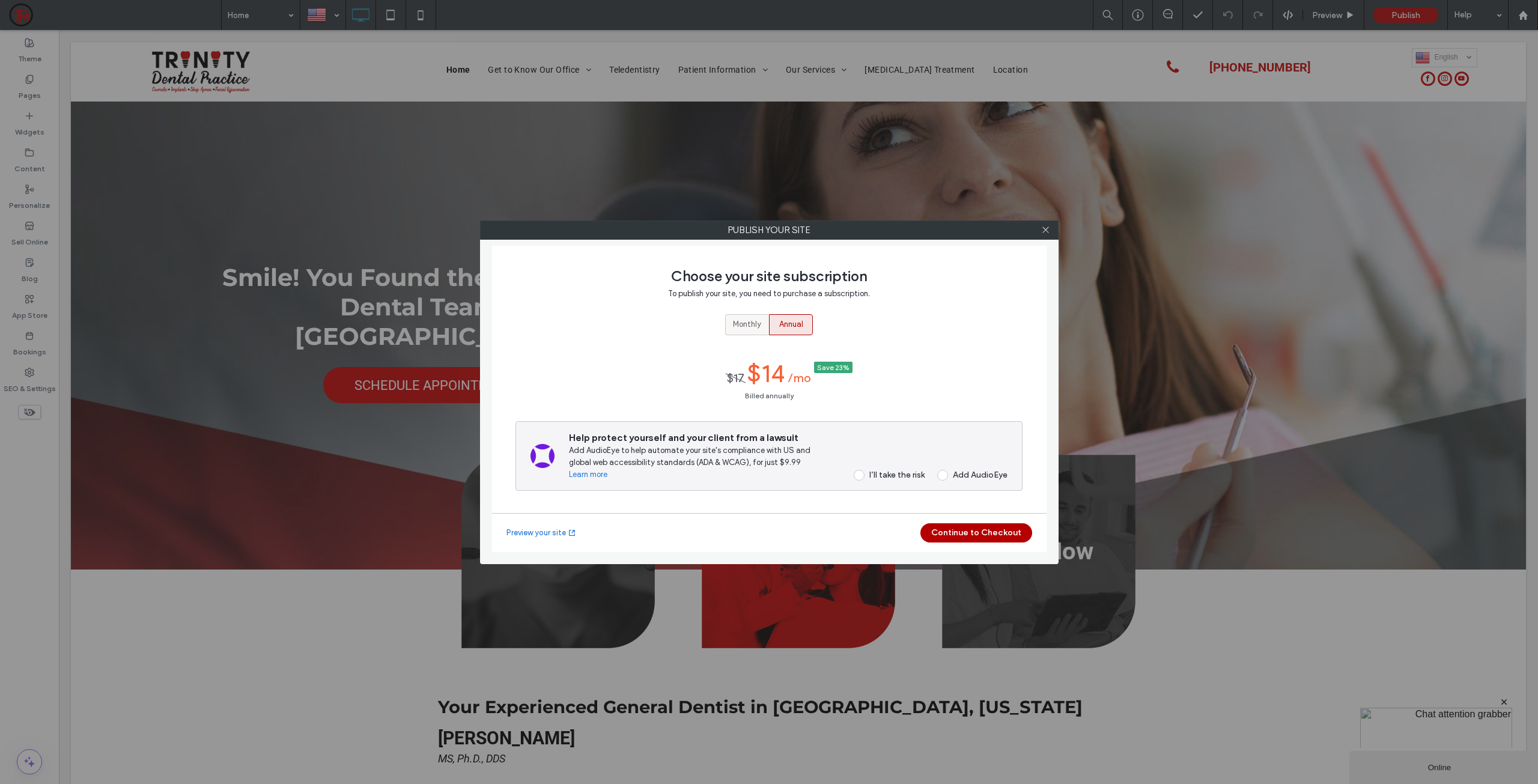
click at [743, 327] on span "Monthly" at bounding box center [747, 324] width 28 height 12
click at [859, 473] on span at bounding box center [858, 469] width 11 height 11
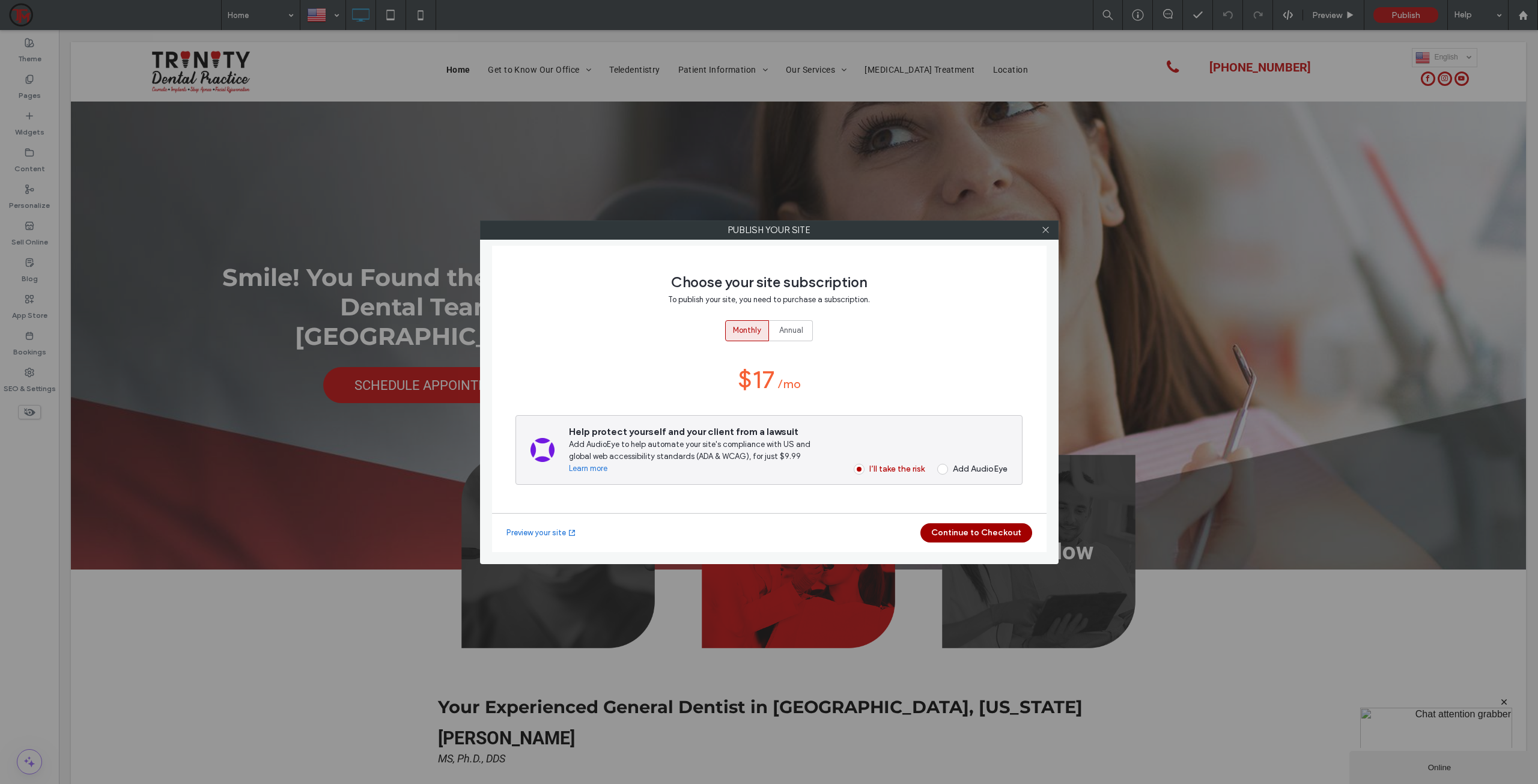
click at [977, 528] on button "Continue to Checkout" at bounding box center [977, 533] width 111 height 20
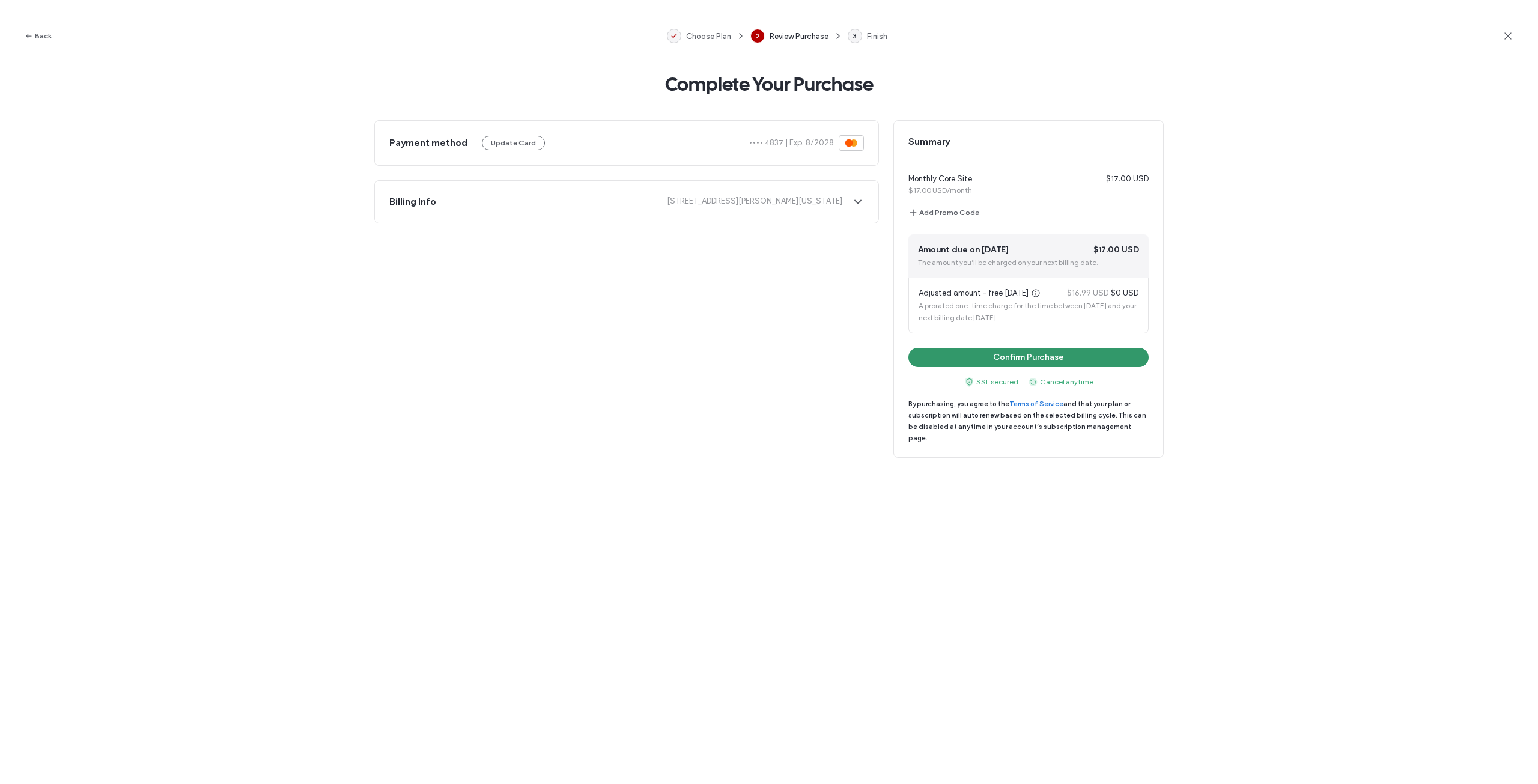
click at [1044, 356] on button "Confirm Purchase" at bounding box center [1028, 357] width 240 height 20
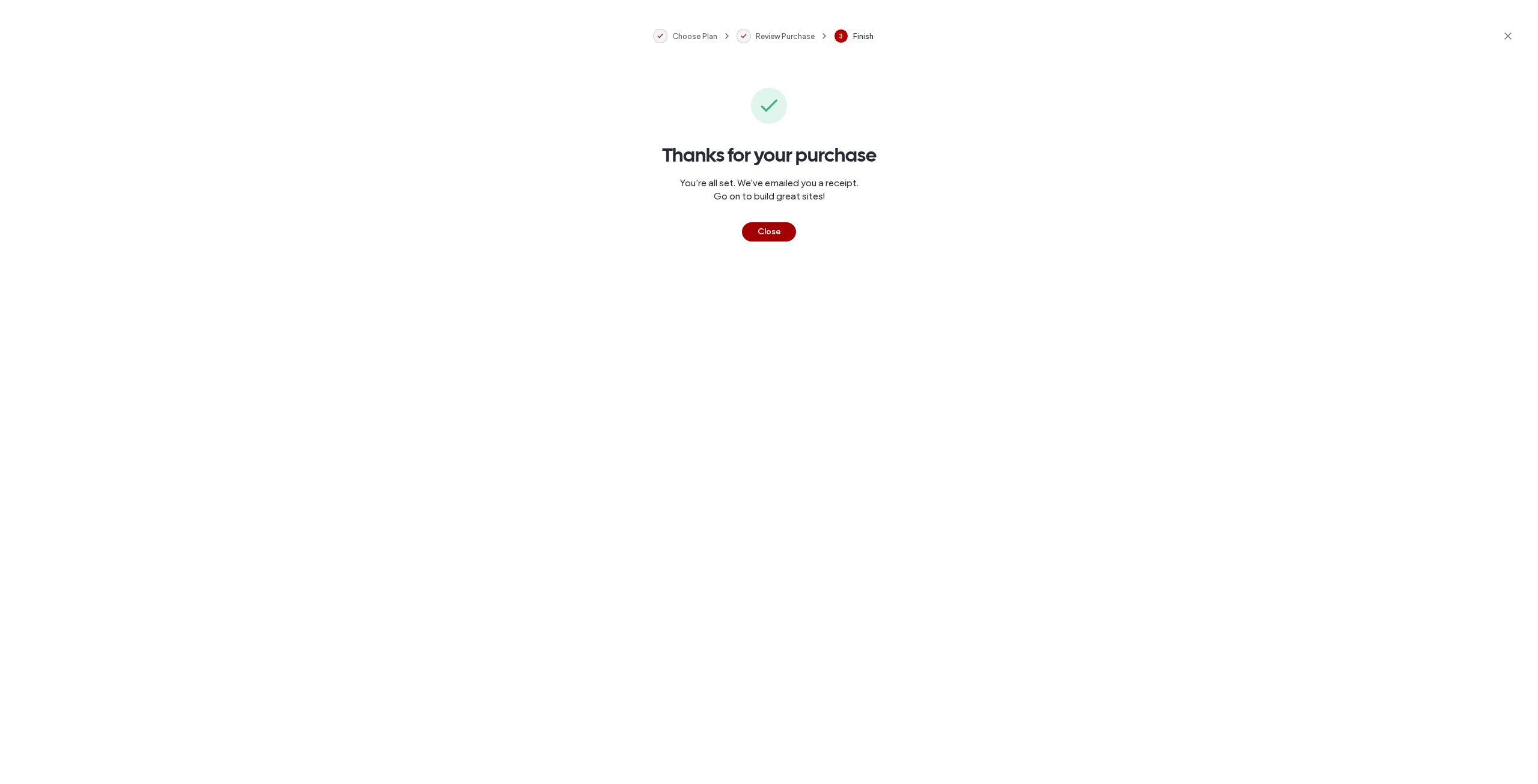
click at [768, 227] on button "Close" at bounding box center [769, 232] width 54 height 20
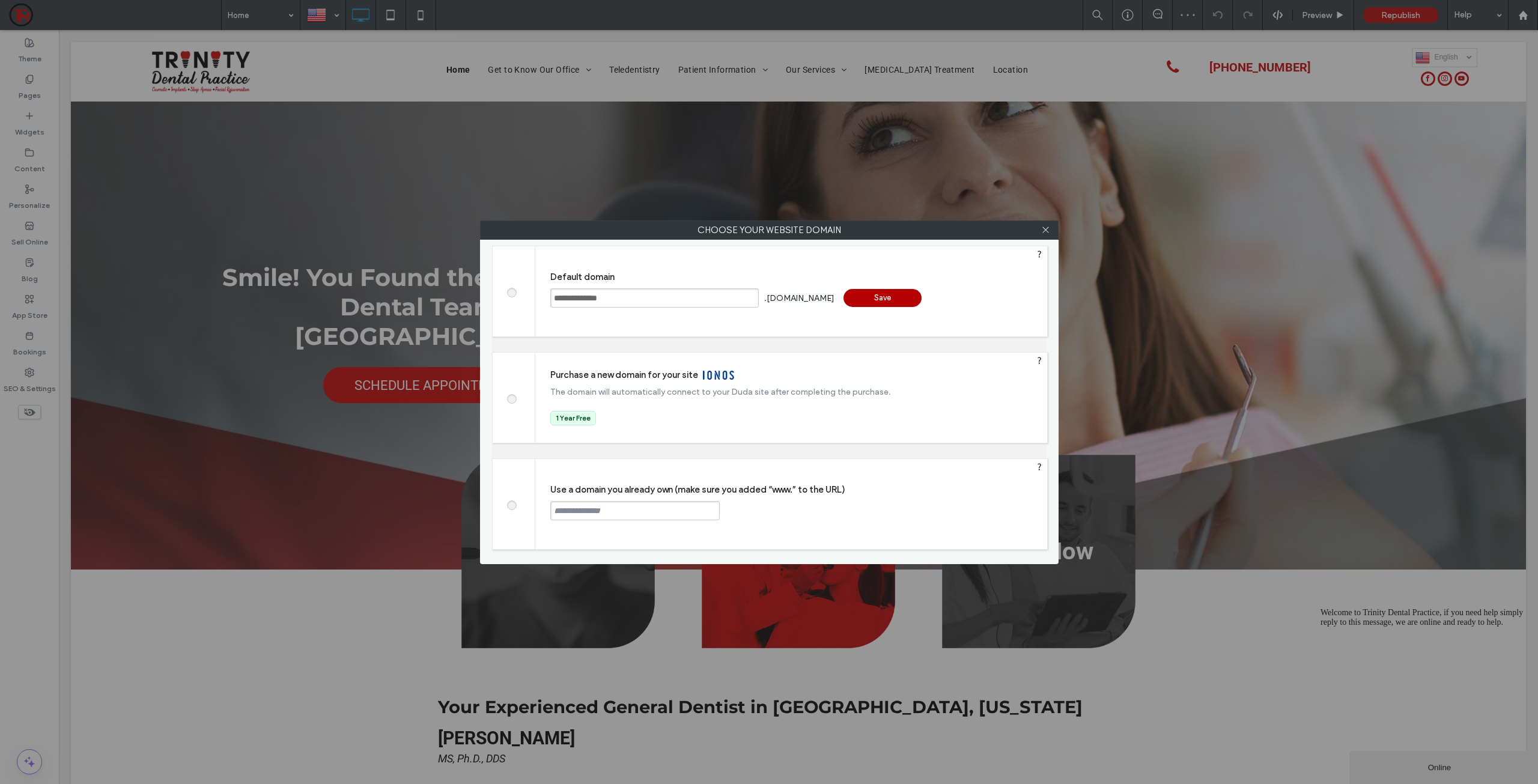
click at [512, 505] on span at bounding box center [512, 503] width 0 height 9
click at [585, 509] on input "text" at bounding box center [636, 511] width 170 height 20
type input "**********"
click at [746, 508] on div "Continue" at bounding box center [766, 510] width 78 height 18
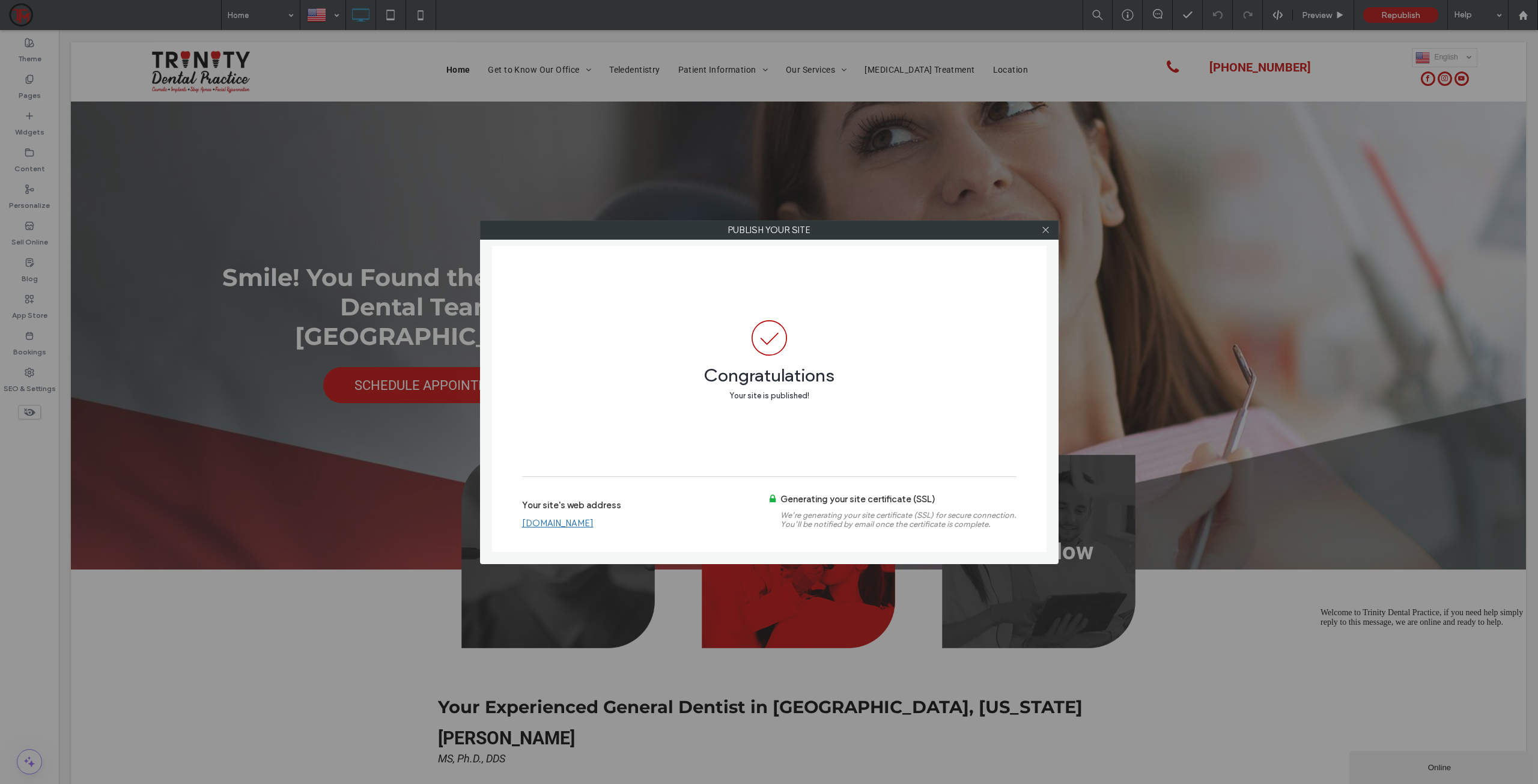
click at [1051, 228] on div at bounding box center [1046, 229] width 18 height 18
click at [1048, 228] on icon at bounding box center [1045, 229] width 9 height 9
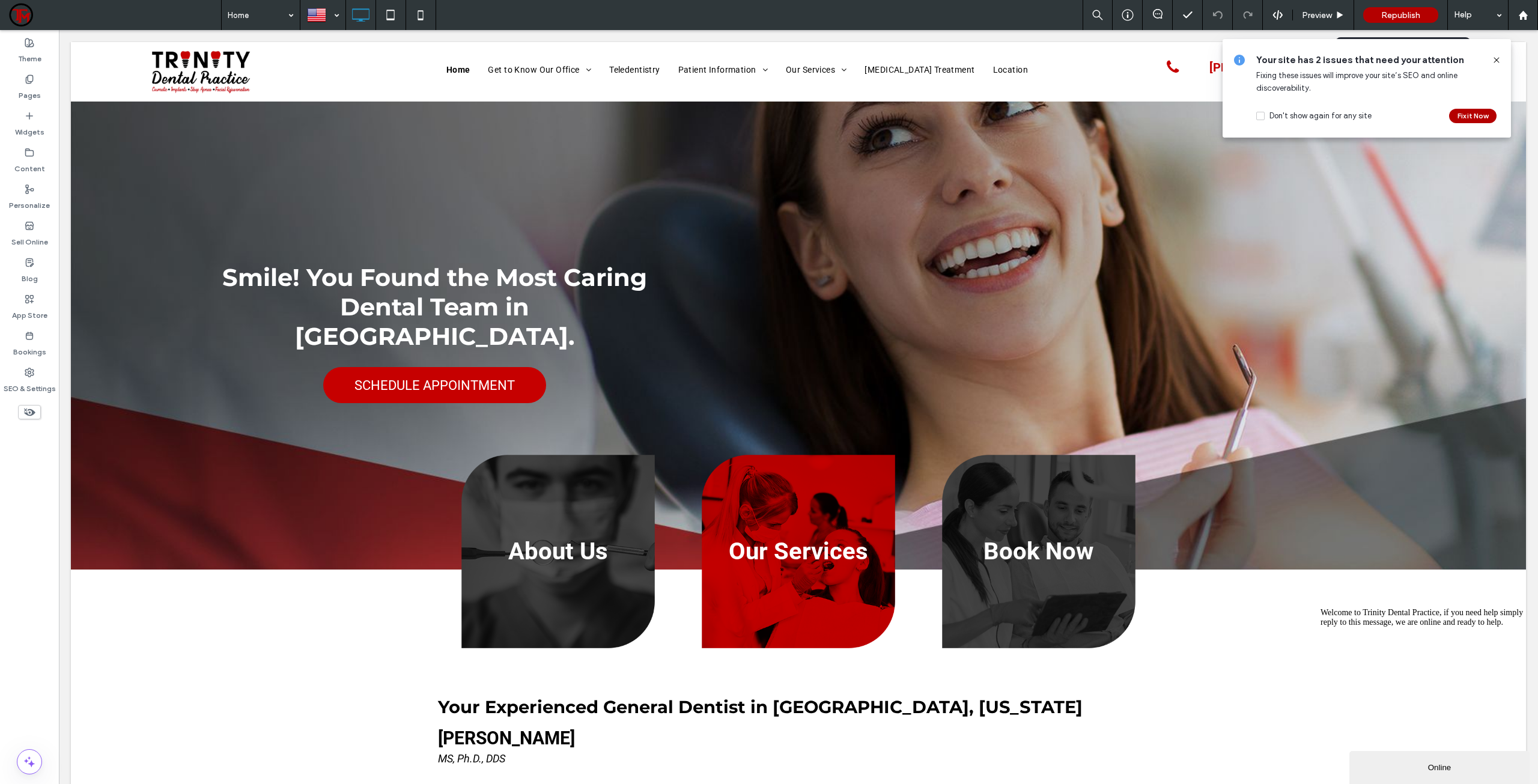
click at [1396, 20] on div "Republish" at bounding box center [1400, 15] width 75 height 16
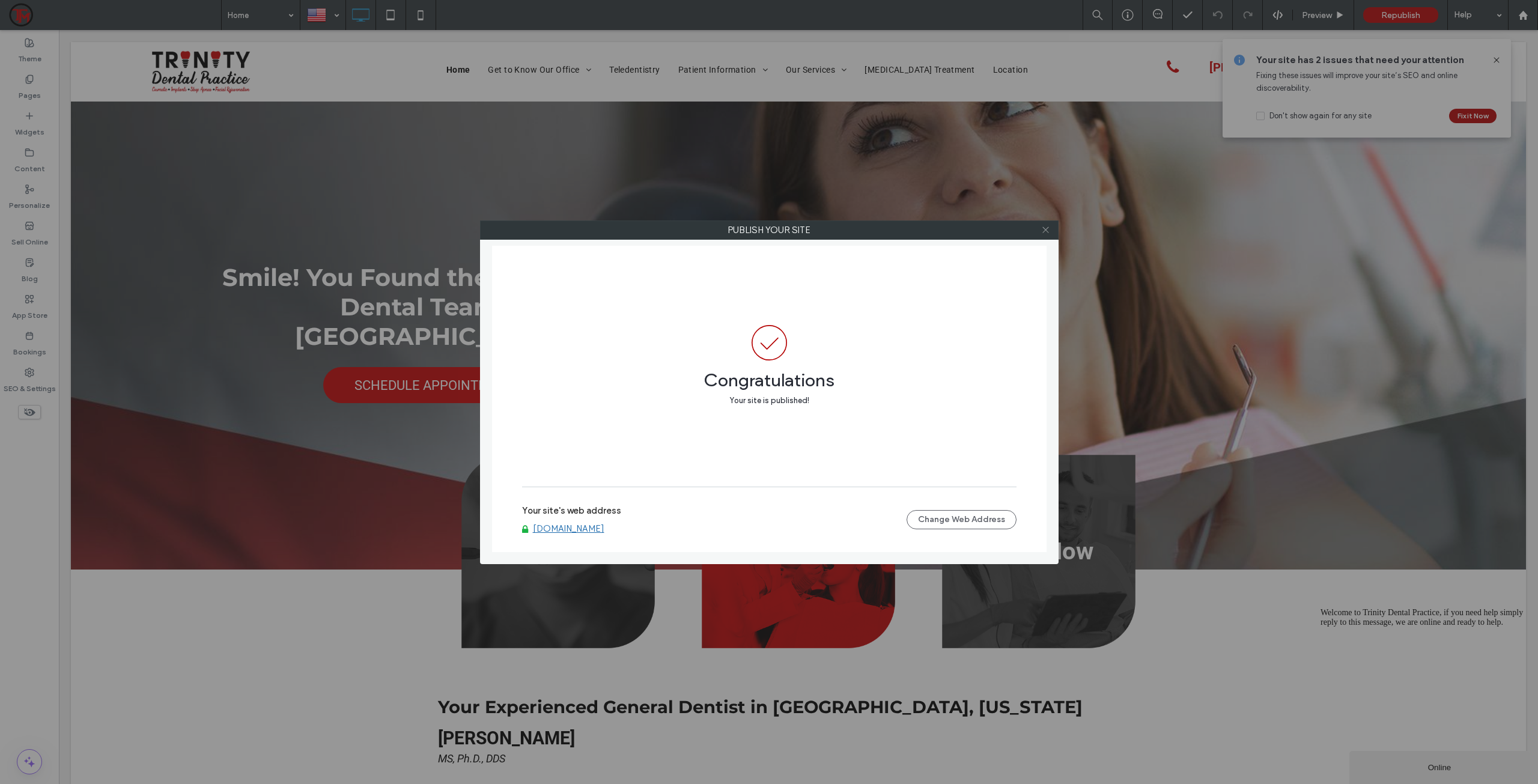
click at [1047, 230] on icon at bounding box center [1045, 229] width 9 height 9
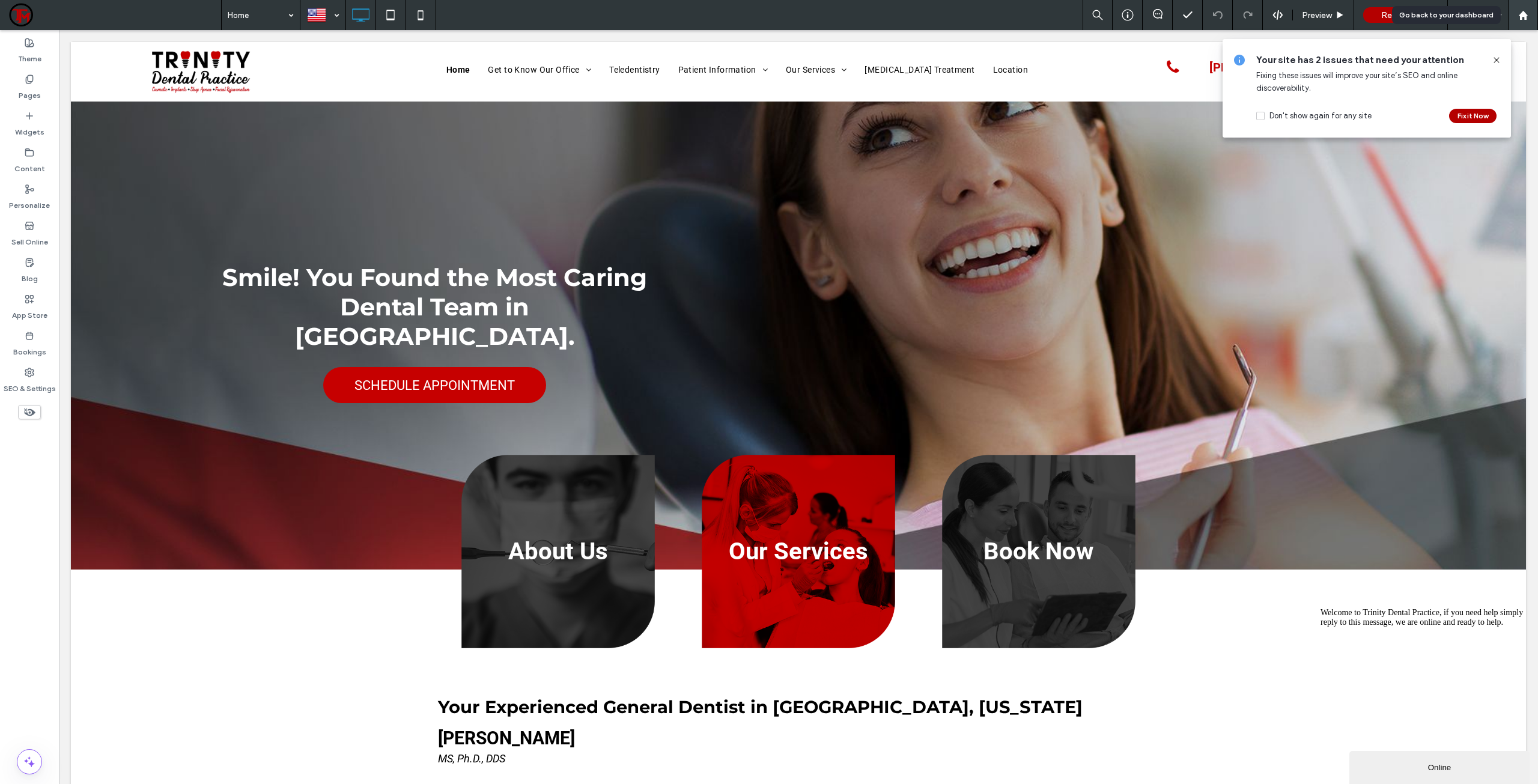
click at [1531, 15] on div at bounding box center [1523, 15] width 29 height 10
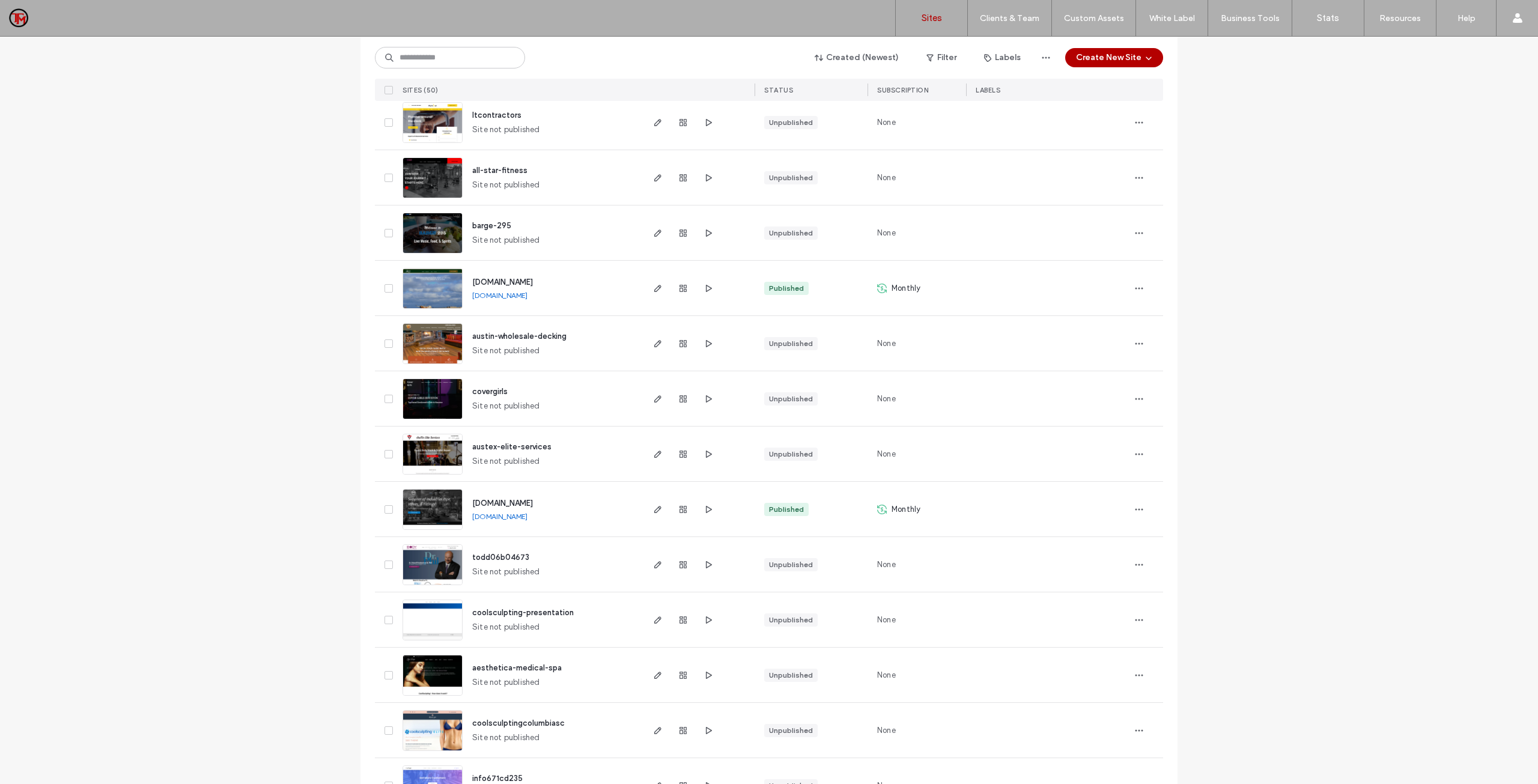
scroll to position [421, 0]
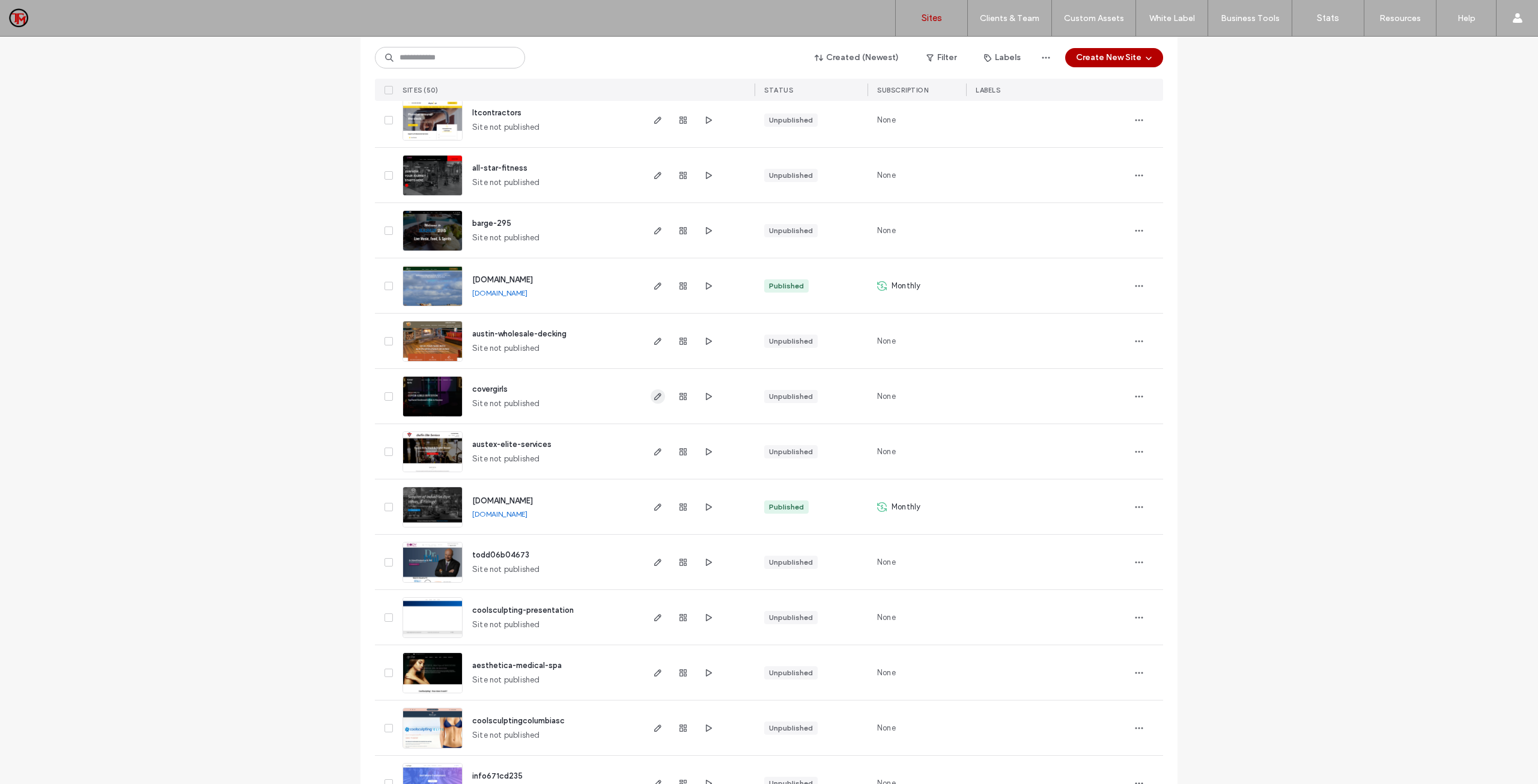
click at [653, 399] on icon "button" at bounding box center [658, 396] width 10 height 10
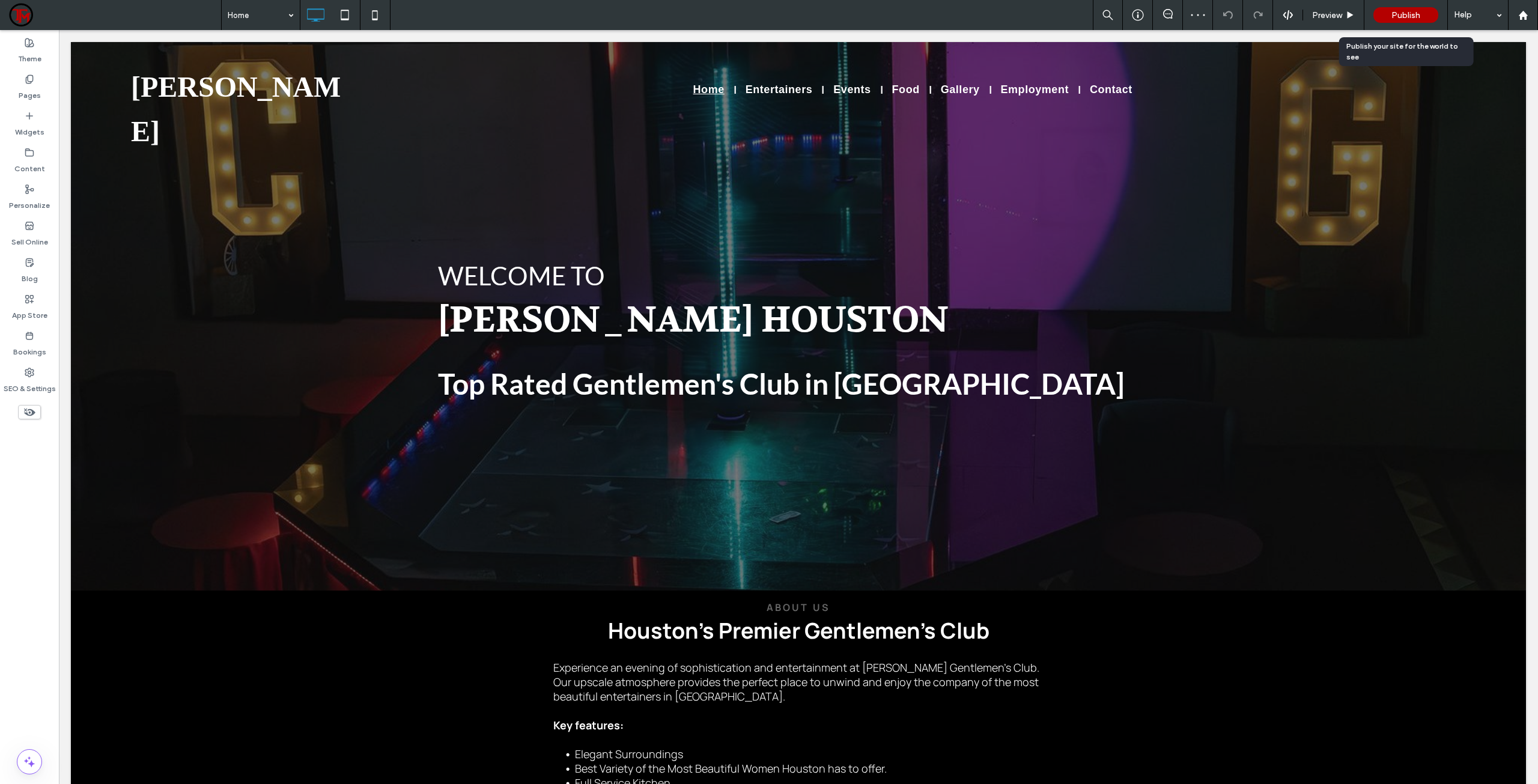
click at [1407, 14] on span "Publish" at bounding box center [1406, 15] width 29 height 10
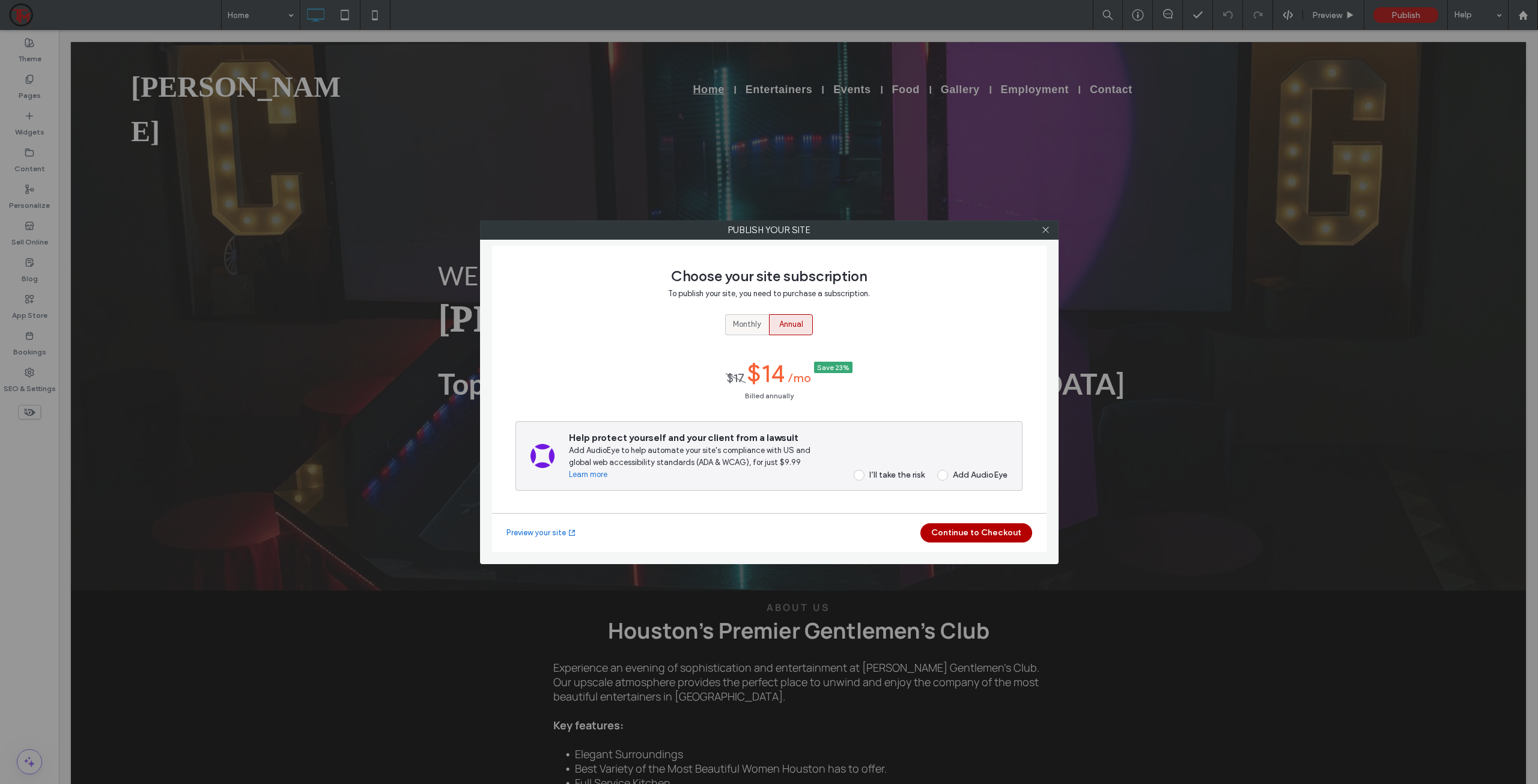
click at [745, 322] on span "Monthly" at bounding box center [747, 324] width 28 height 12
click at [863, 466] on span at bounding box center [858, 469] width 11 height 11
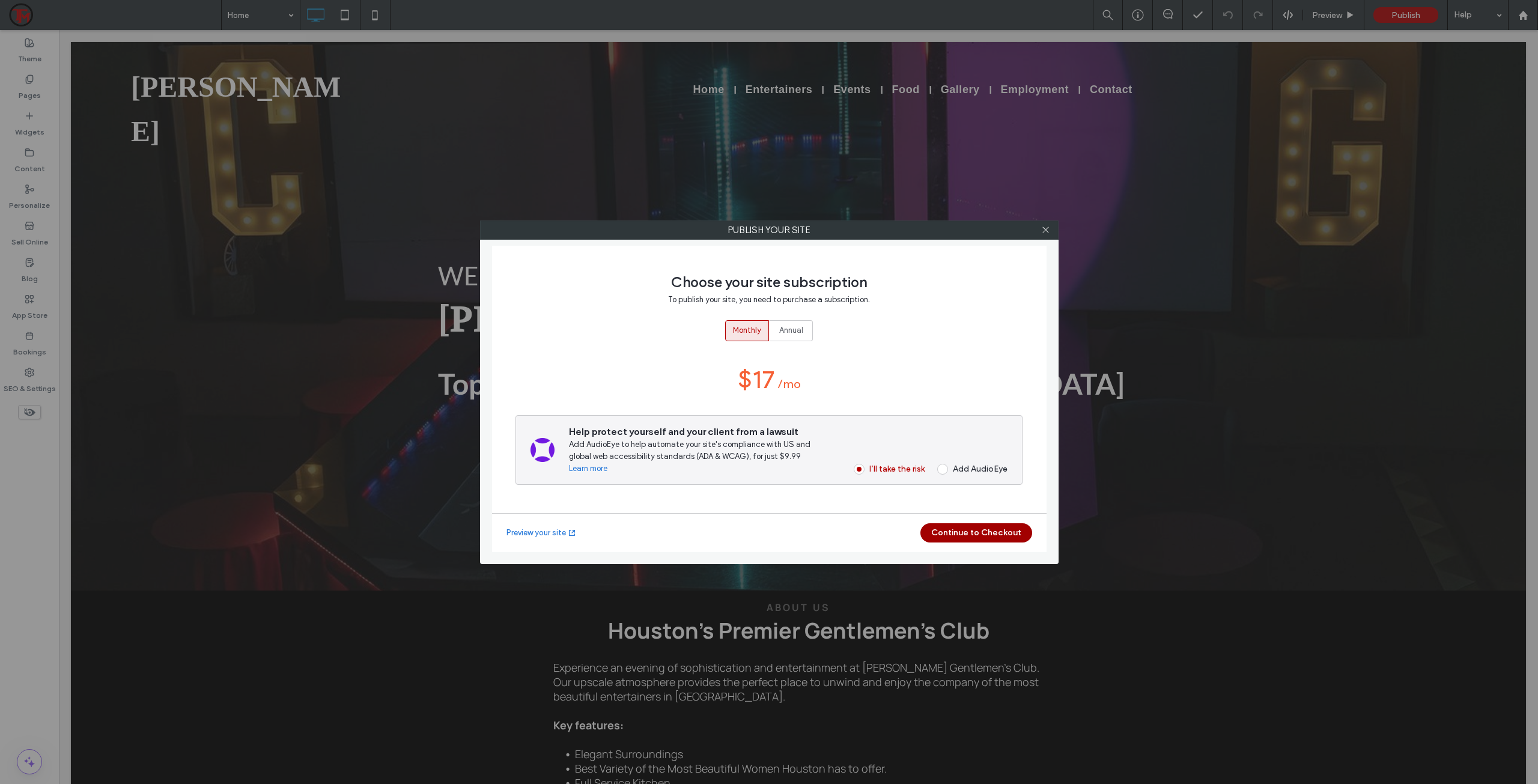
click at [991, 533] on button "Continue to Checkout" at bounding box center [977, 533] width 111 height 20
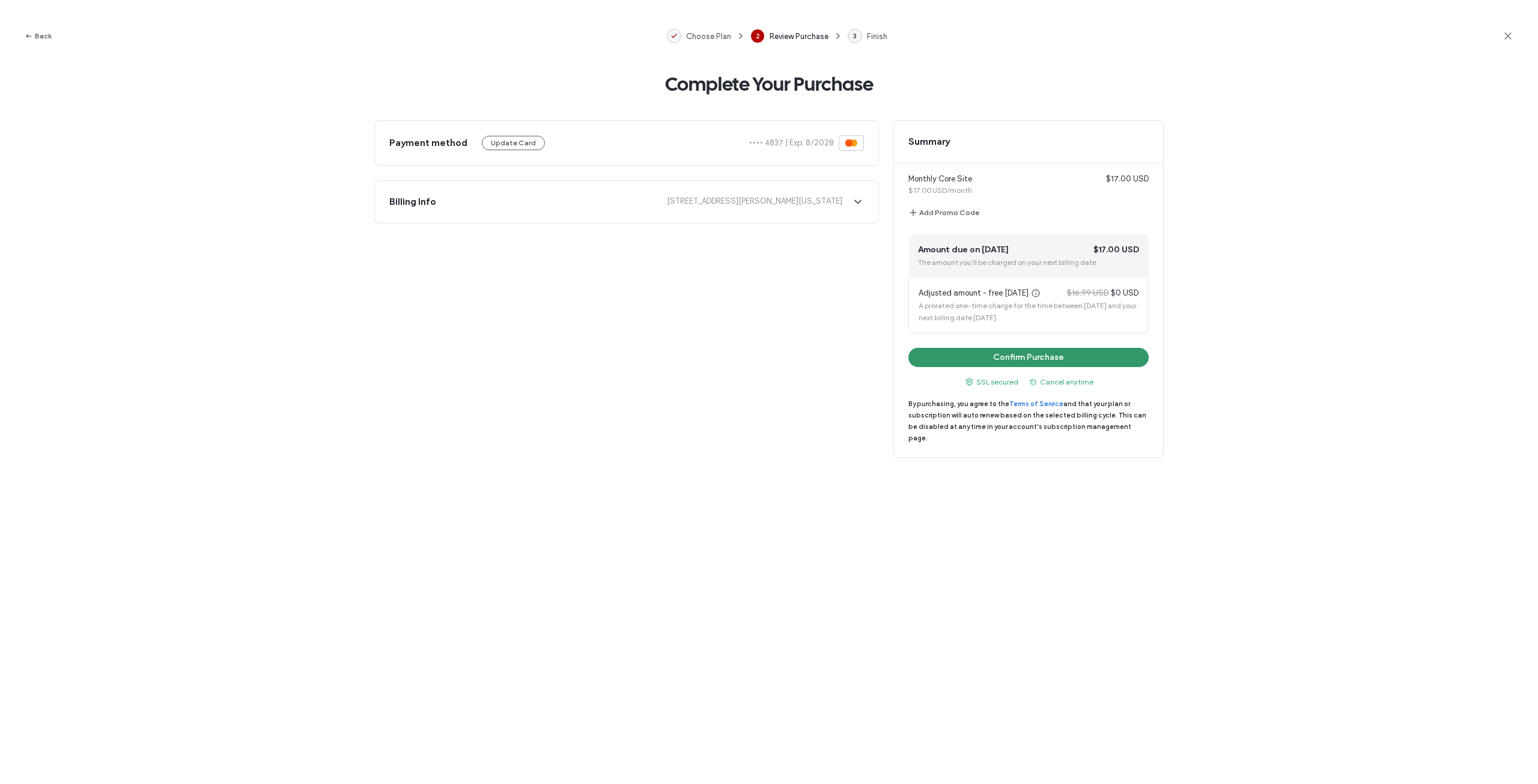
click at [984, 358] on button "Confirm Purchase" at bounding box center [1028, 357] width 240 height 20
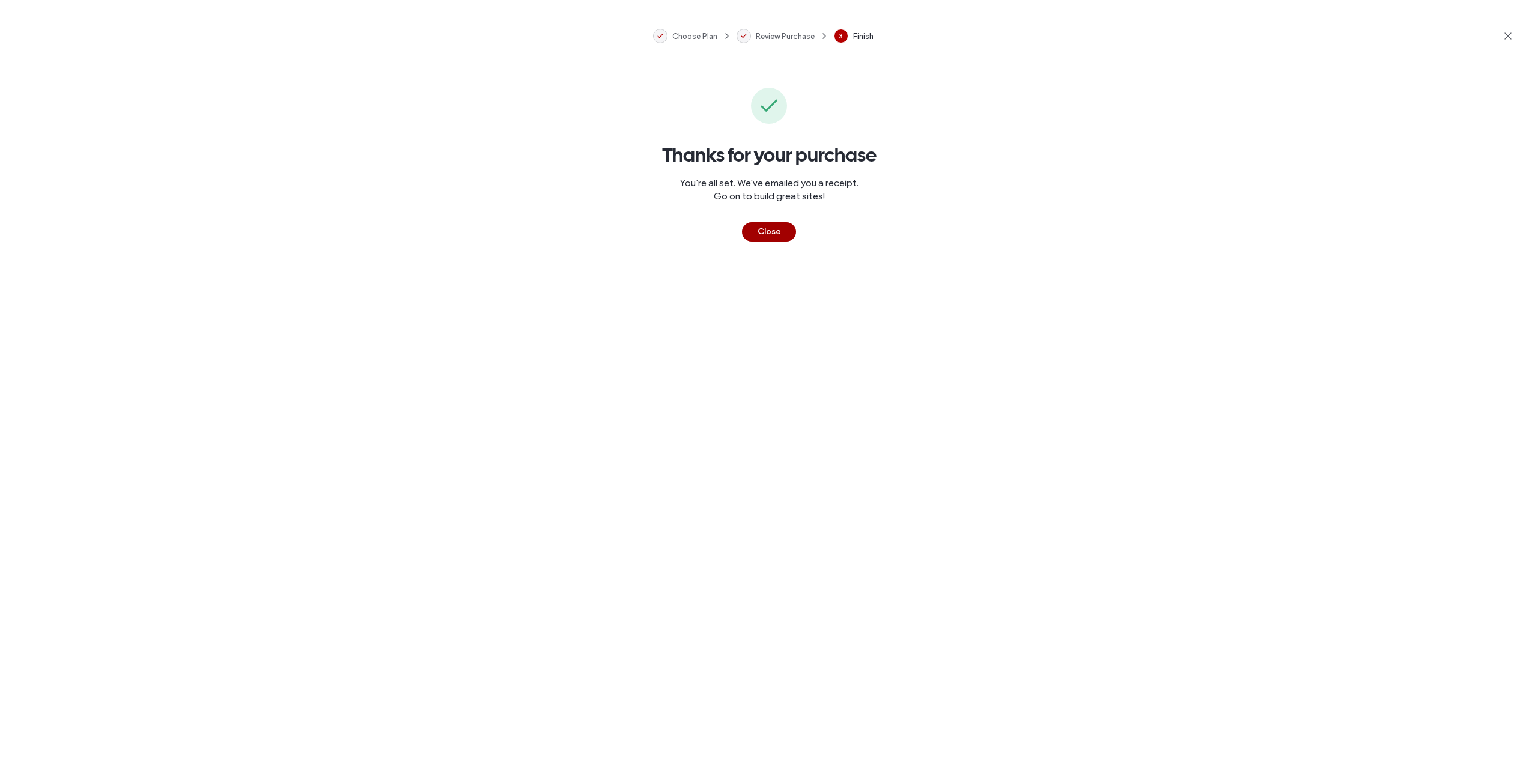
click at [767, 236] on button "Close" at bounding box center [769, 232] width 54 height 20
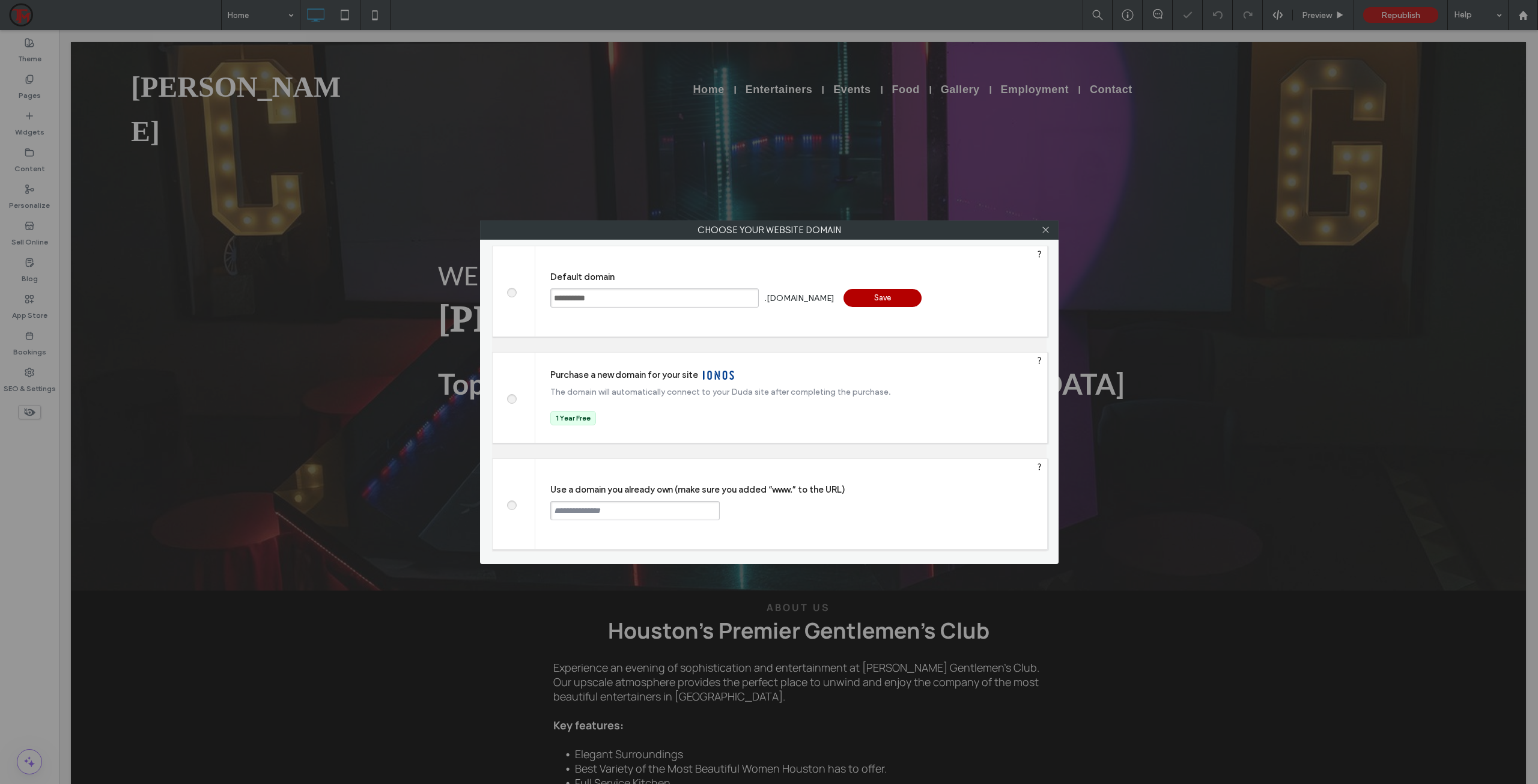
click at [512, 507] on span at bounding box center [512, 503] width 0 height 9
click at [583, 510] on input "text" at bounding box center [636, 511] width 170 height 20
type input "**********"
click at [754, 514] on div "Continue" at bounding box center [766, 510] width 78 height 18
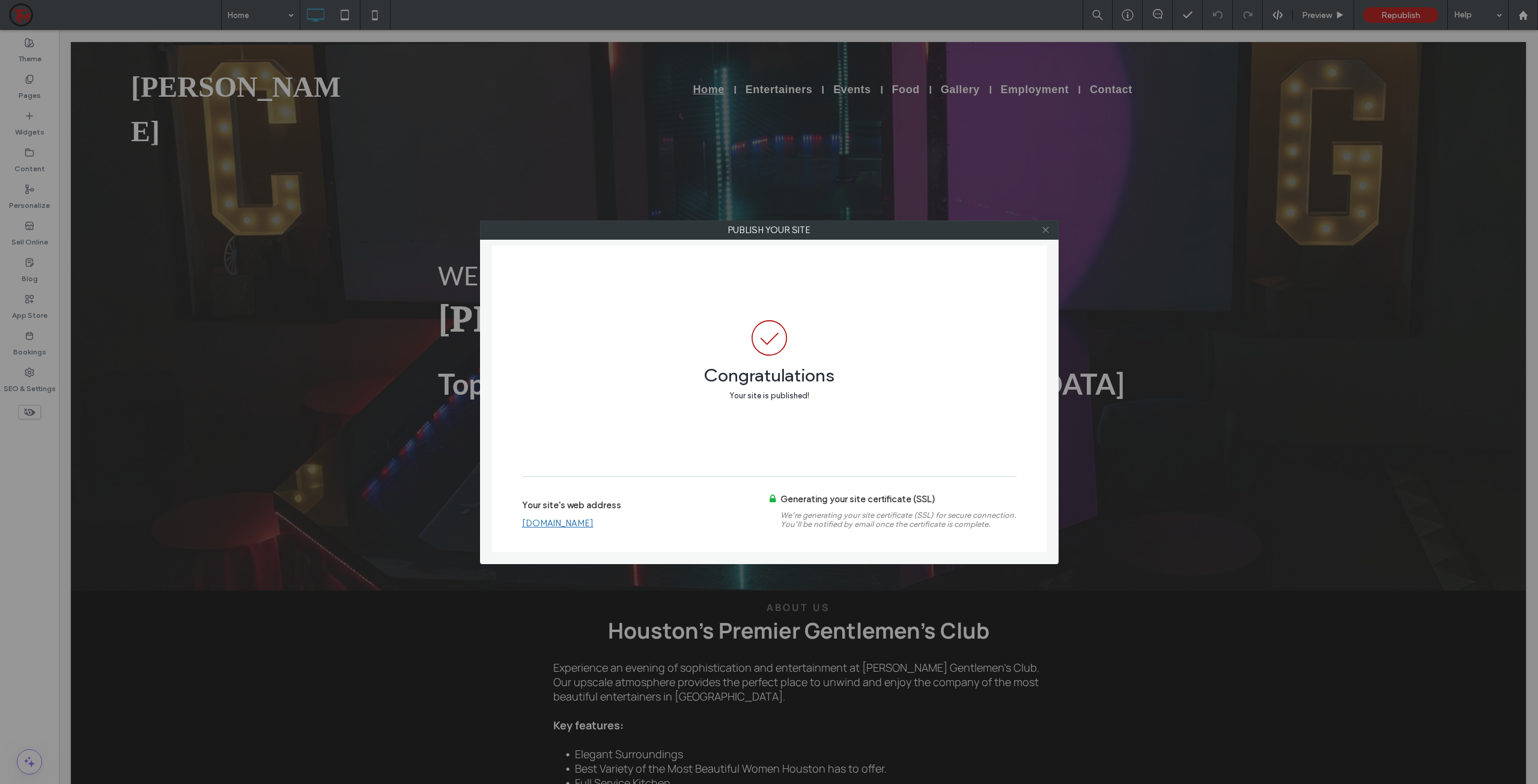
click at [1045, 233] on icon at bounding box center [1045, 229] width 9 height 9
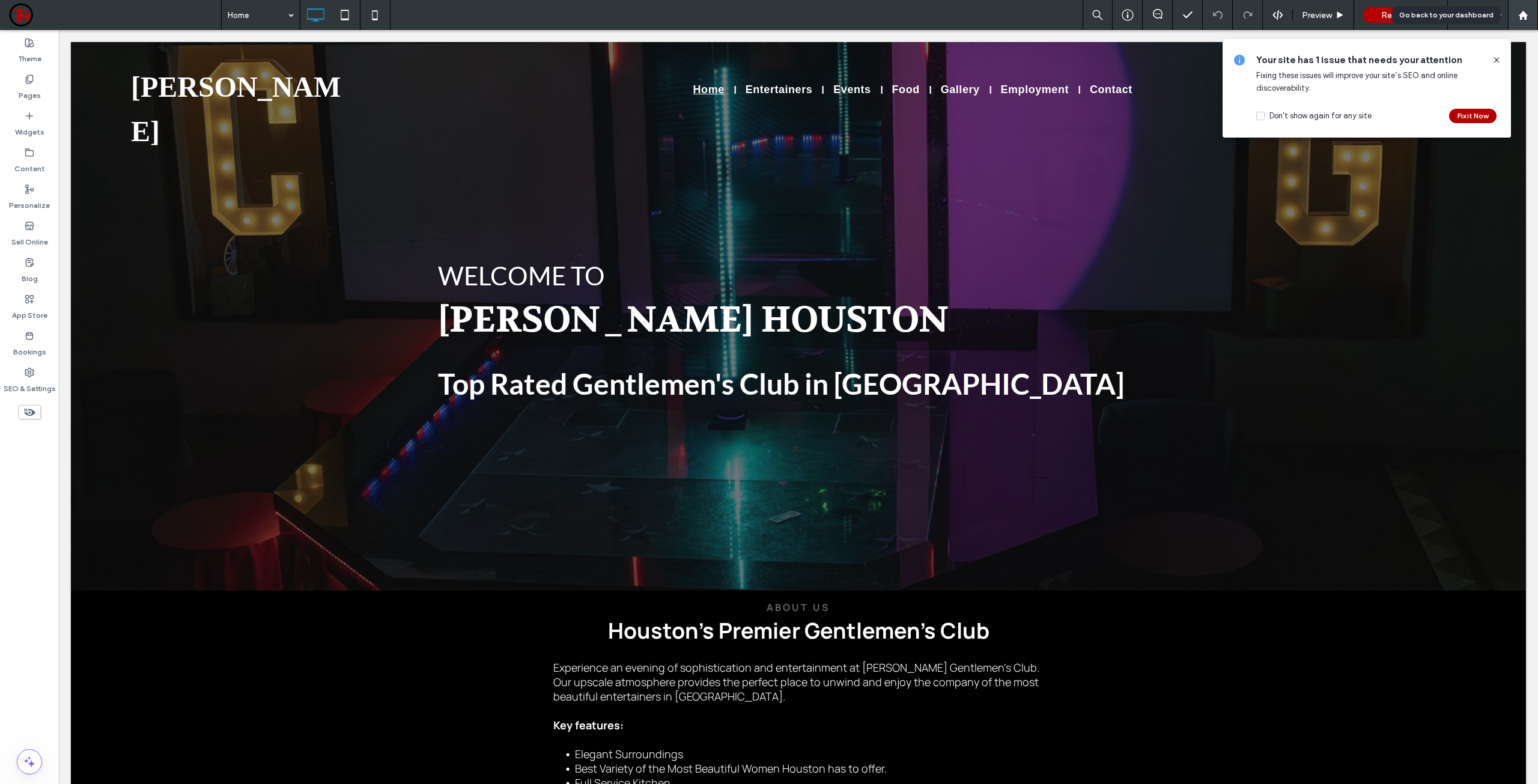
click at [1529, 11] on div at bounding box center [1523, 15] width 29 height 10
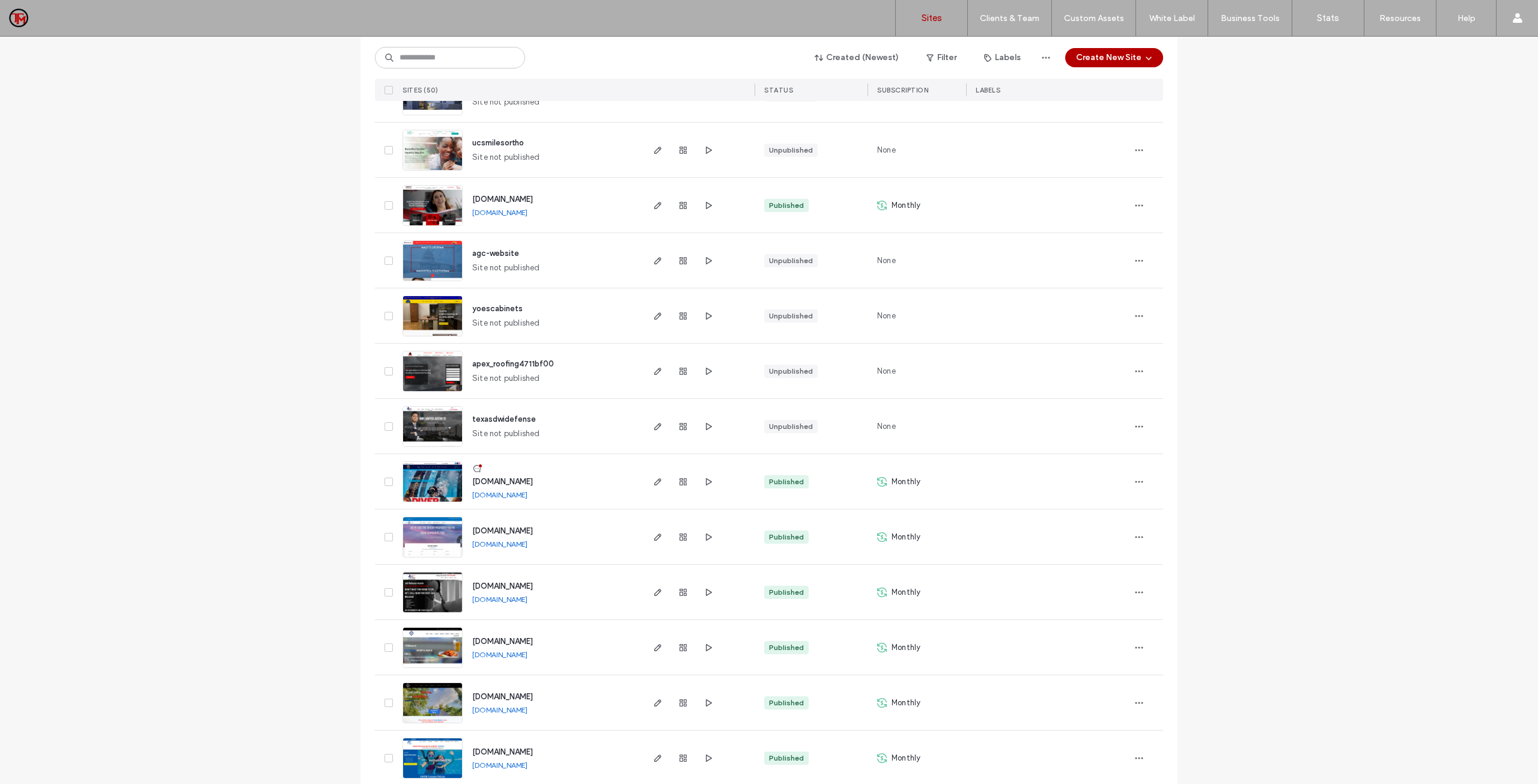
scroll to position [1689, 0]
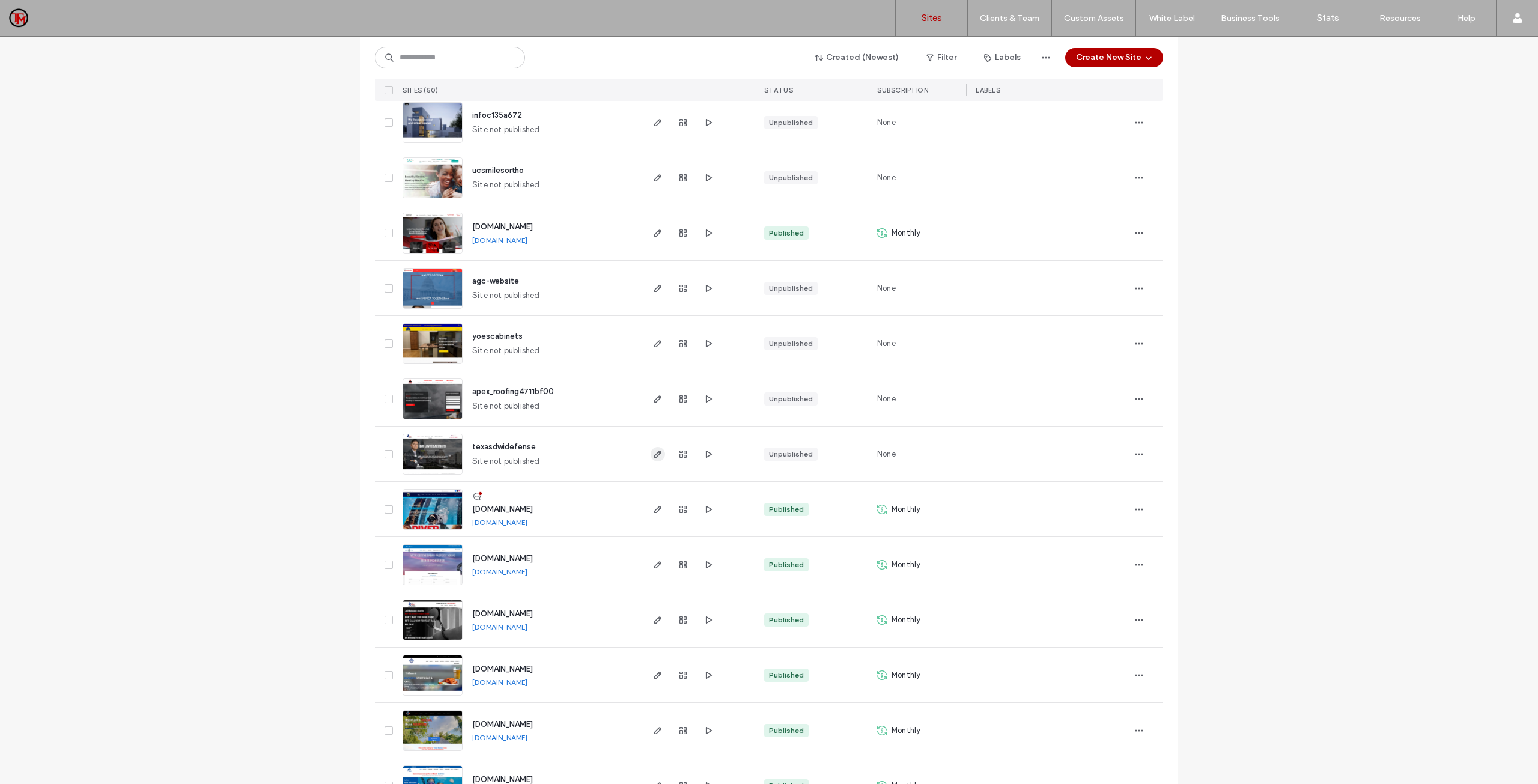
click at [658, 455] on icon "button" at bounding box center [658, 454] width 10 height 10
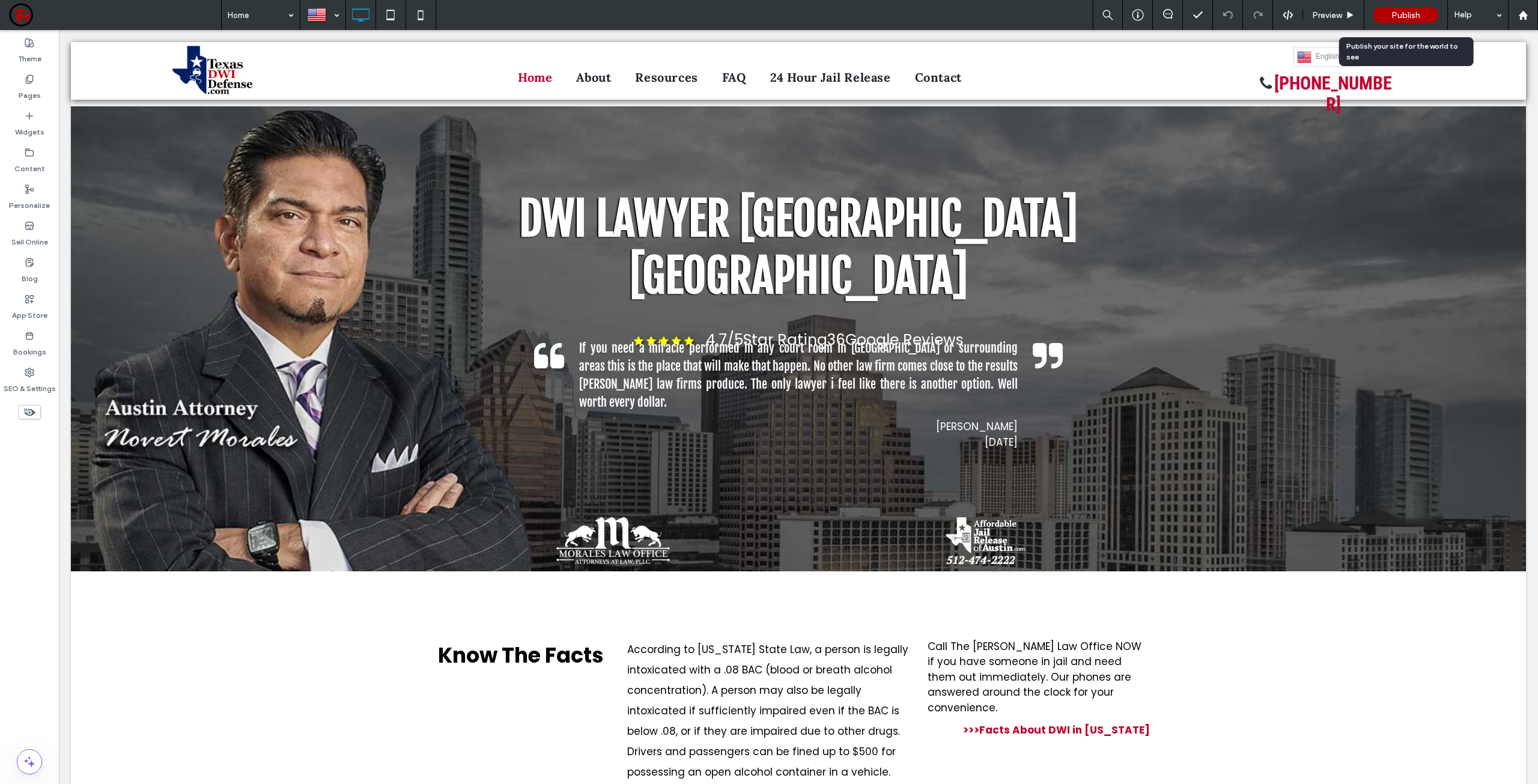
click at [1418, 15] on span "Publish" at bounding box center [1406, 15] width 29 height 10
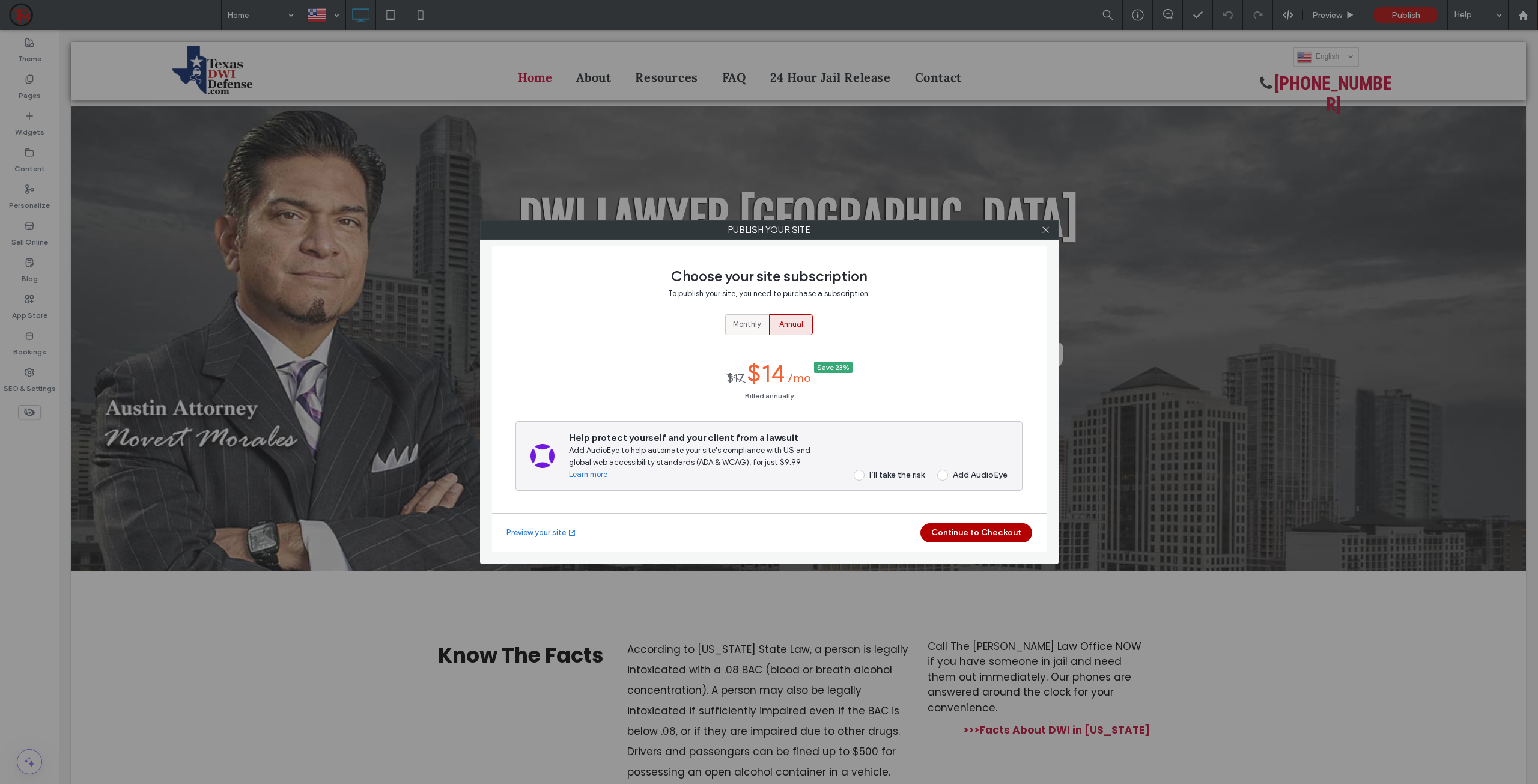
click at [752, 320] on span "Monthly" at bounding box center [747, 324] width 28 height 12
click at [859, 473] on span at bounding box center [858, 469] width 11 height 11
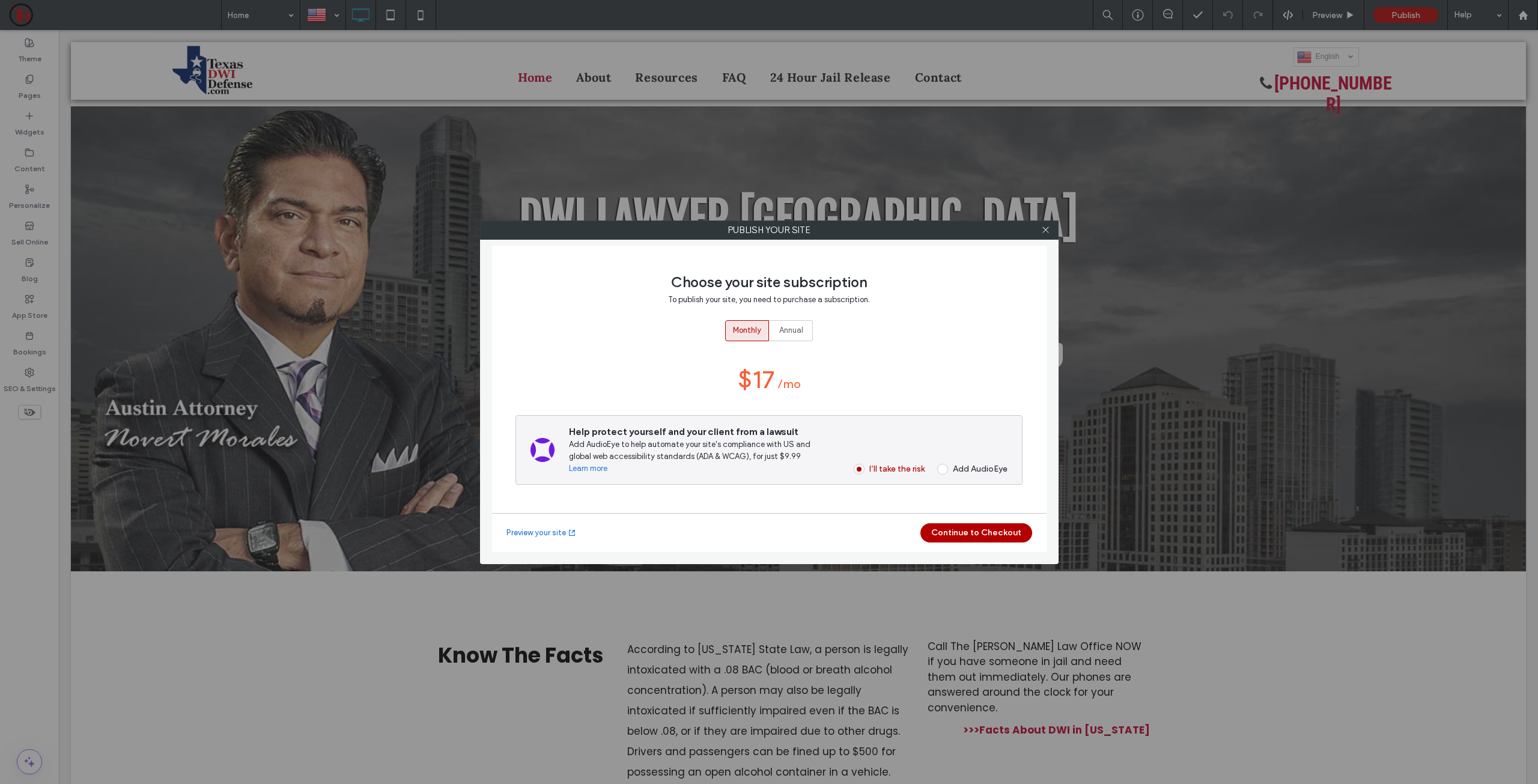
click at [952, 528] on button "Continue to Checkout" at bounding box center [977, 533] width 111 height 20
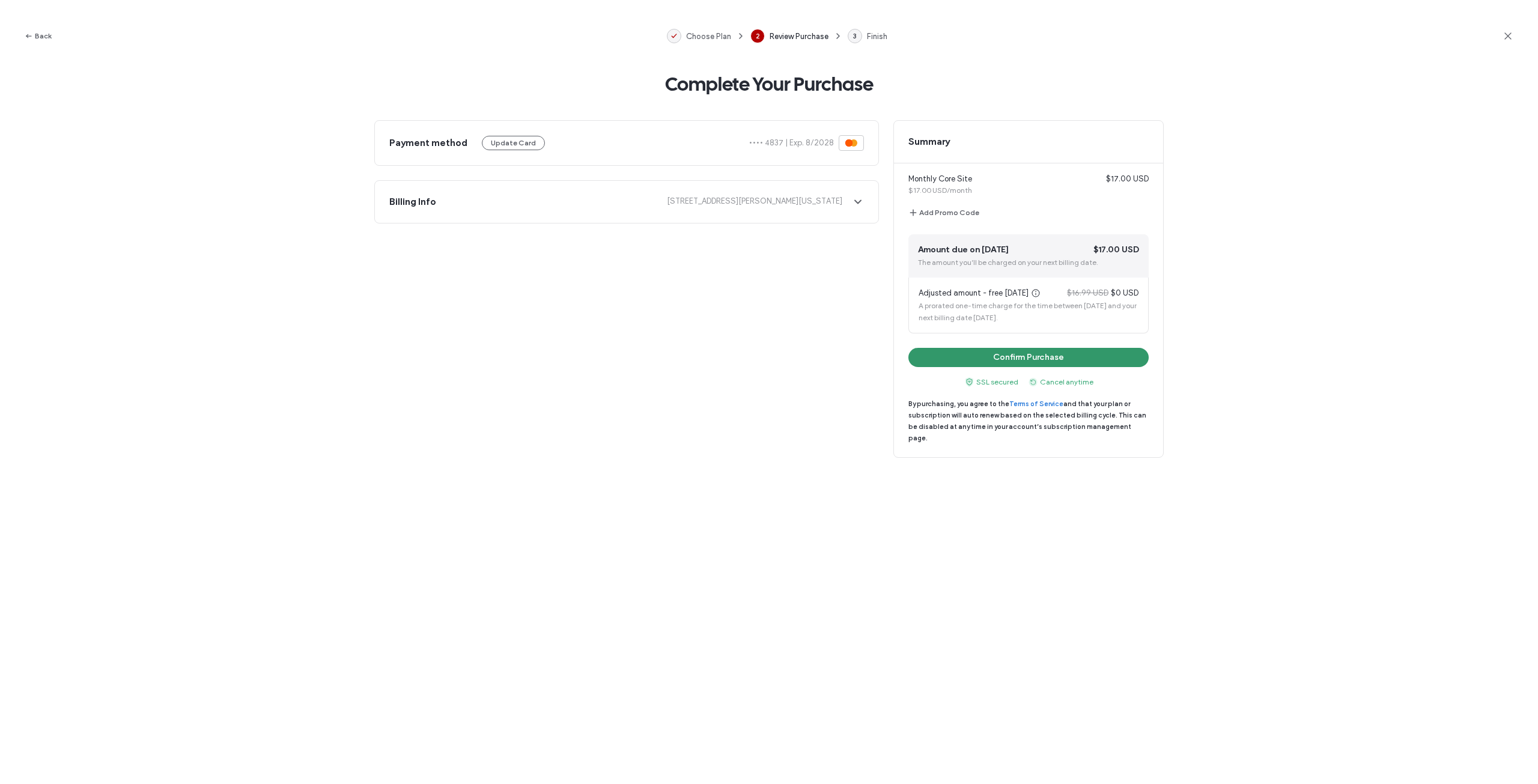
click at [1056, 365] on button "Confirm Purchase" at bounding box center [1028, 357] width 240 height 20
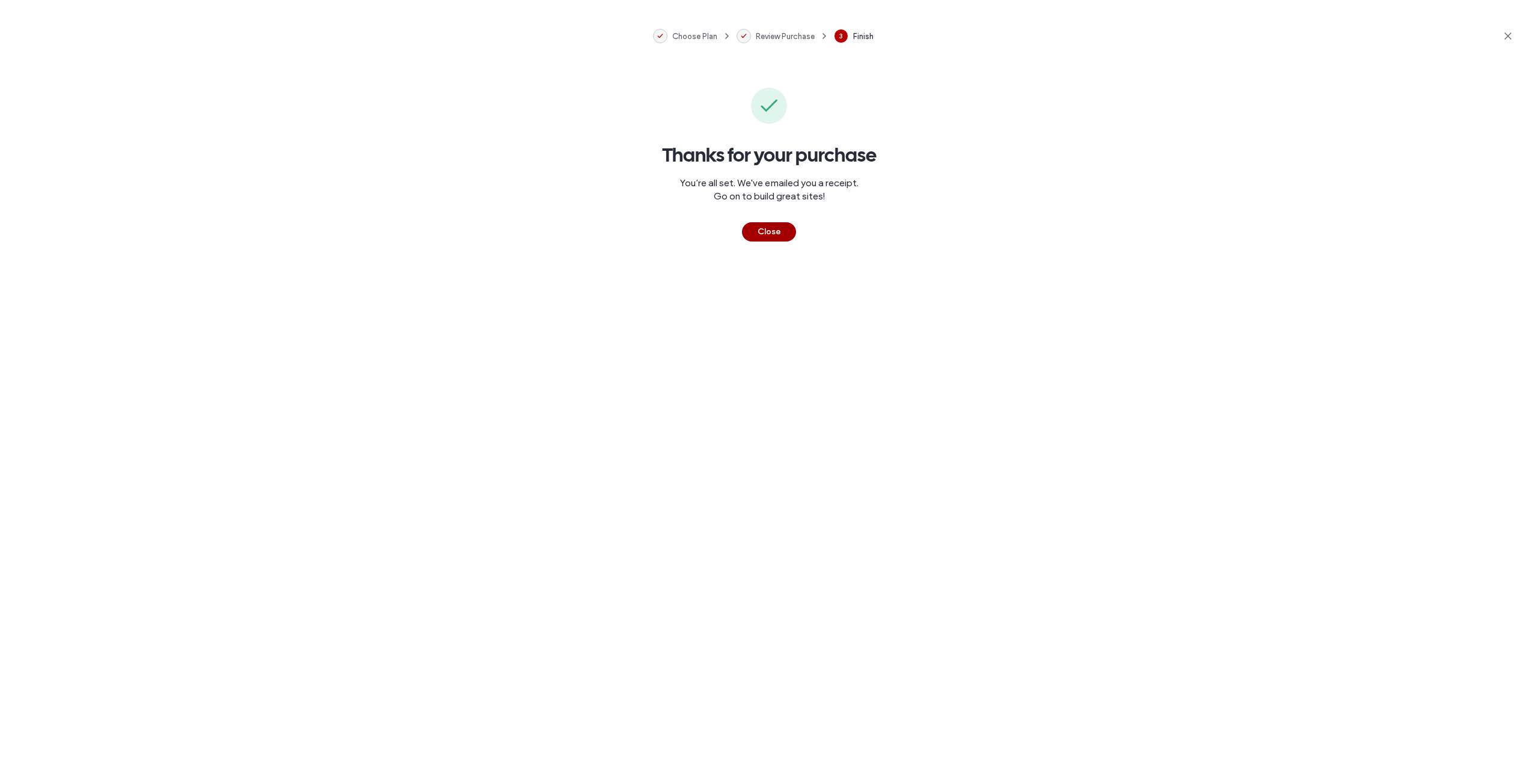
click at [772, 227] on button "Close" at bounding box center [769, 232] width 54 height 20
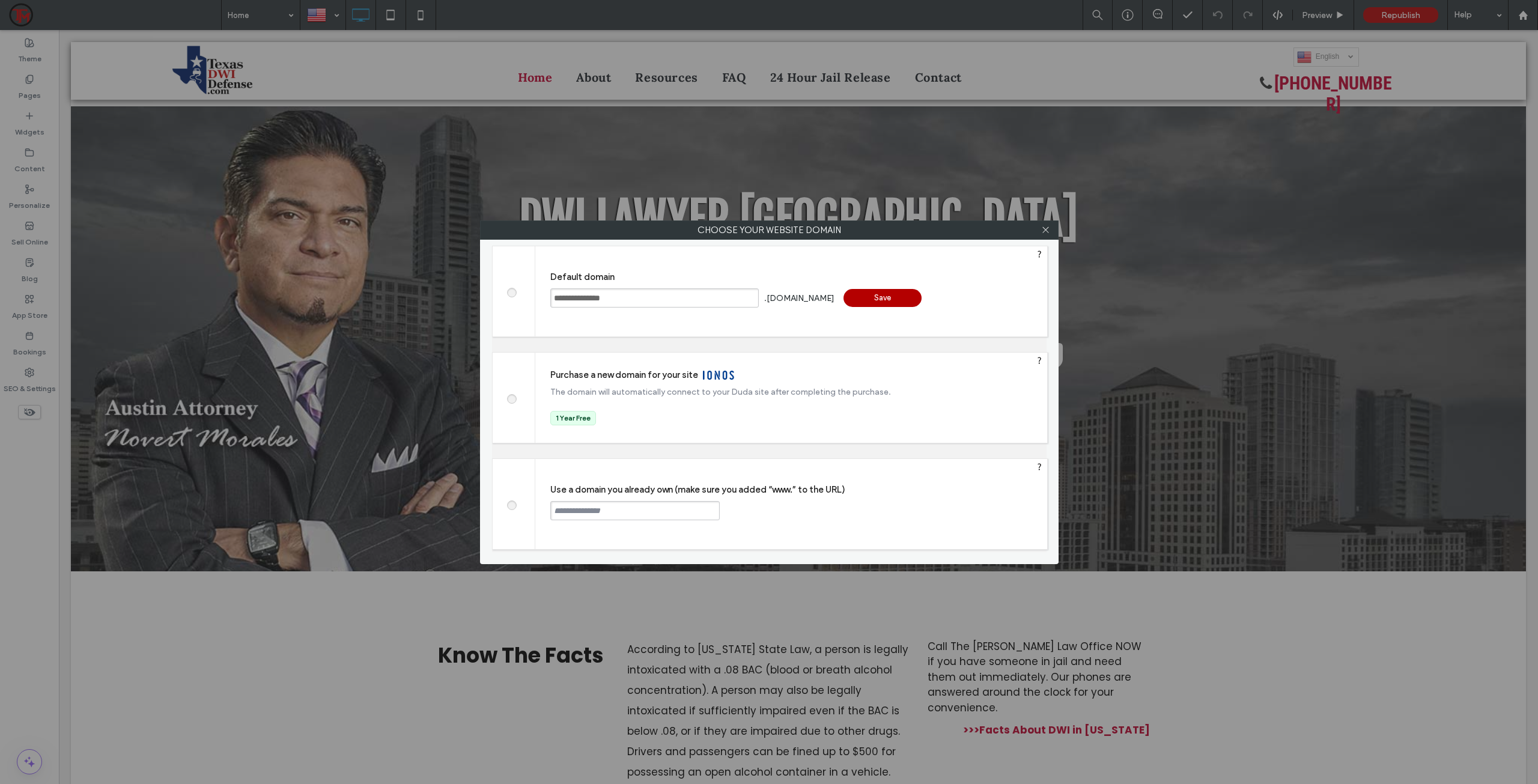
click at [512, 503] on span at bounding box center [512, 503] width 0 height 9
click at [578, 507] on input "text" at bounding box center [636, 511] width 170 height 20
type input "**********"
click at [748, 510] on div "Continue" at bounding box center [766, 510] width 78 height 18
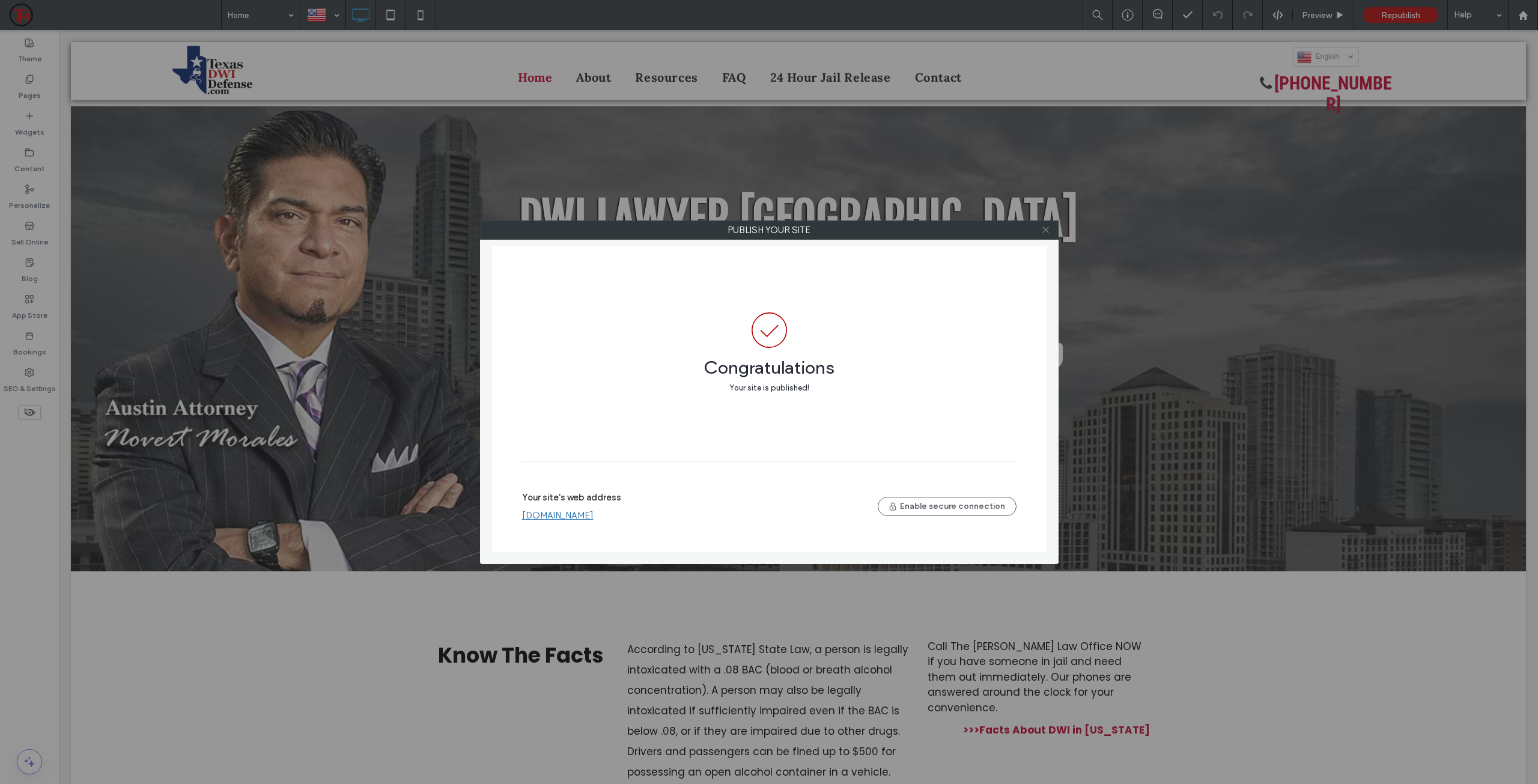
click at [1051, 233] on icon at bounding box center [1045, 229] width 9 height 9
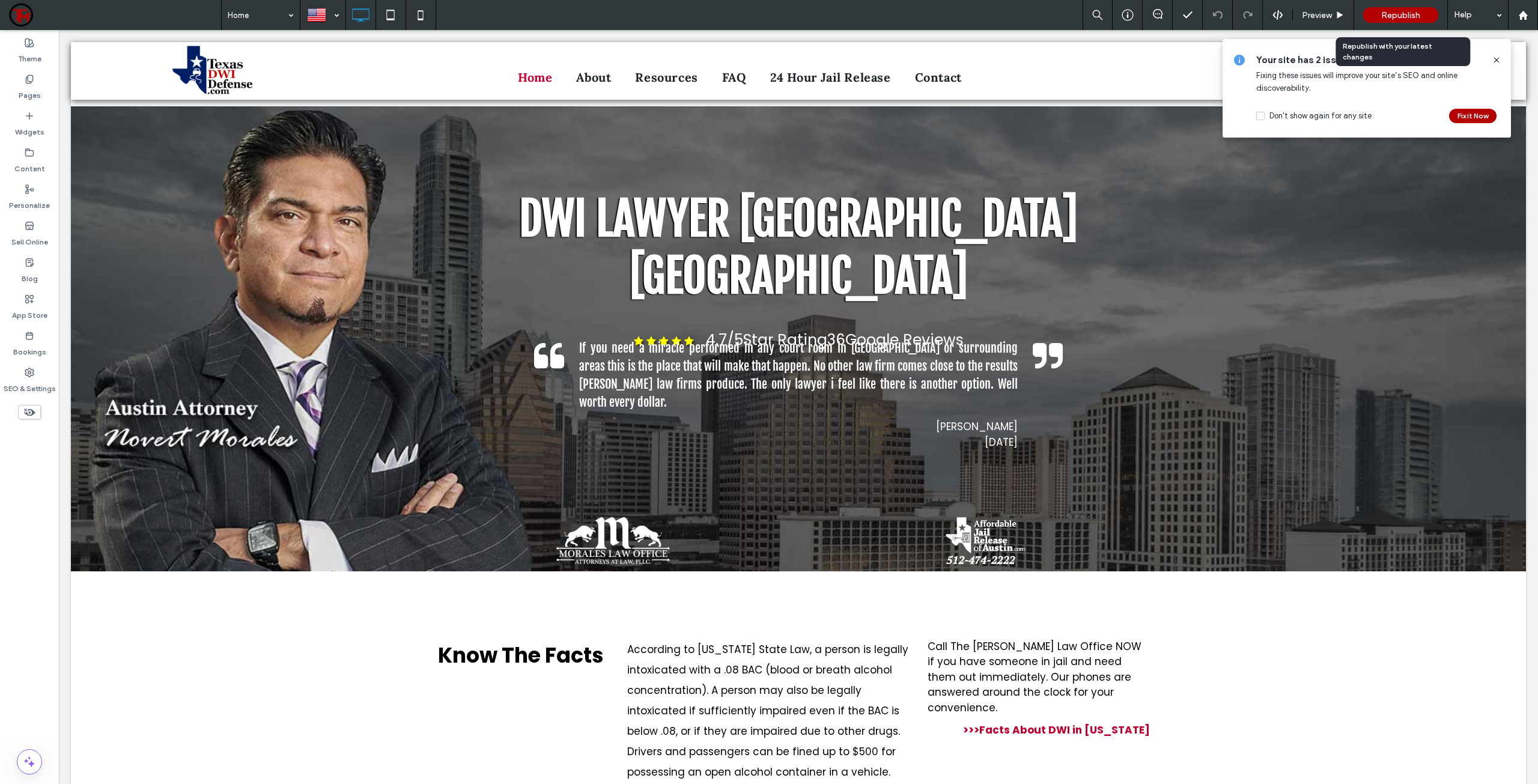
click at [1395, 14] on span "Republish" at bounding box center [1401, 15] width 39 height 10
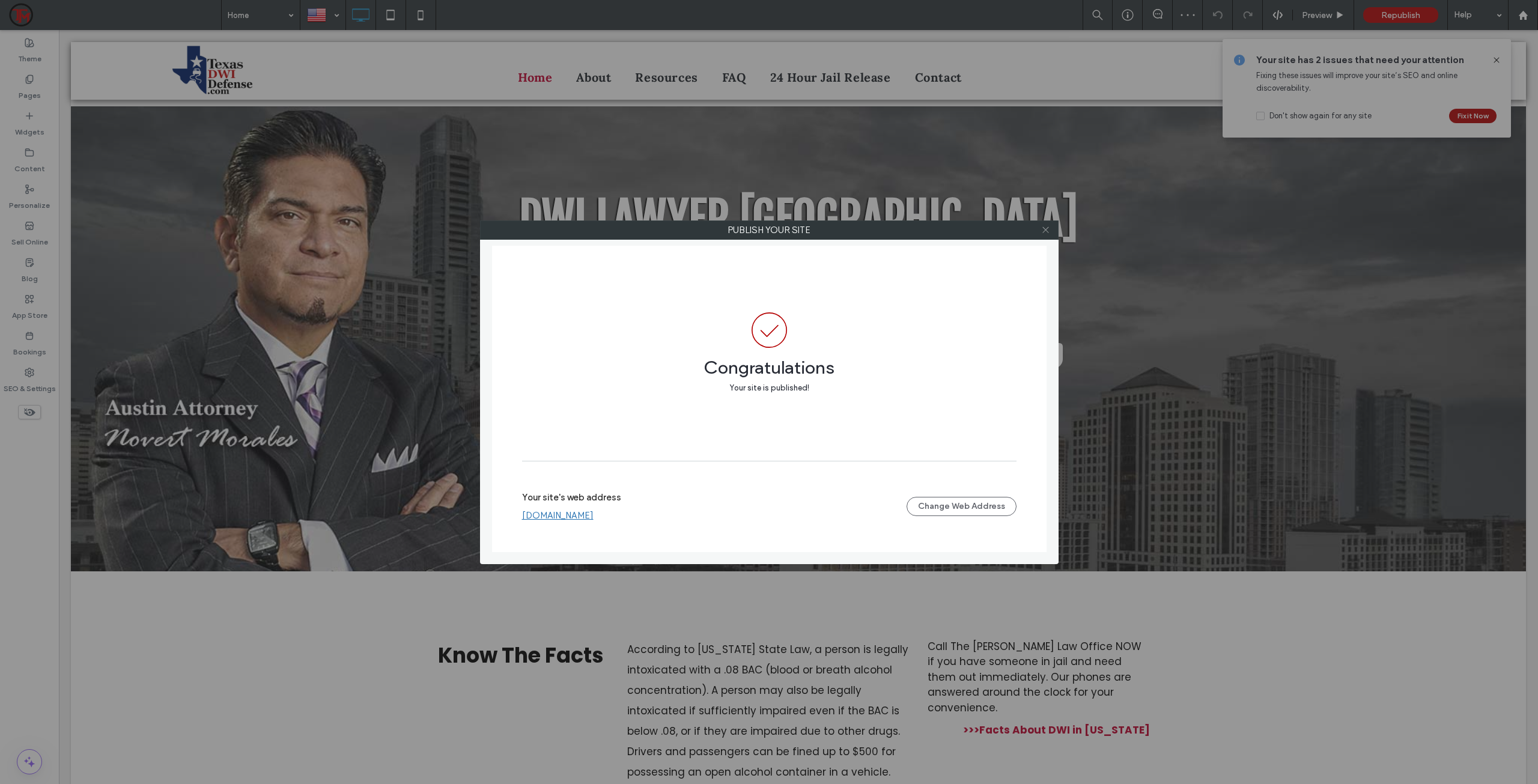
click at [1046, 227] on icon at bounding box center [1045, 229] width 9 height 9
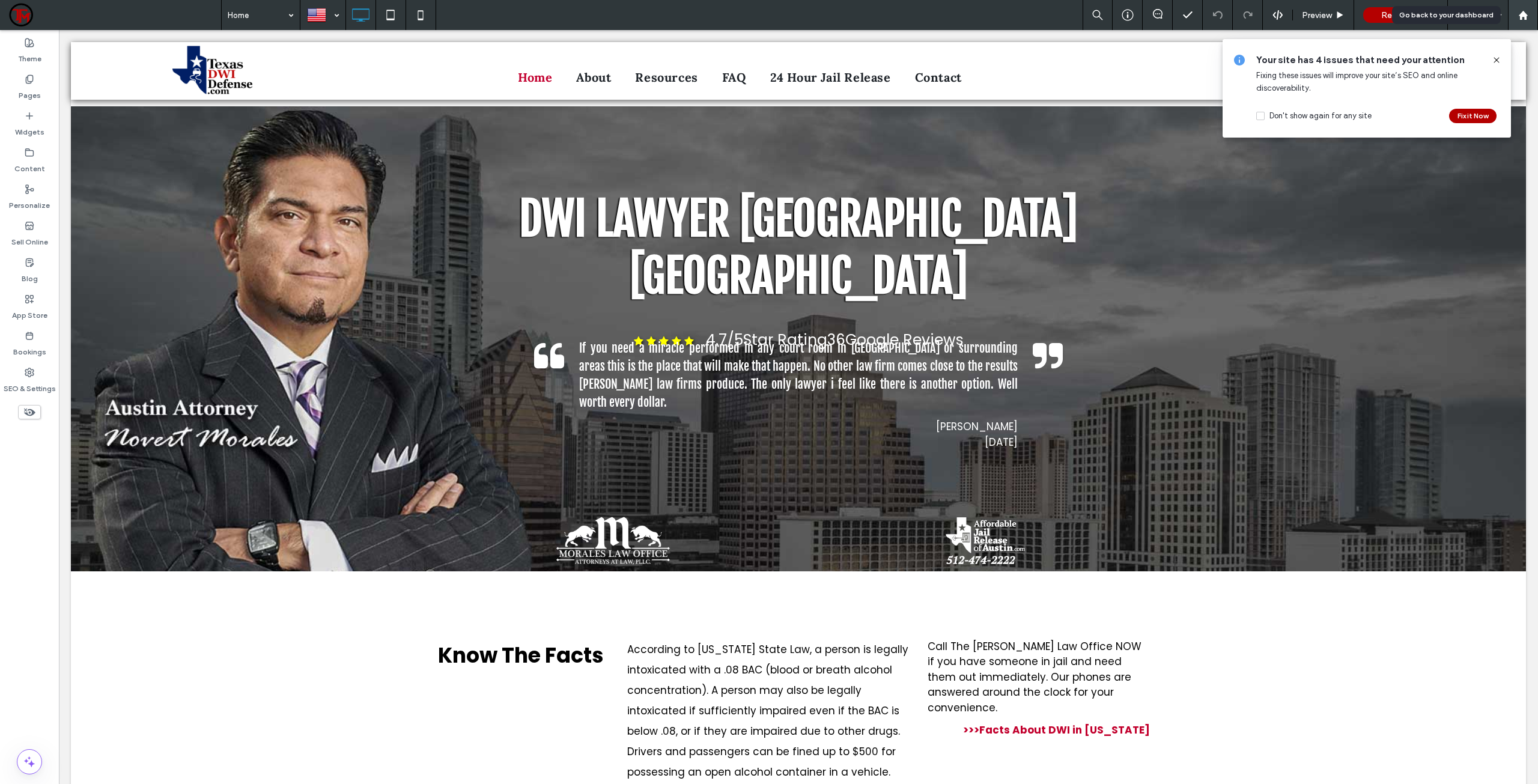
click at [1518, 19] on icon at bounding box center [1523, 15] width 10 height 10
